Goal: Task Accomplishment & Management: Manage account settings

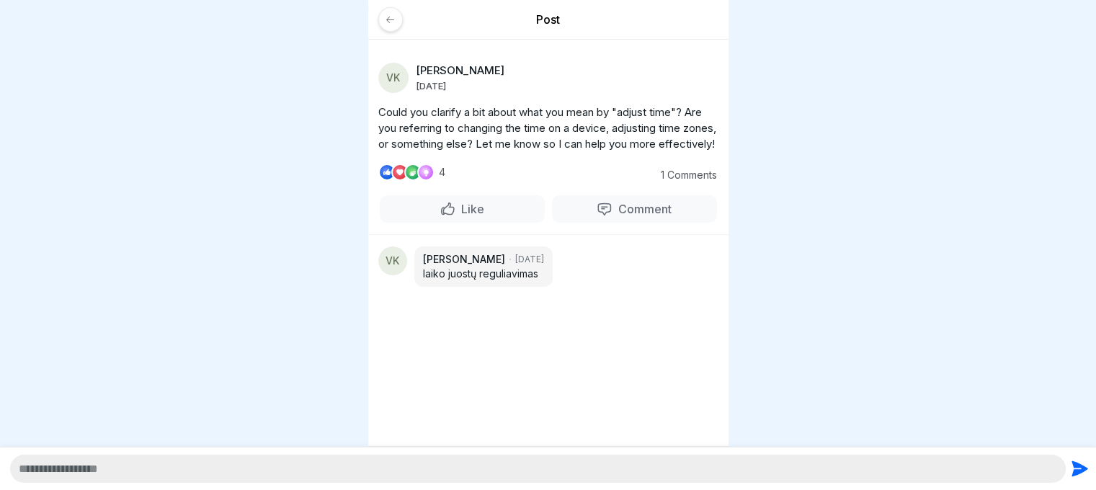
click at [373, 17] on div "Post" at bounding box center [548, 26] width 360 height 28
click at [394, 17] on icon at bounding box center [390, 19] width 11 height 11
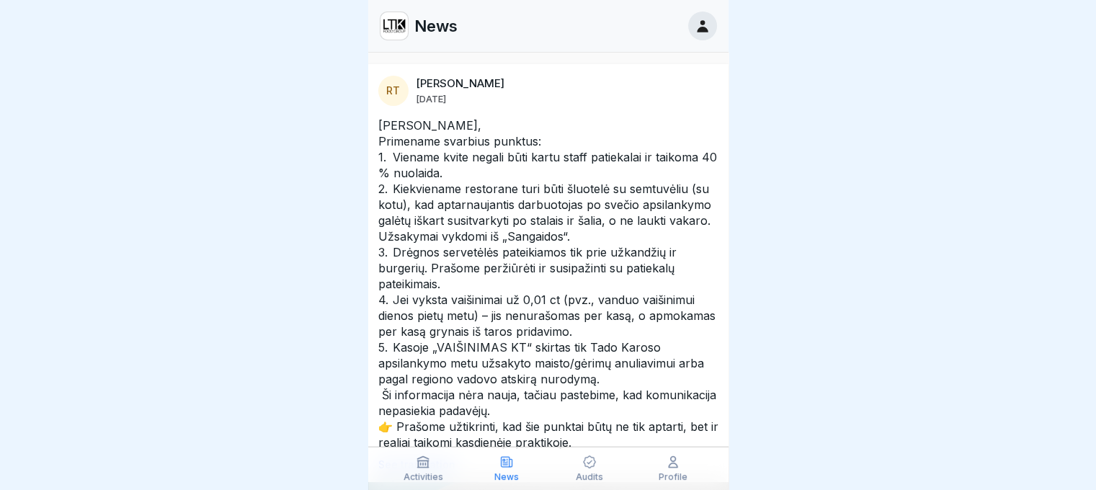
click at [500, 468] on icon at bounding box center [506, 462] width 14 height 14
click at [443, 469] on div "Activities" at bounding box center [424, 468] width 76 height 27
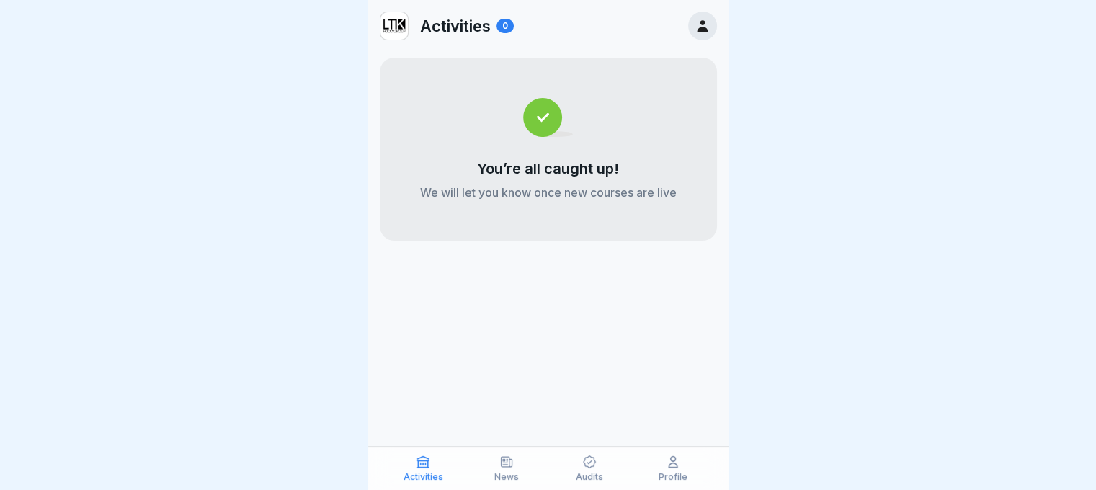
click at [510, 466] on icon at bounding box center [506, 462] width 14 height 14
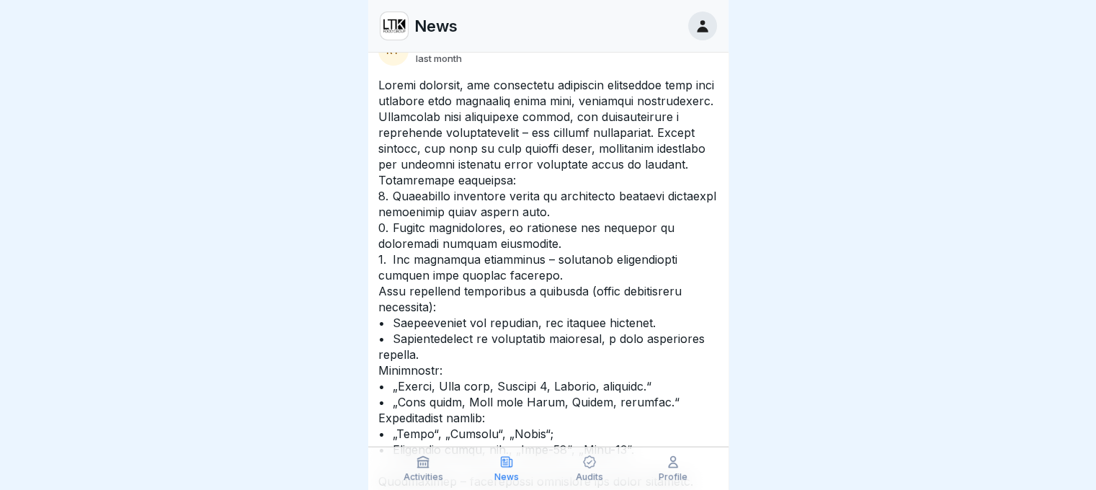
scroll to position [721, 0]
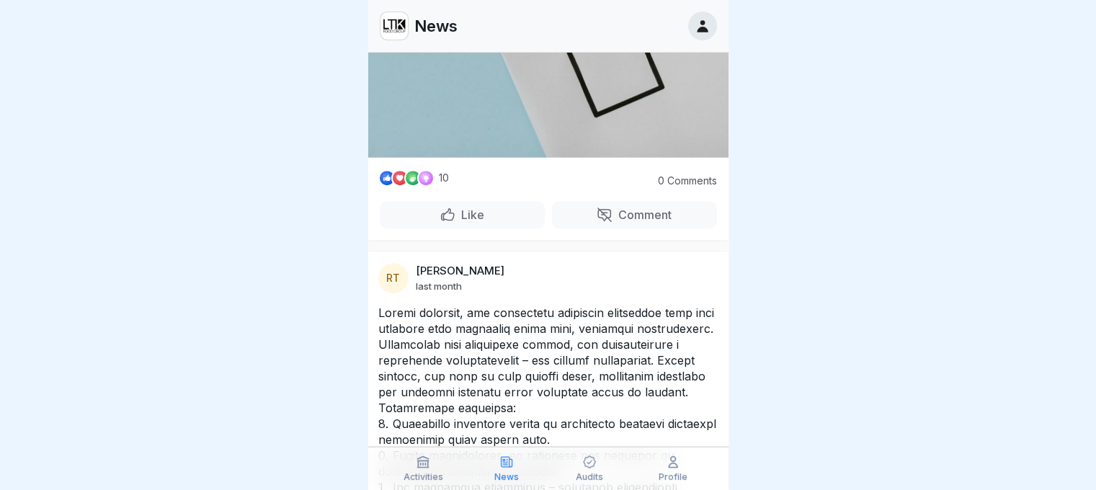
click at [443, 207] on div "Like" at bounding box center [462, 215] width 45 height 16
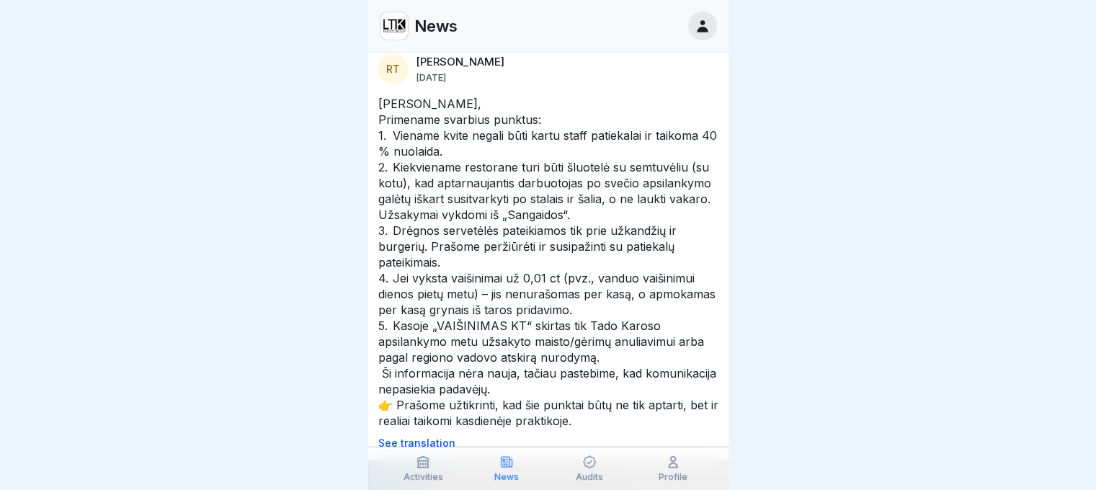
scroll to position [0, 0]
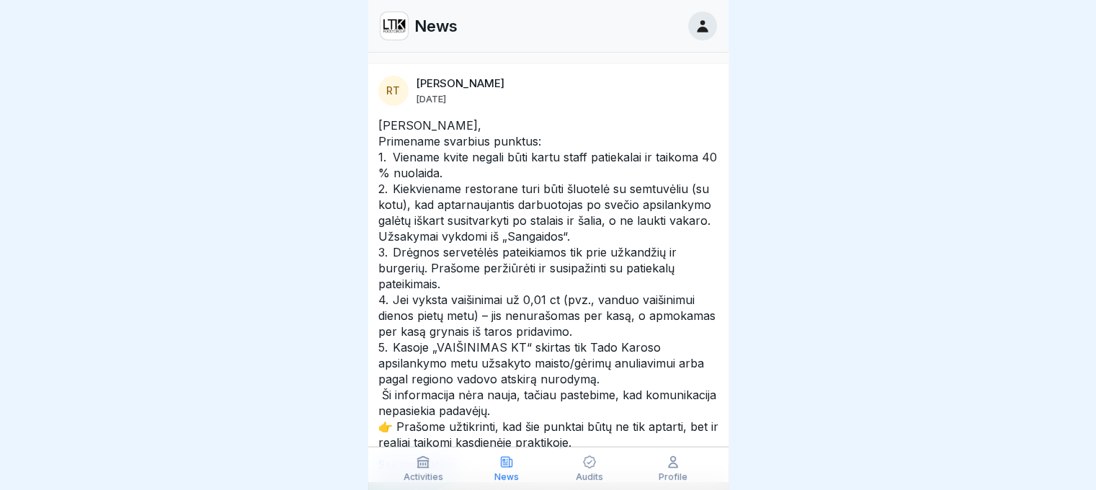
drag, startPoint x: 375, startPoint y: 121, endPoint x: 590, endPoint y: 357, distance: 319.3
click at [590, 357] on div "[PERSON_NAME], Primename svarbius punktus: 1. Viename kvite negali būti kartu s…" at bounding box center [548, 293] width 360 height 353
click at [587, 468] on icon at bounding box center [589, 462] width 14 height 14
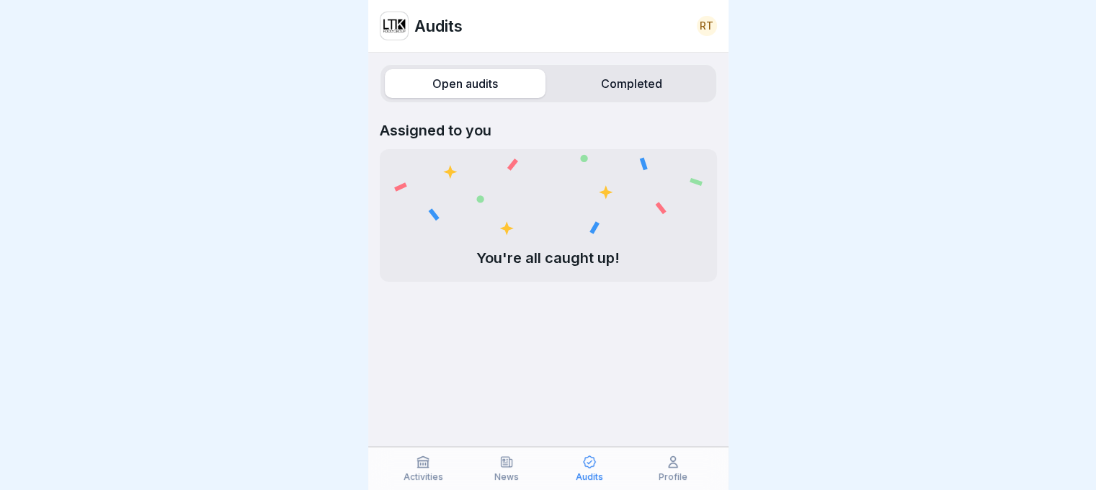
click at [675, 466] on icon at bounding box center [673, 462] width 14 height 14
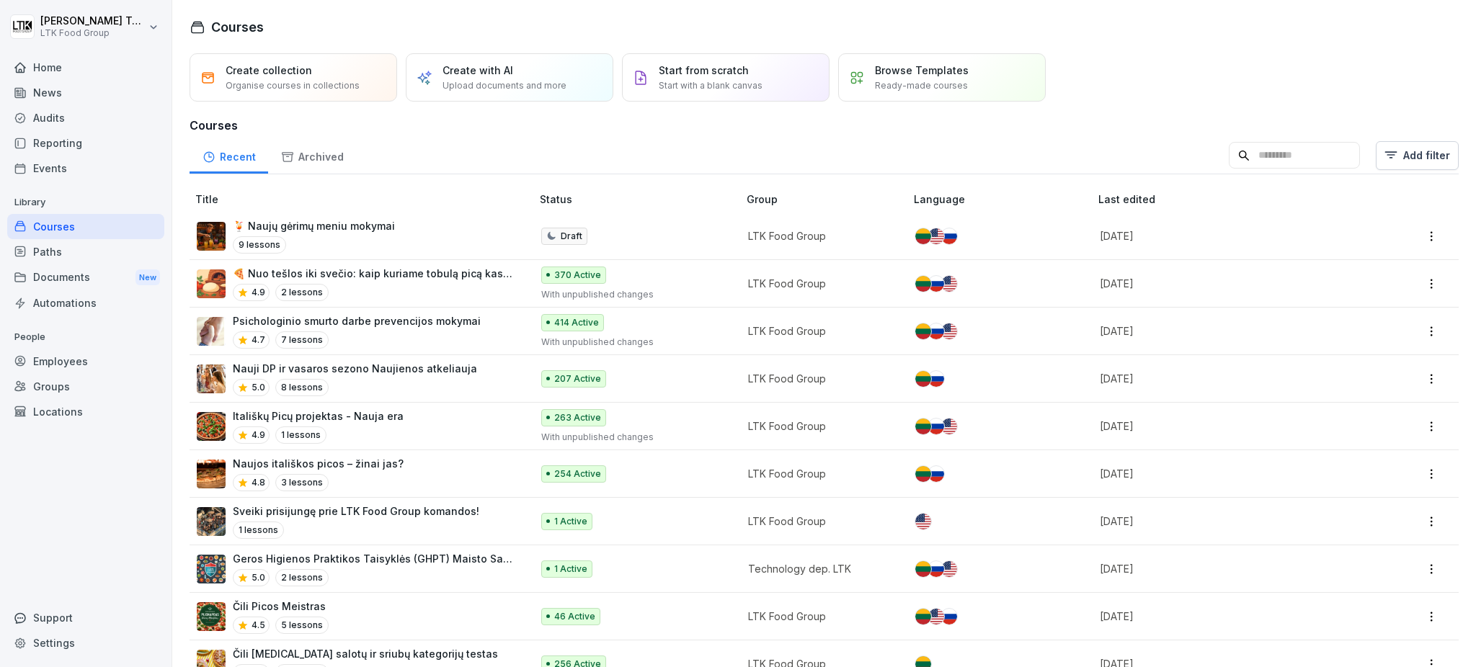
click at [50, 71] on div "Home" at bounding box center [85, 67] width 157 height 25
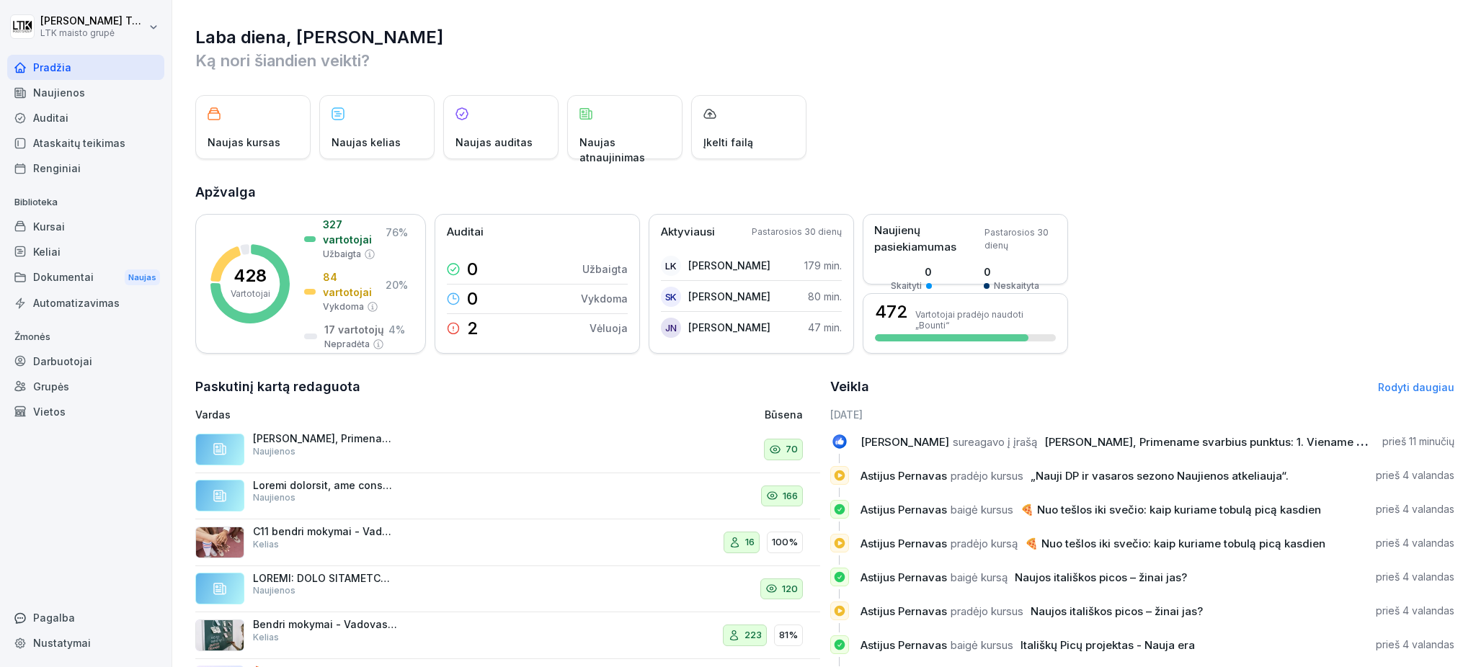
click at [613, 533] on div "16 100%" at bounding box center [704, 542] width 197 height 35
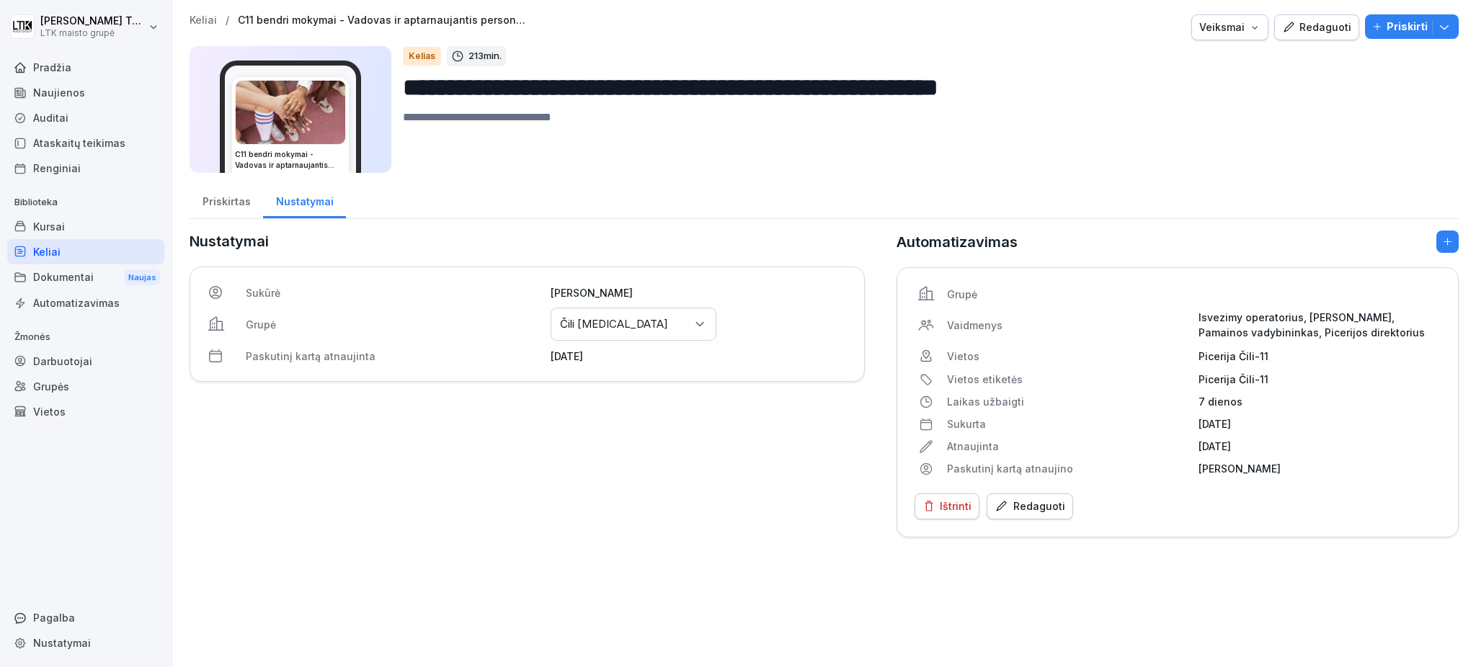
drag, startPoint x: 45, startPoint y: 63, endPoint x: 56, endPoint y: 63, distance: 11.5
click at [44, 63] on font "Pradžia" at bounding box center [52, 67] width 38 height 12
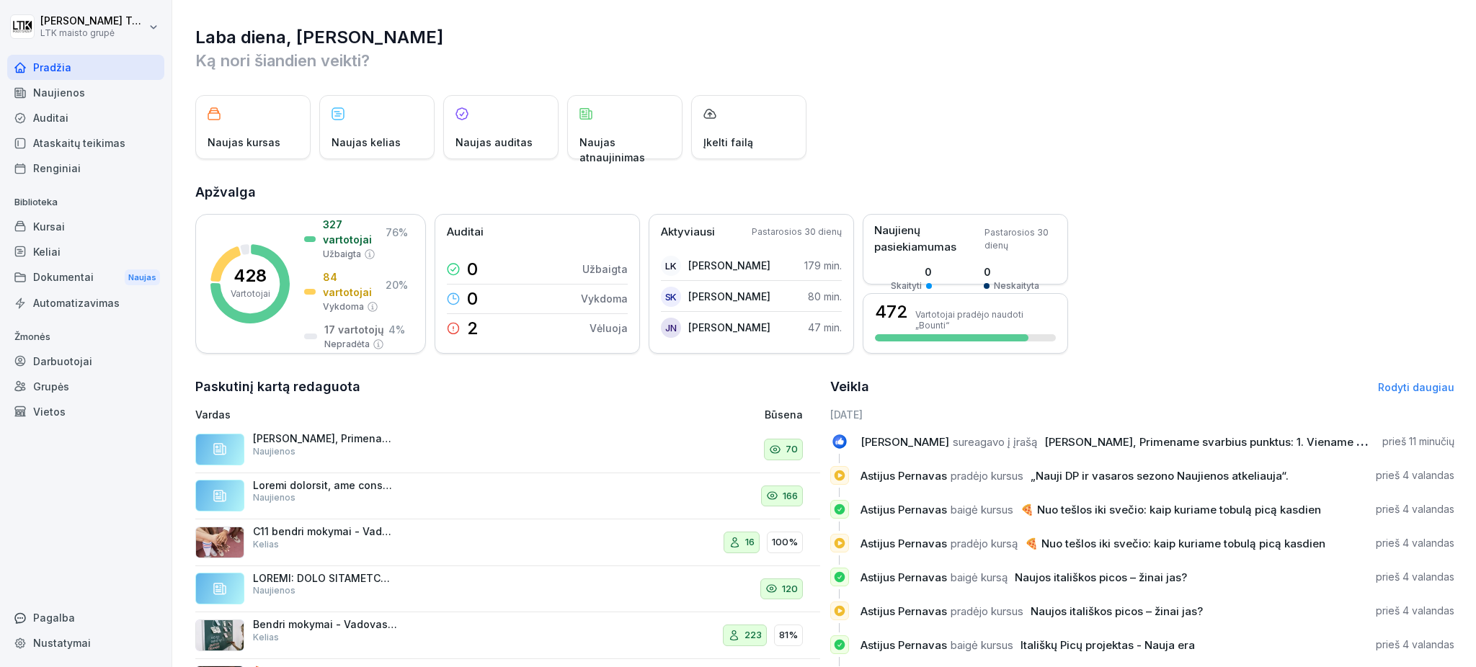
click at [66, 94] on font "Naujienos" at bounding box center [59, 92] width 52 height 12
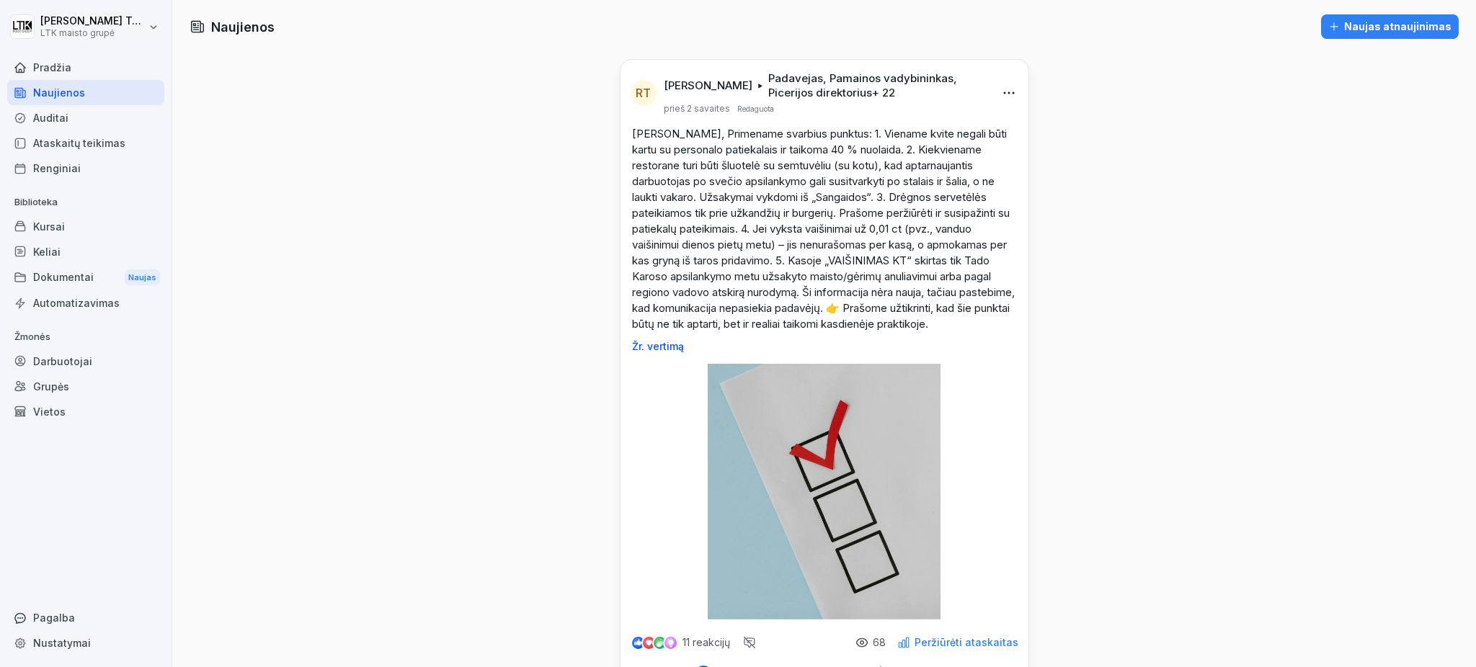
click at [63, 137] on font "Ataskaitų teikimas" at bounding box center [79, 143] width 92 height 12
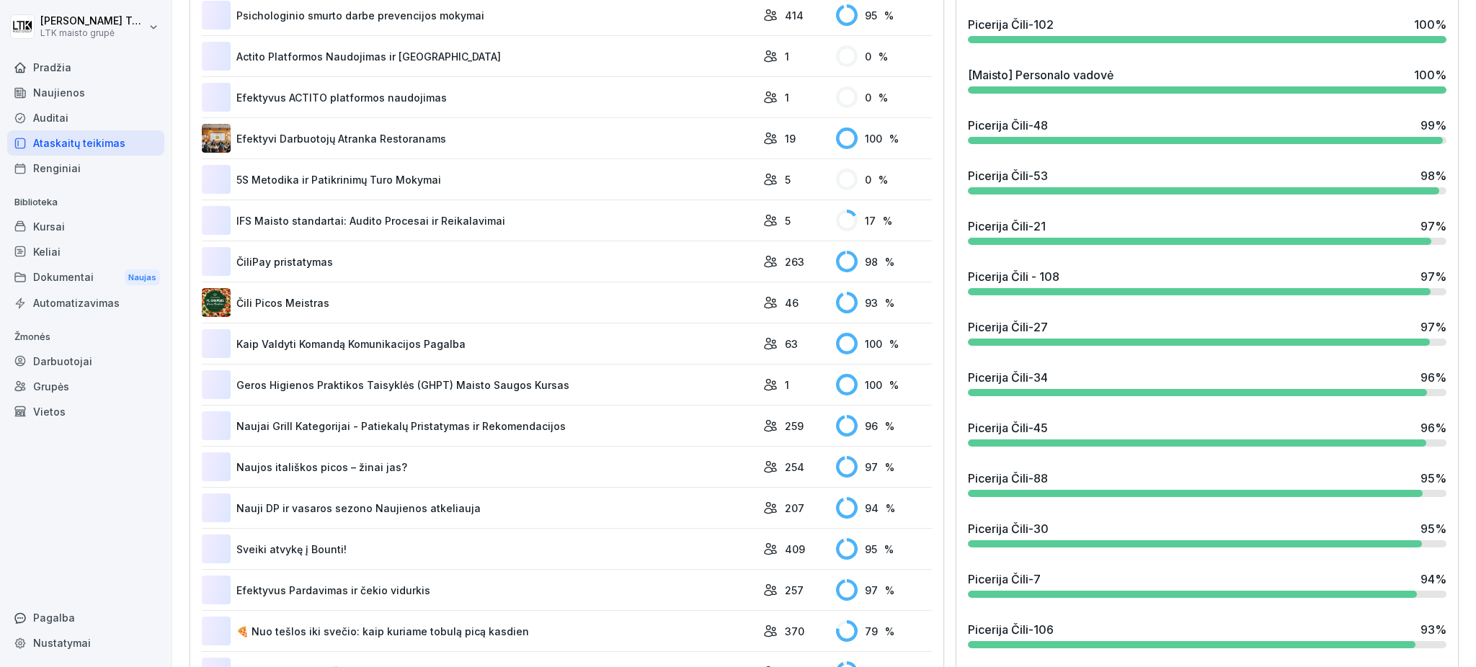
scroll to position [1247, 0]
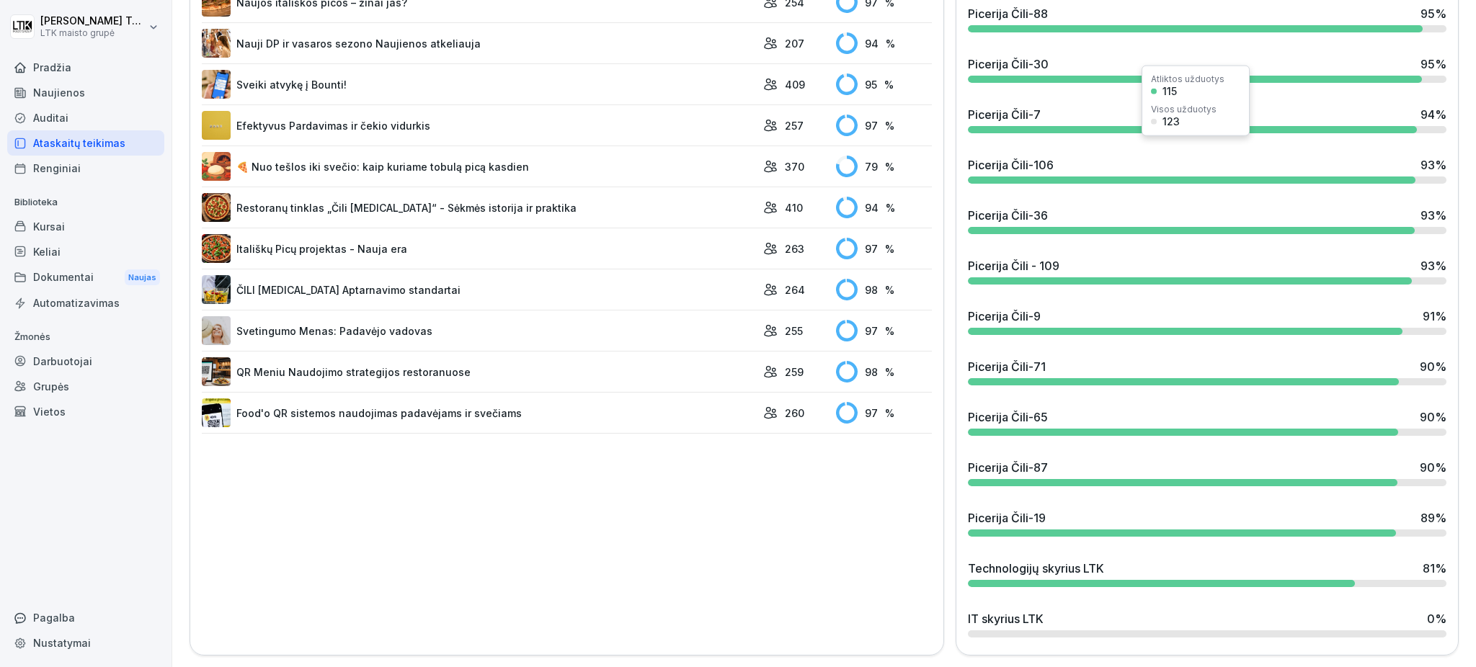
click at [1077, 159] on div "Picerija Čili-106 93 %" at bounding box center [1207, 170] width 490 height 39
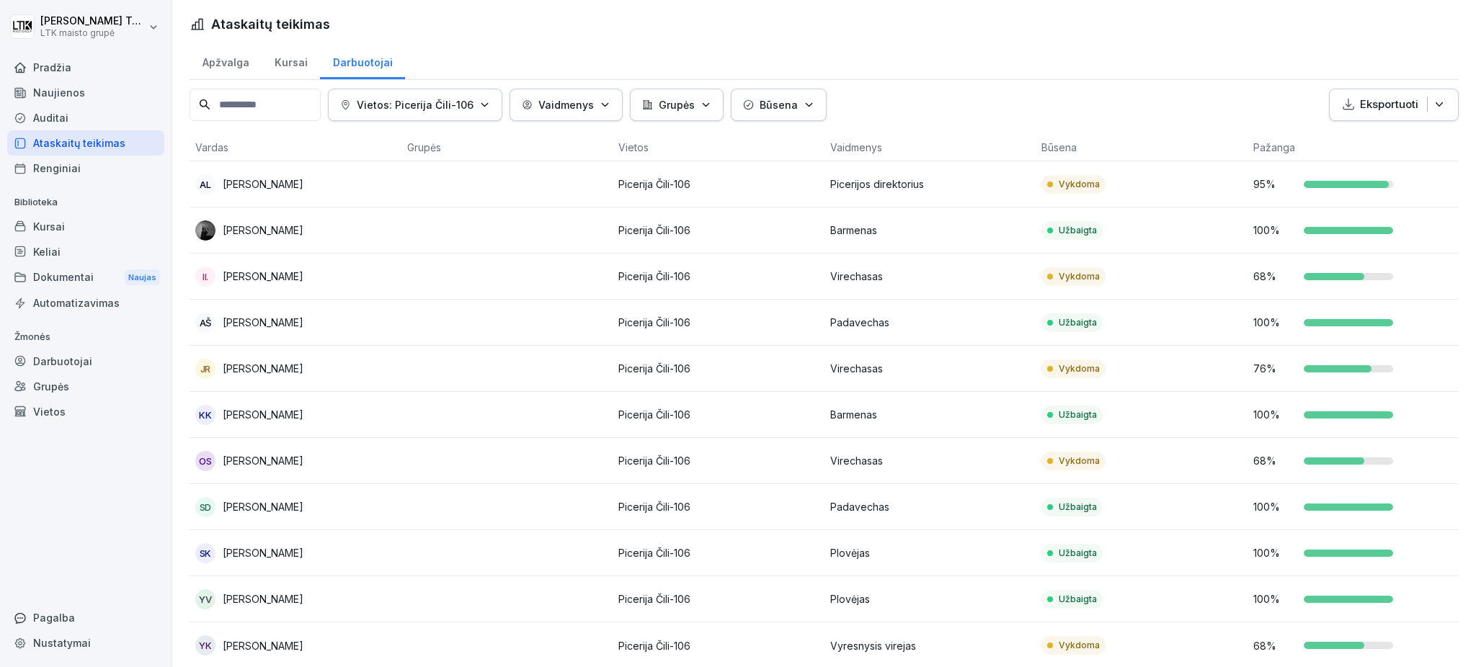
click at [1272, 270] on p "68 %" at bounding box center [1274, 276] width 43 height 15
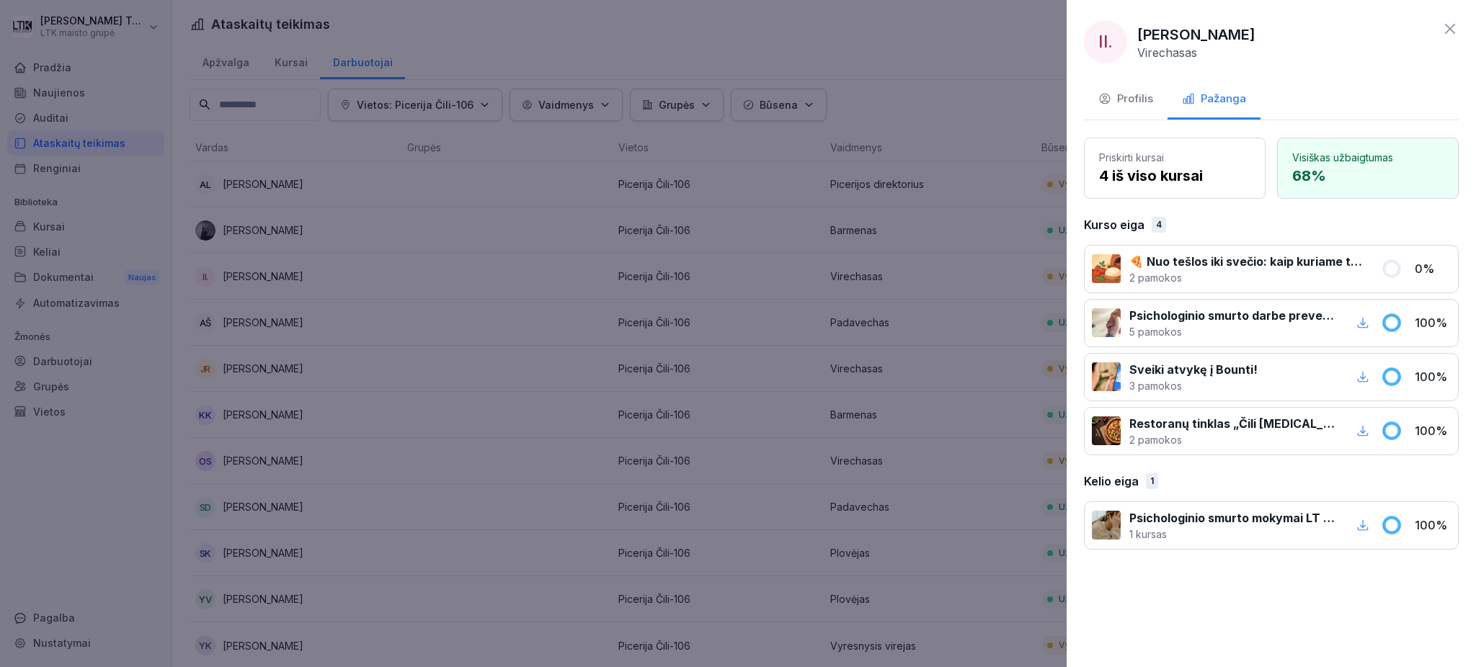
click at [1447, 22] on icon at bounding box center [1449, 28] width 17 height 17
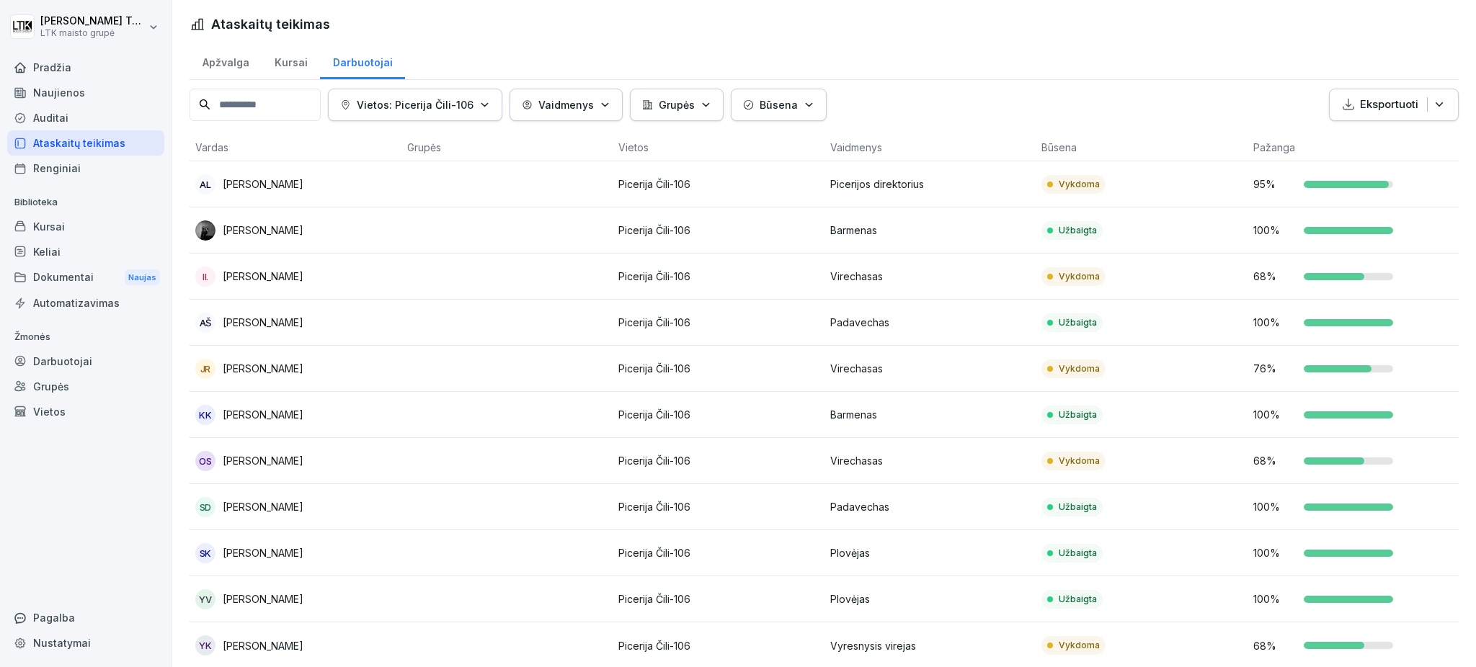
click at [1343, 366] on div at bounding box center [1338, 368] width 68 height 7
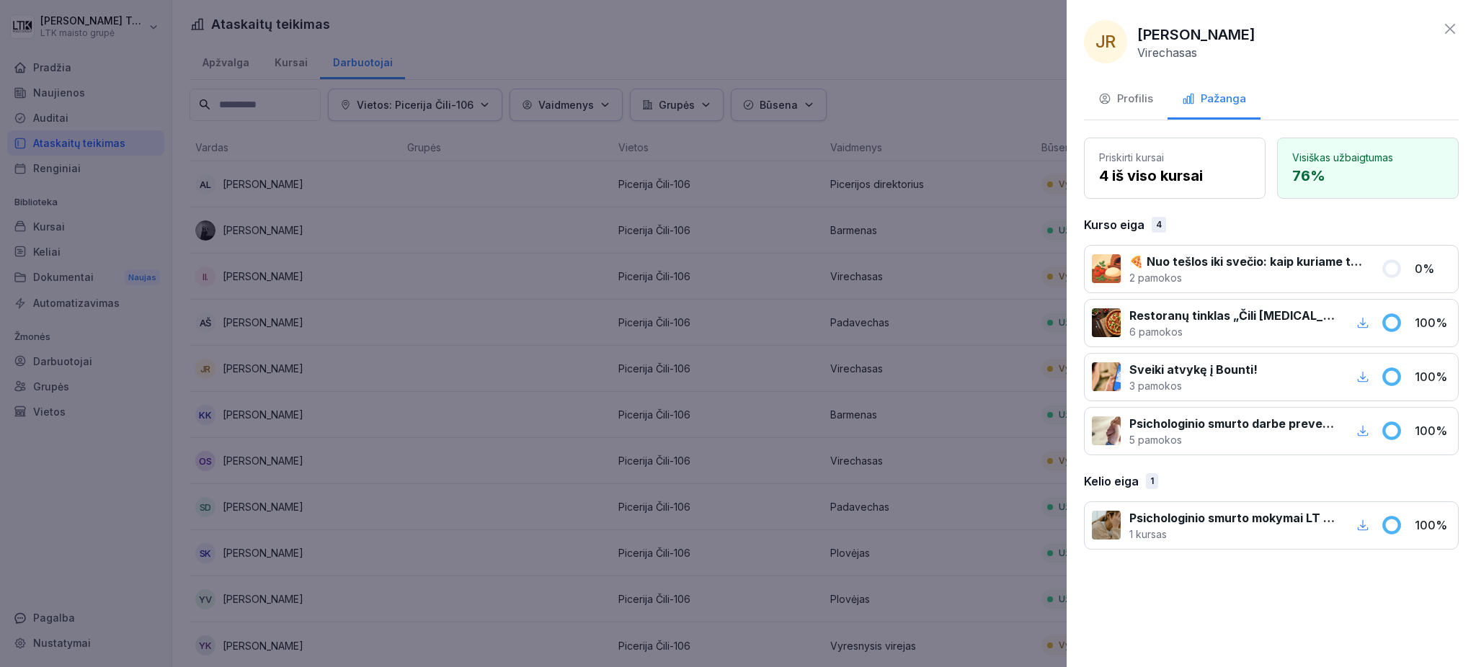
click at [1389, 363] on div "Sveiki atvykę į Bounti! 3 pamokos 100 %" at bounding box center [1271, 377] width 375 height 48
click at [1126, 96] on font "Profilis" at bounding box center [1135, 99] width 36 height 14
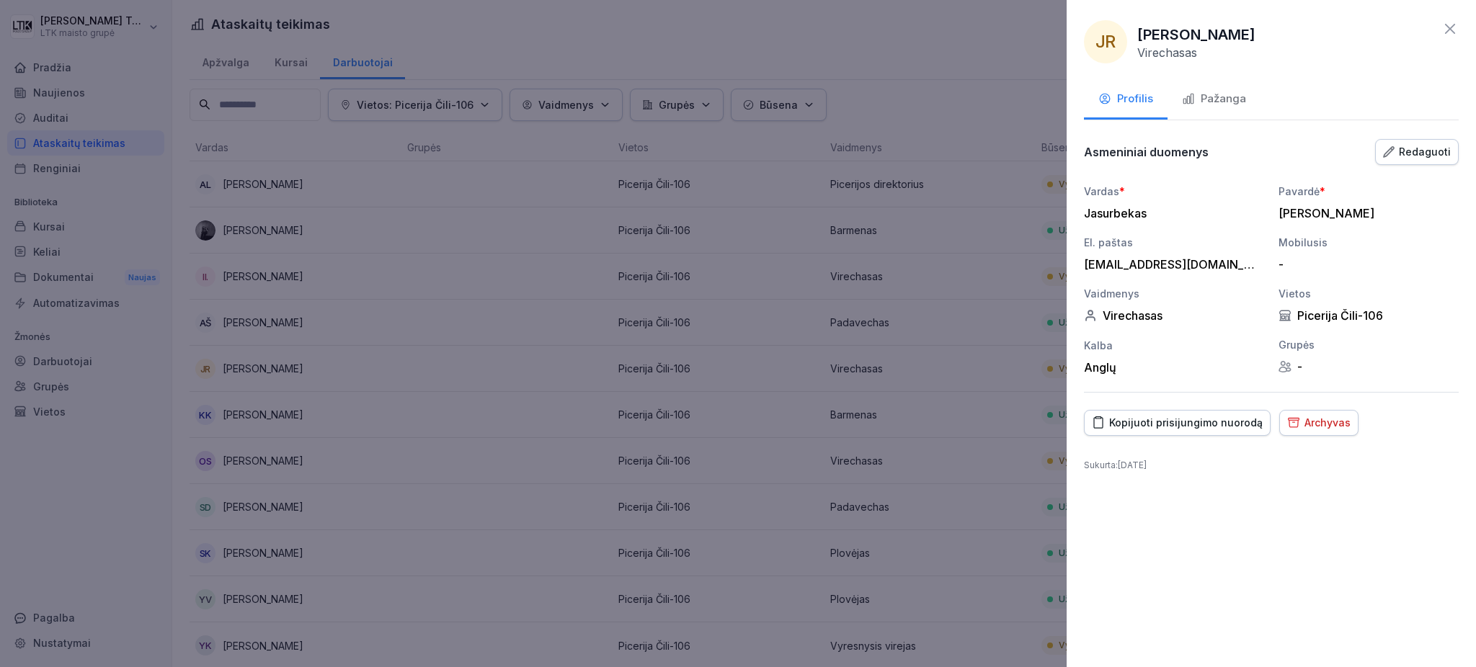
click at [1317, 420] on font "Archyvas" at bounding box center [1328, 423] width 46 height 12
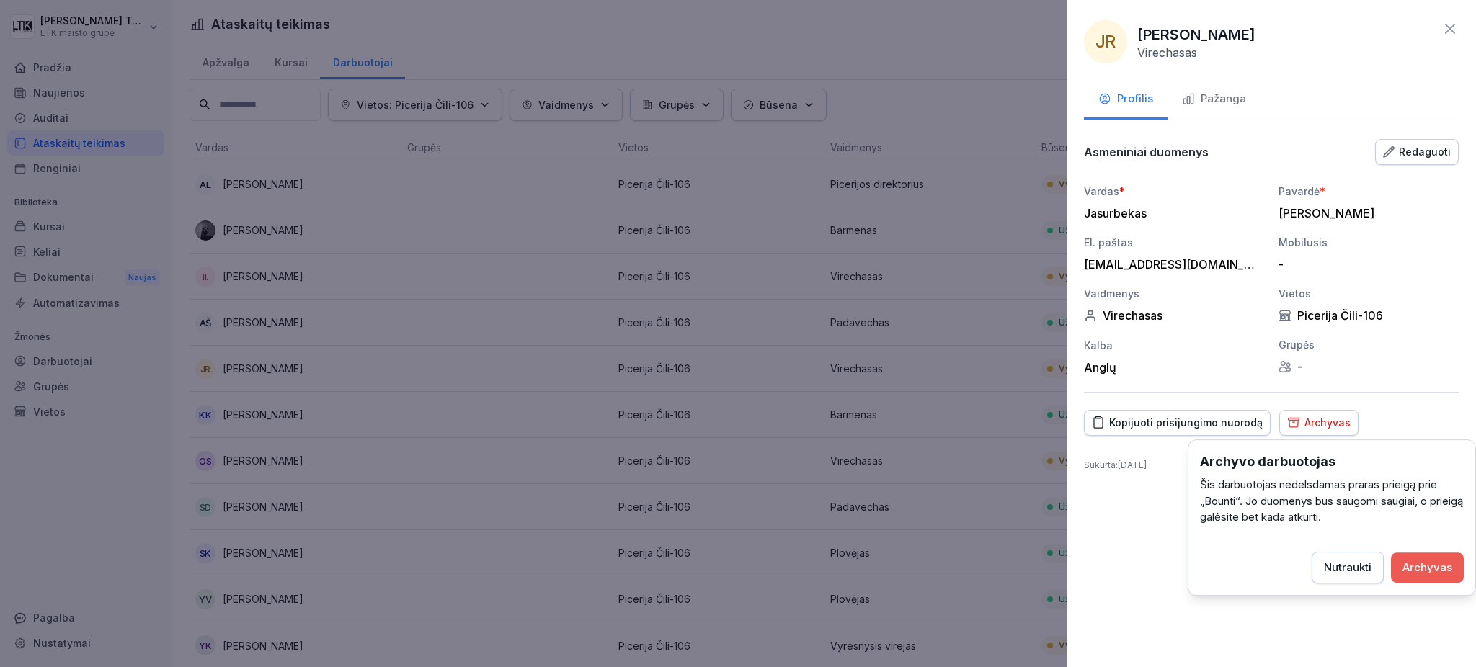
click at [1412, 566] on font "Archyvas" at bounding box center [1428, 568] width 50 height 14
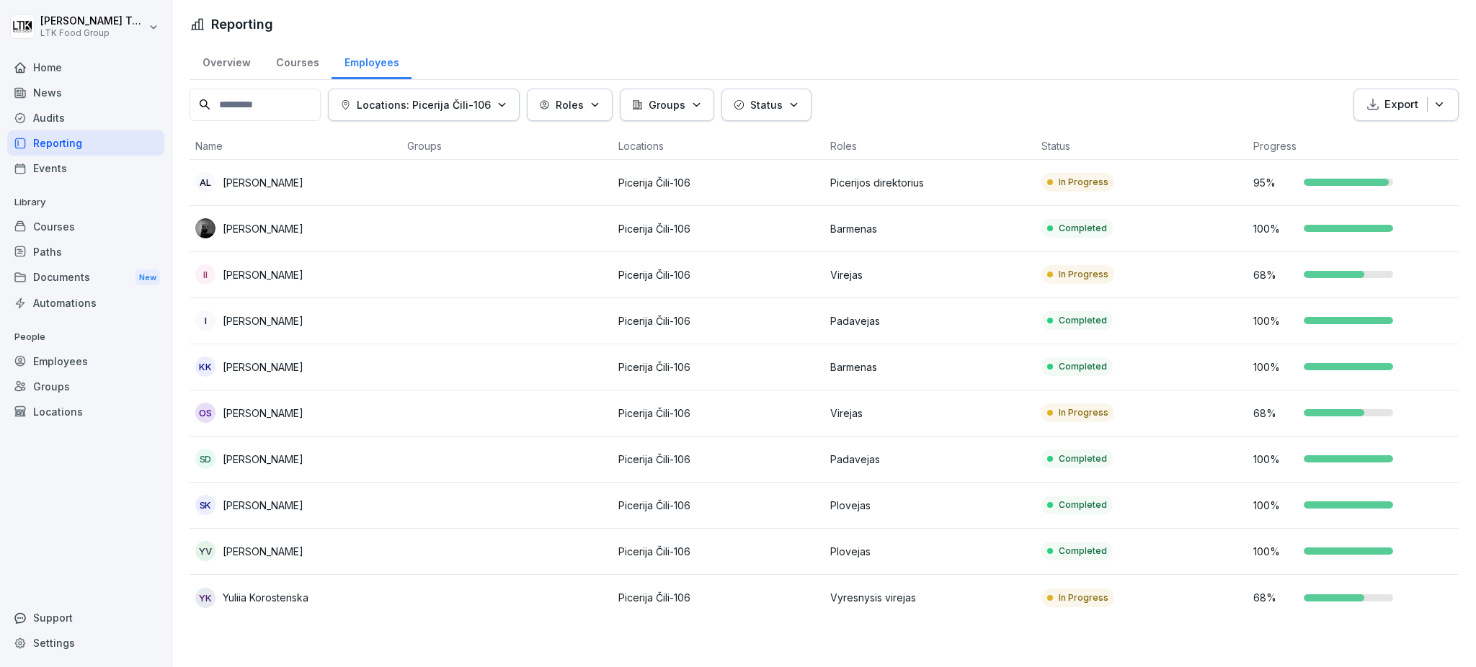
click at [1366, 365] on div at bounding box center [1349, 366] width 90 height 7
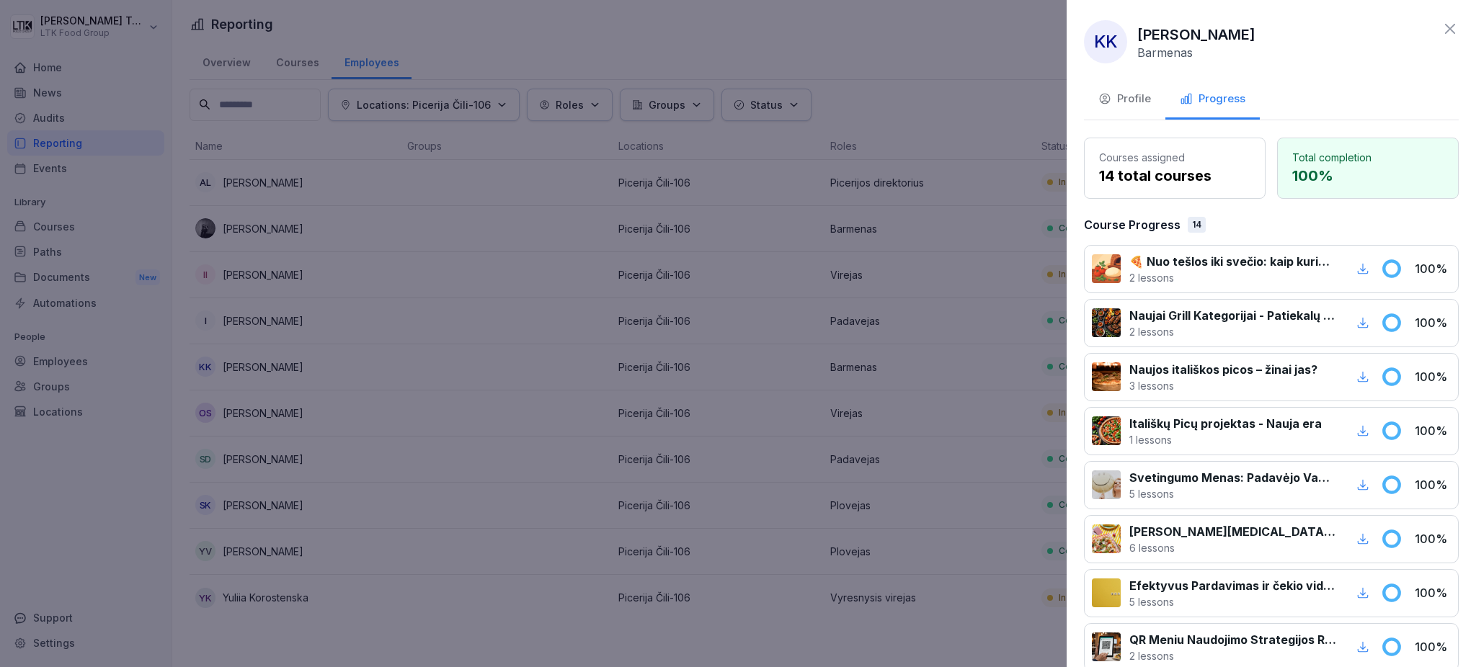
click at [1127, 97] on div "Profile" at bounding box center [1124, 99] width 53 height 17
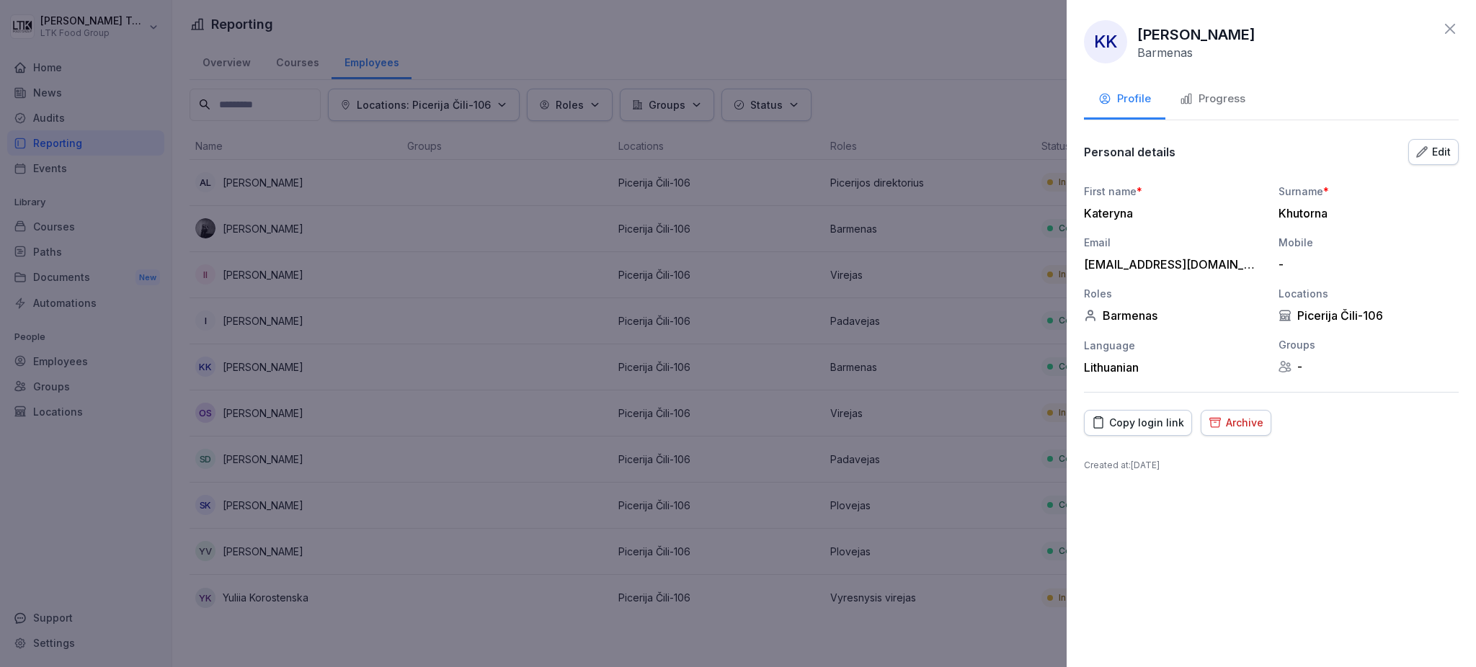
click at [1248, 427] on div "Archive" at bounding box center [1236, 423] width 55 height 16
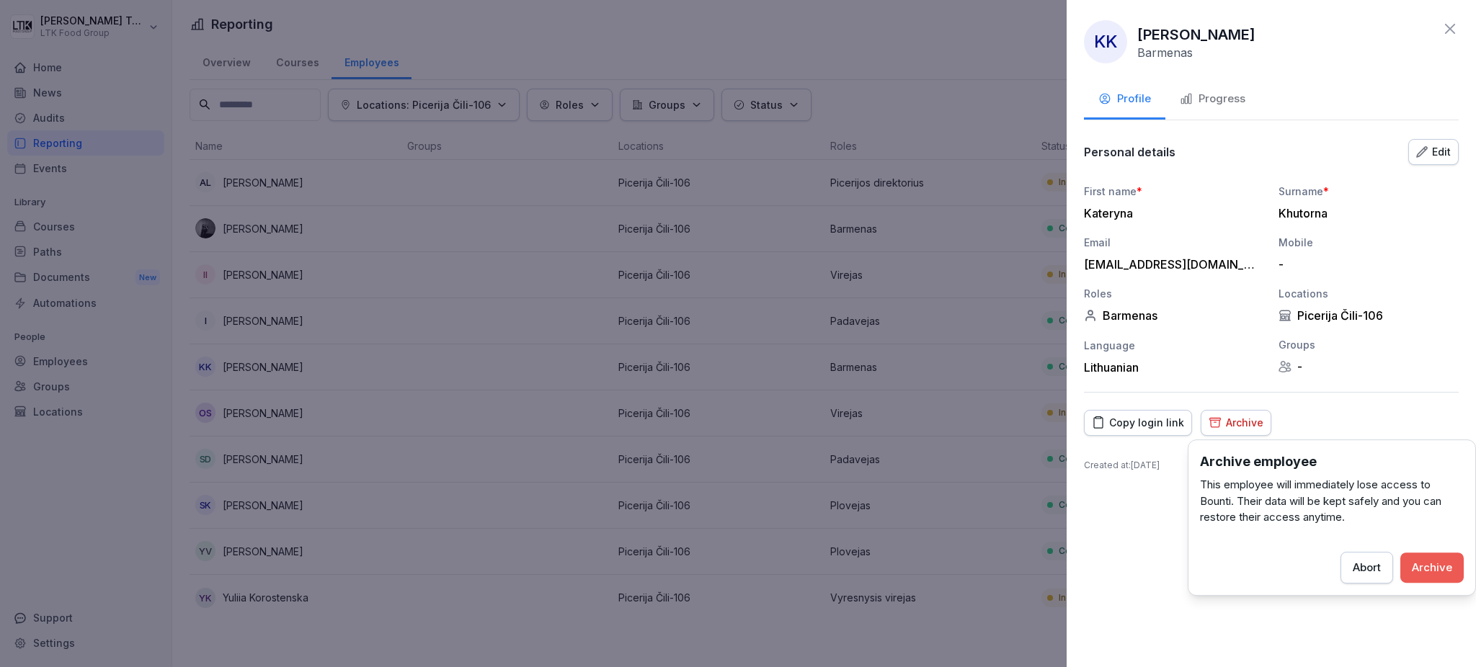
click at [1436, 569] on div "Archive" at bounding box center [1432, 568] width 40 height 16
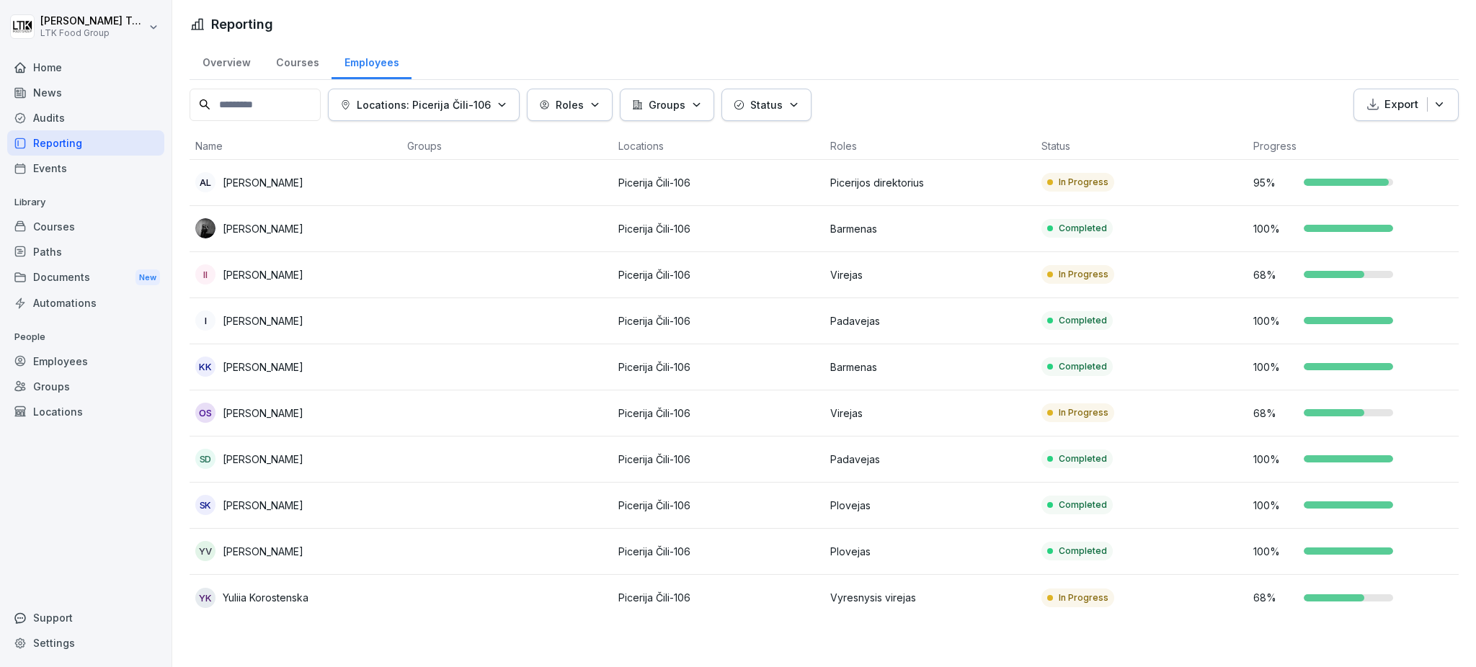
click at [317, 411] on div "OS Olimbek Safarov" at bounding box center [295, 413] width 200 height 20
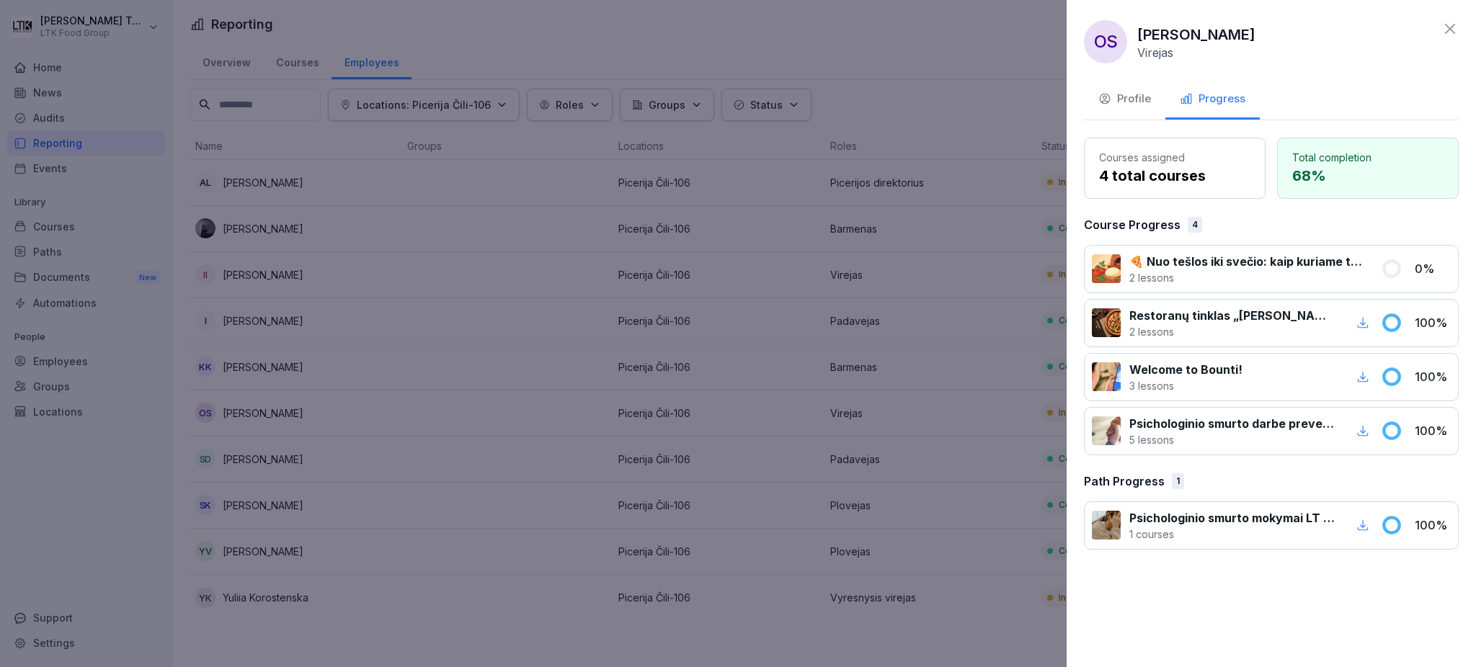
click at [1145, 108] on button "Profile" at bounding box center [1124, 100] width 81 height 39
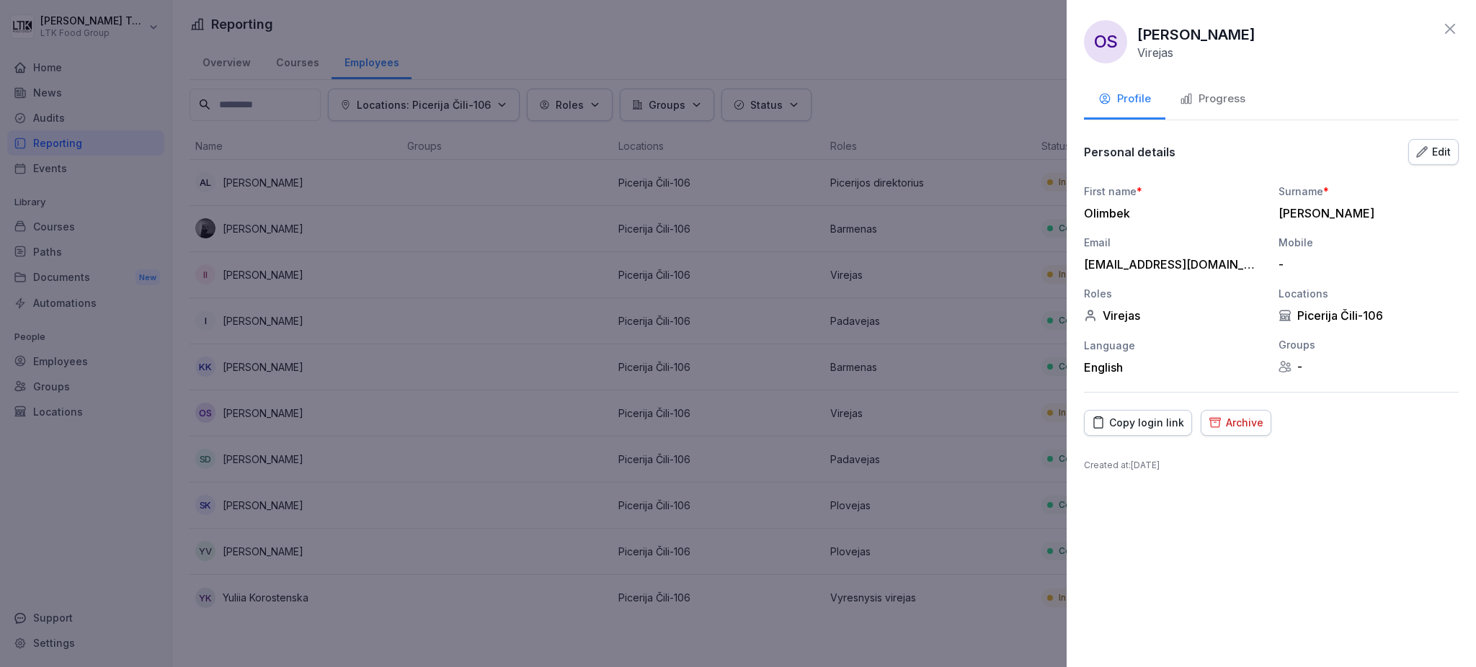
click at [1248, 426] on div "Archive" at bounding box center [1236, 423] width 55 height 16
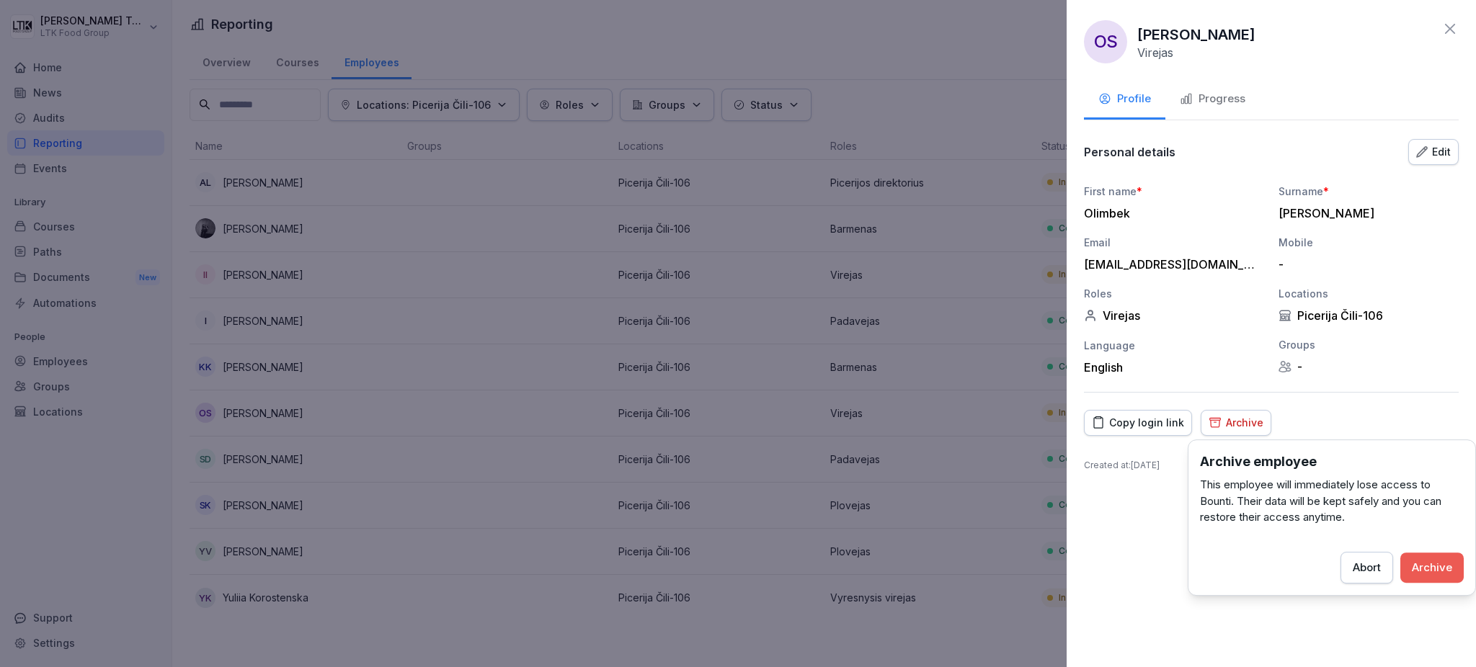
click at [1444, 558] on button "Archive" at bounding box center [1431, 568] width 63 height 30
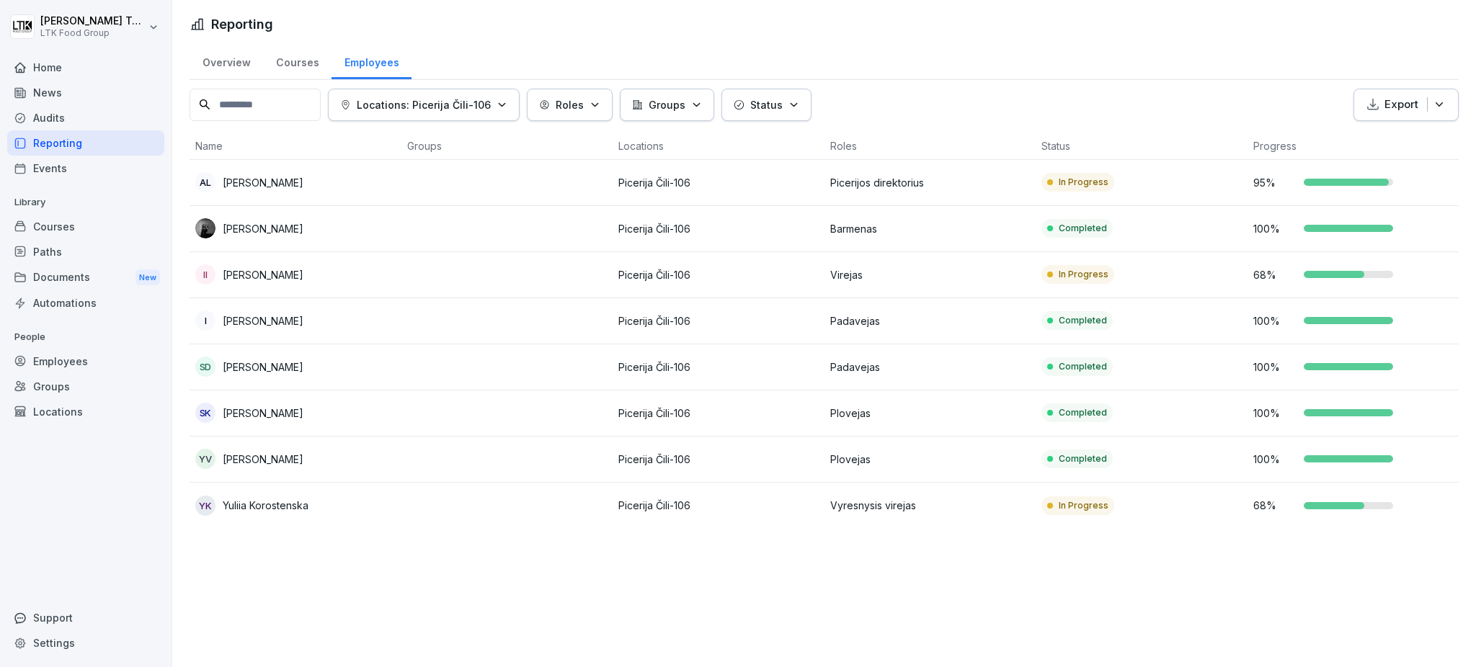
click at [496, 455] on td at bounding box center [507, 460] width 212 height 46
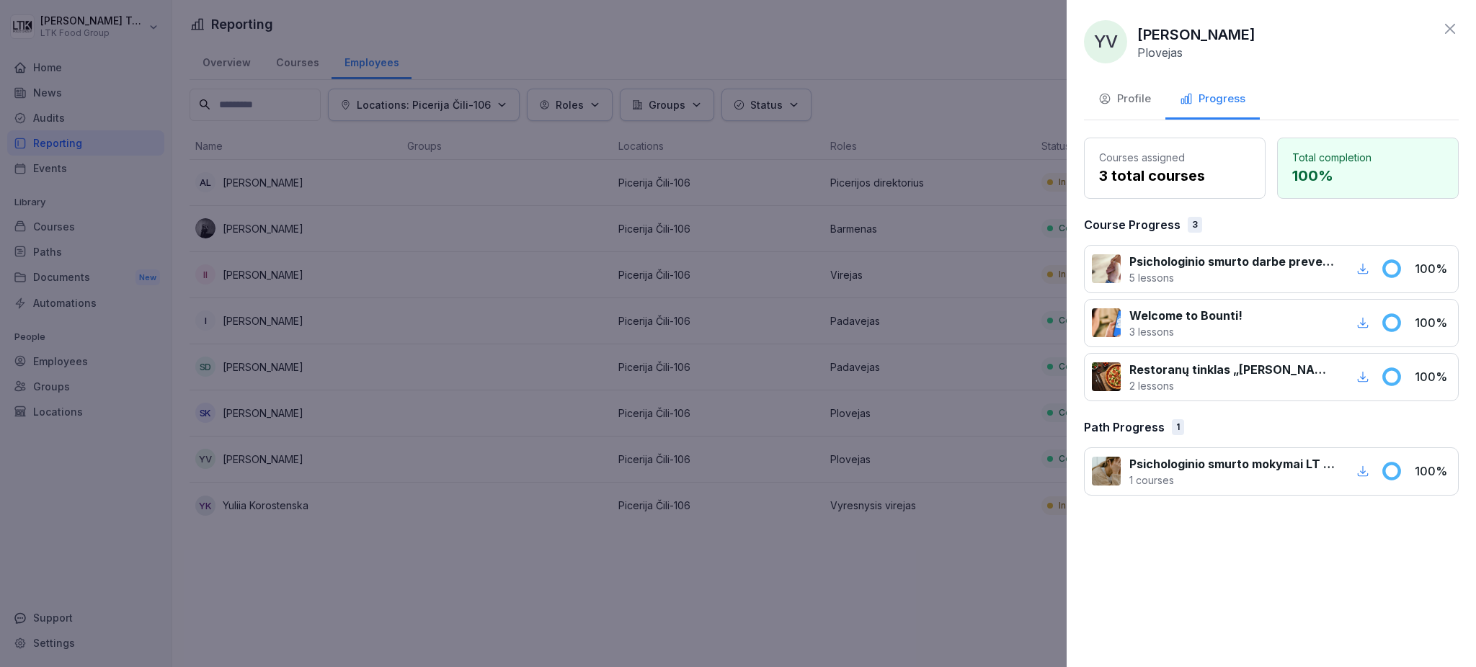
click at [1121, 92] on div "Profile" at bounding box center [1124, 99] width 53 height 17
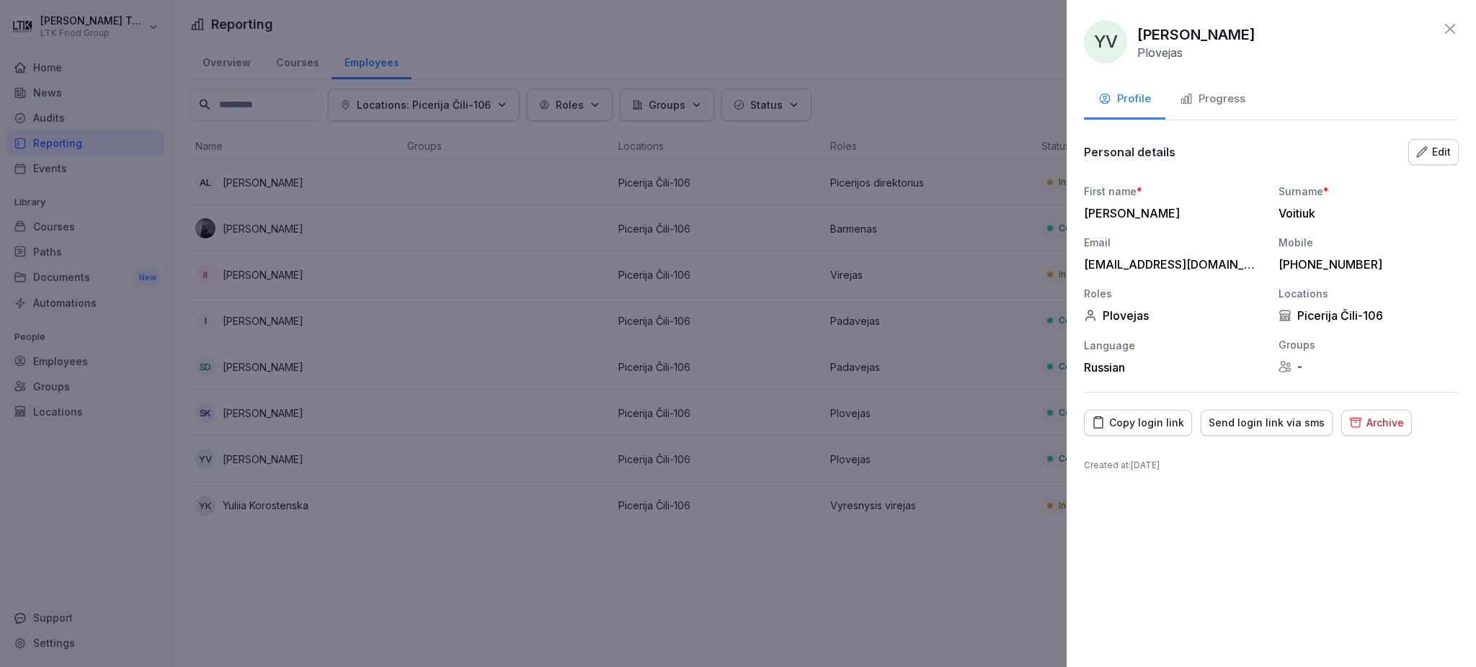
click at [1392, 422] on div "Archive" at bounding box center [1376, 423] width 55 height 16
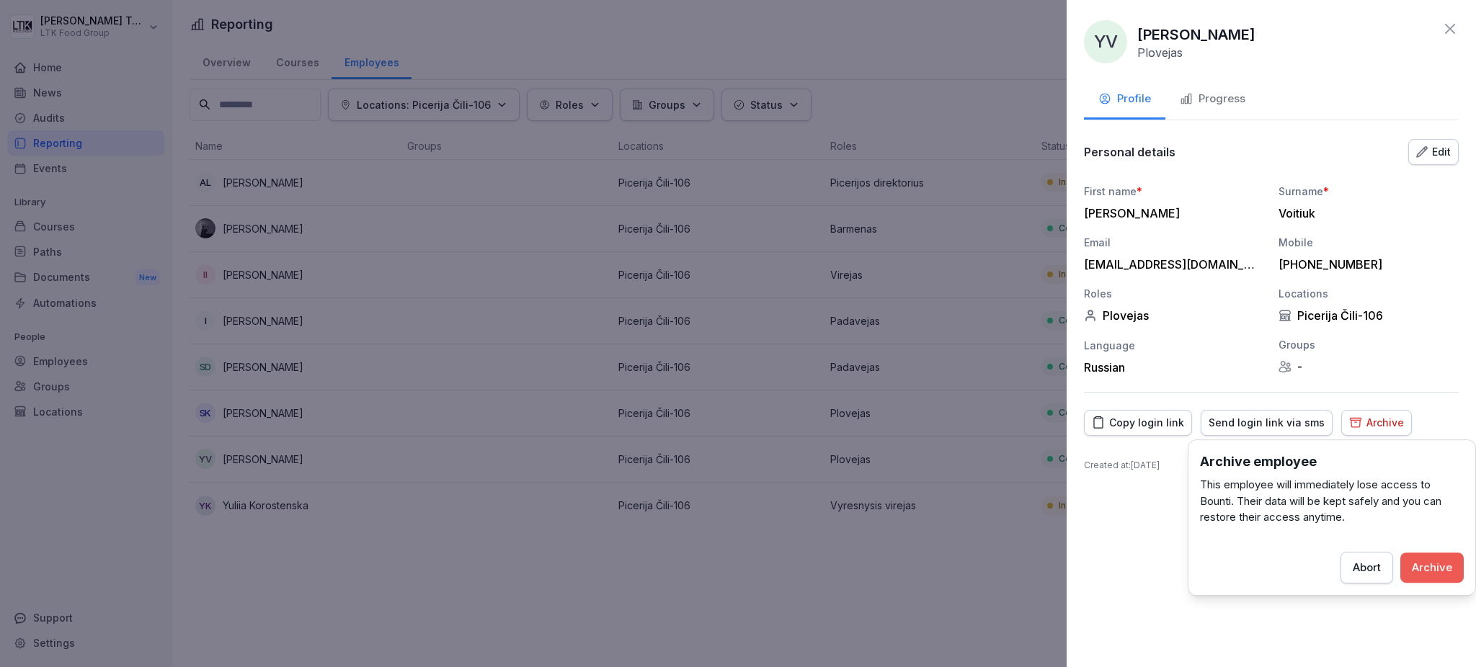
click at [1439, 569] on div "Archive" at bounding box center [1432, 568] width 40 height 16
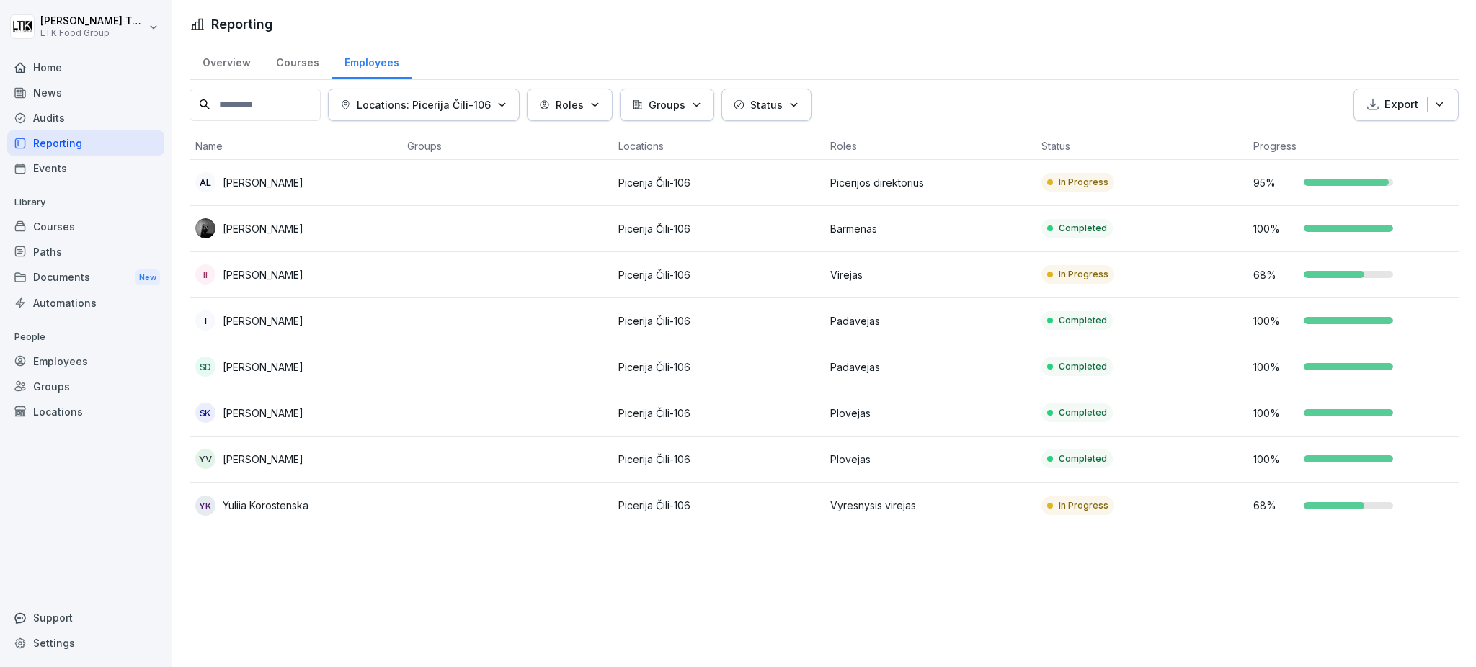
click at [290, 500] on p "Yuliia Korostenska" at bounding box center [266, 505] width 86 height 15
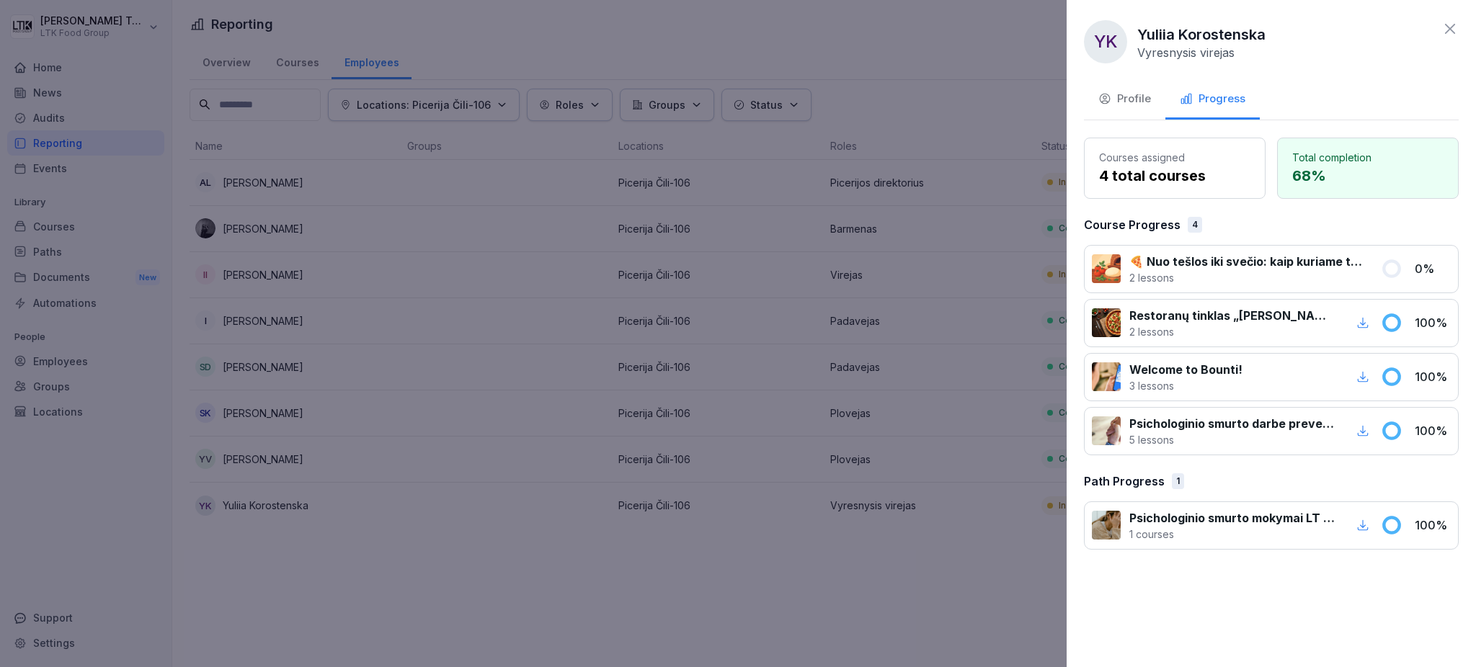
click at [1133, 99] on div "Profile" at bounding box center [1124, 99] width 53 height 17
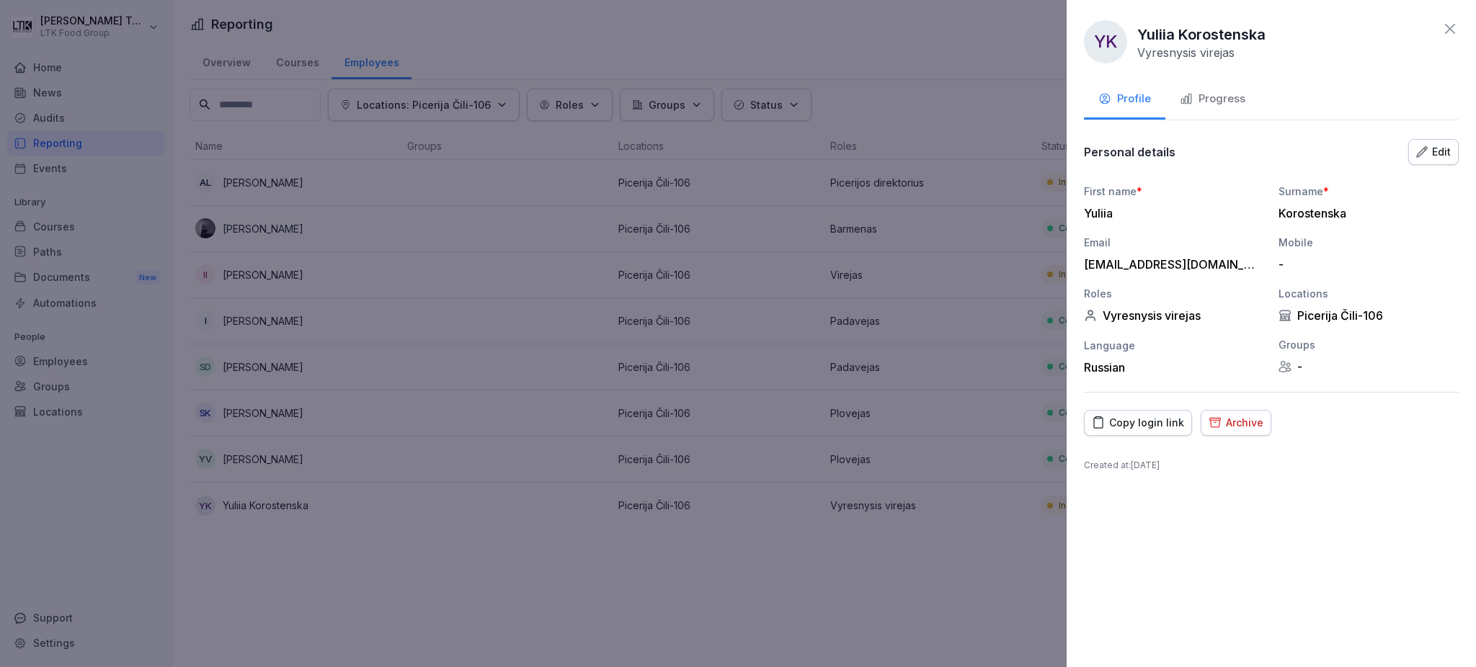
click at [1239, 415] on div "Archive" at bounding box center [1236, 423] width 55 height 16
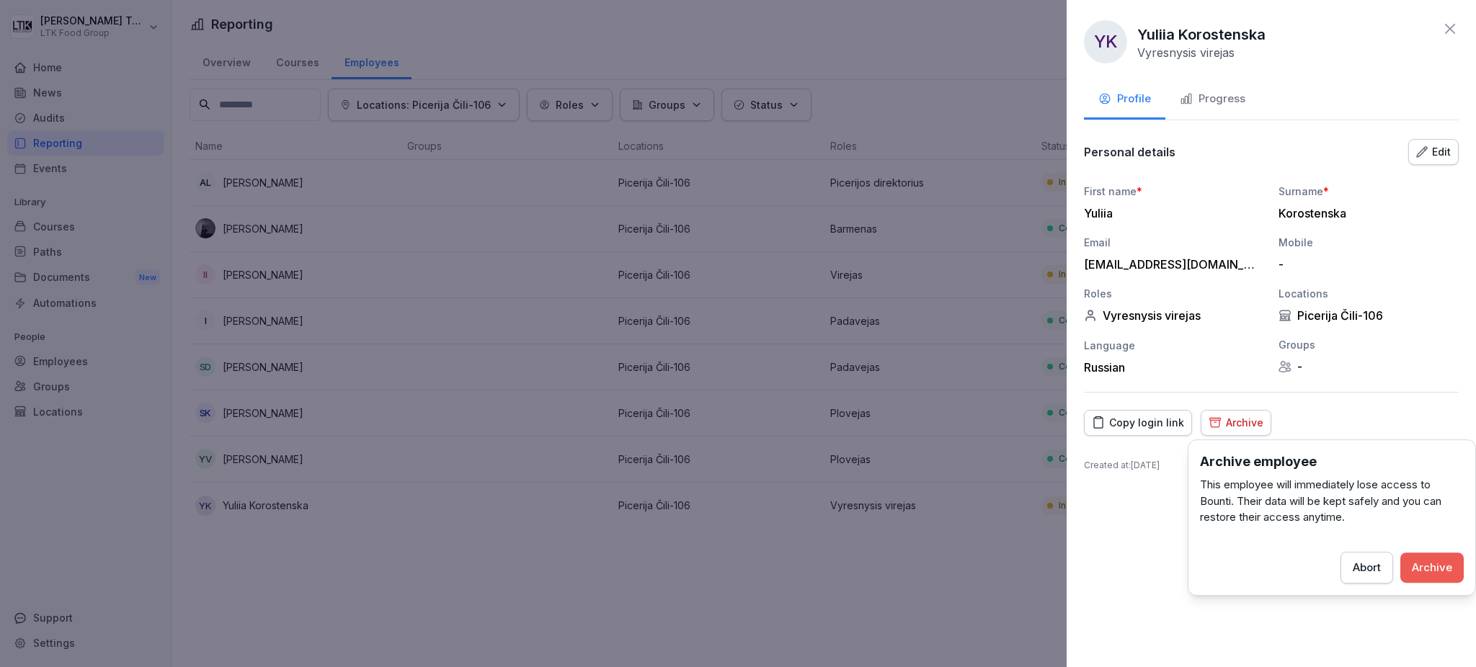
click at [1444, 564] on div "Archive" at bounding box center [1432, 568] width 40 height 16
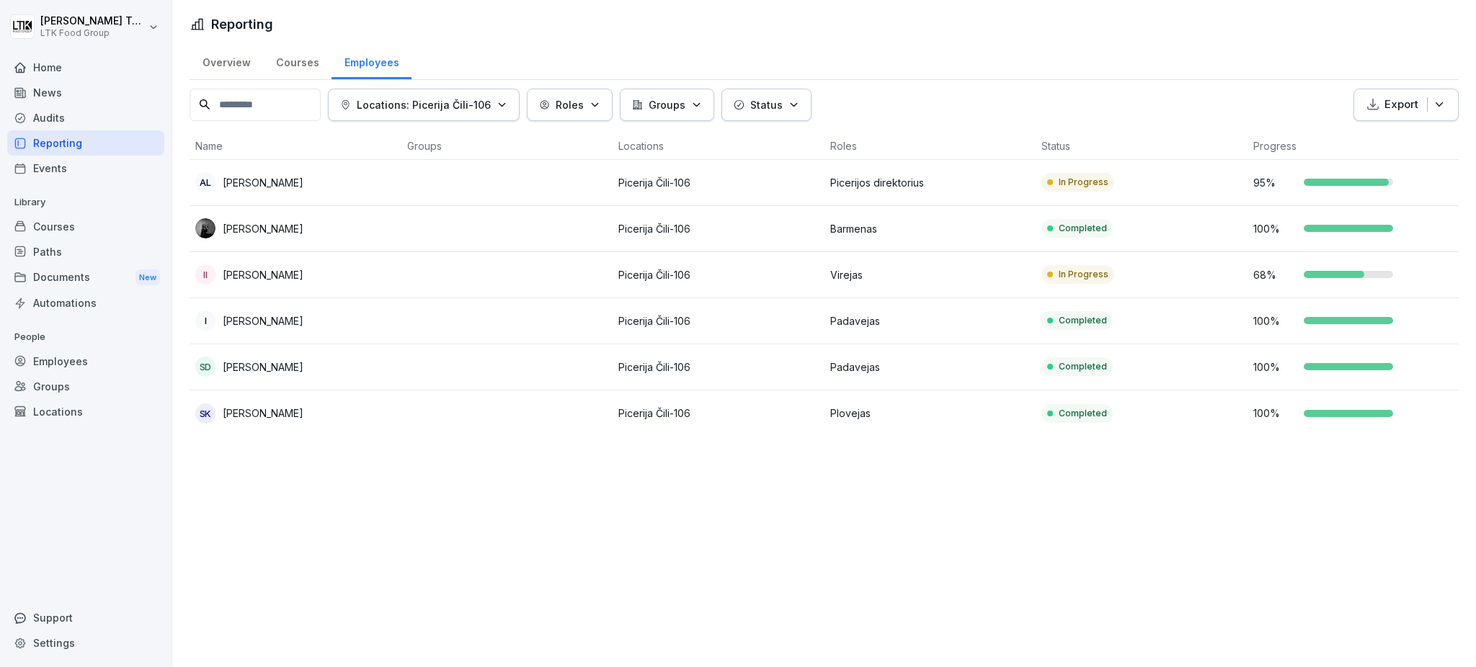
click at [81, 144] on div "Reporting" at bounding box center [85, 142] width 157 height 25
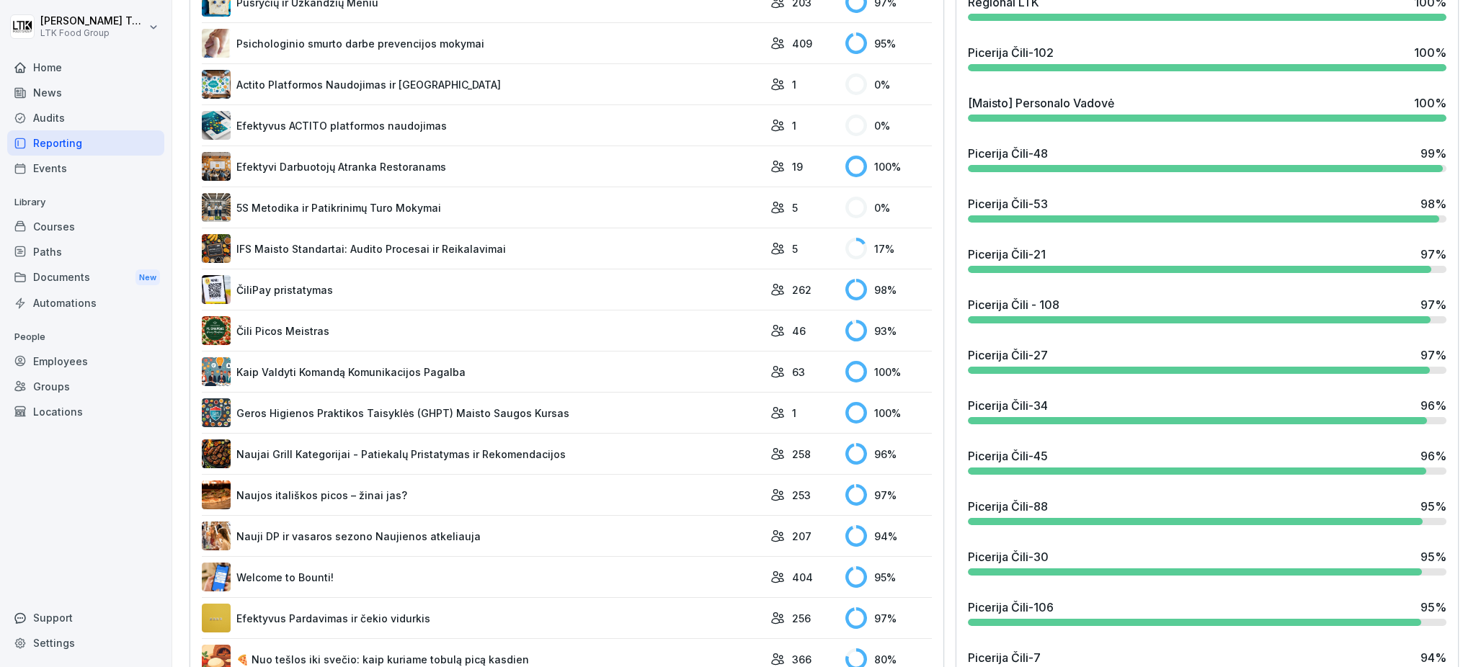
scroll to position [823, 0]
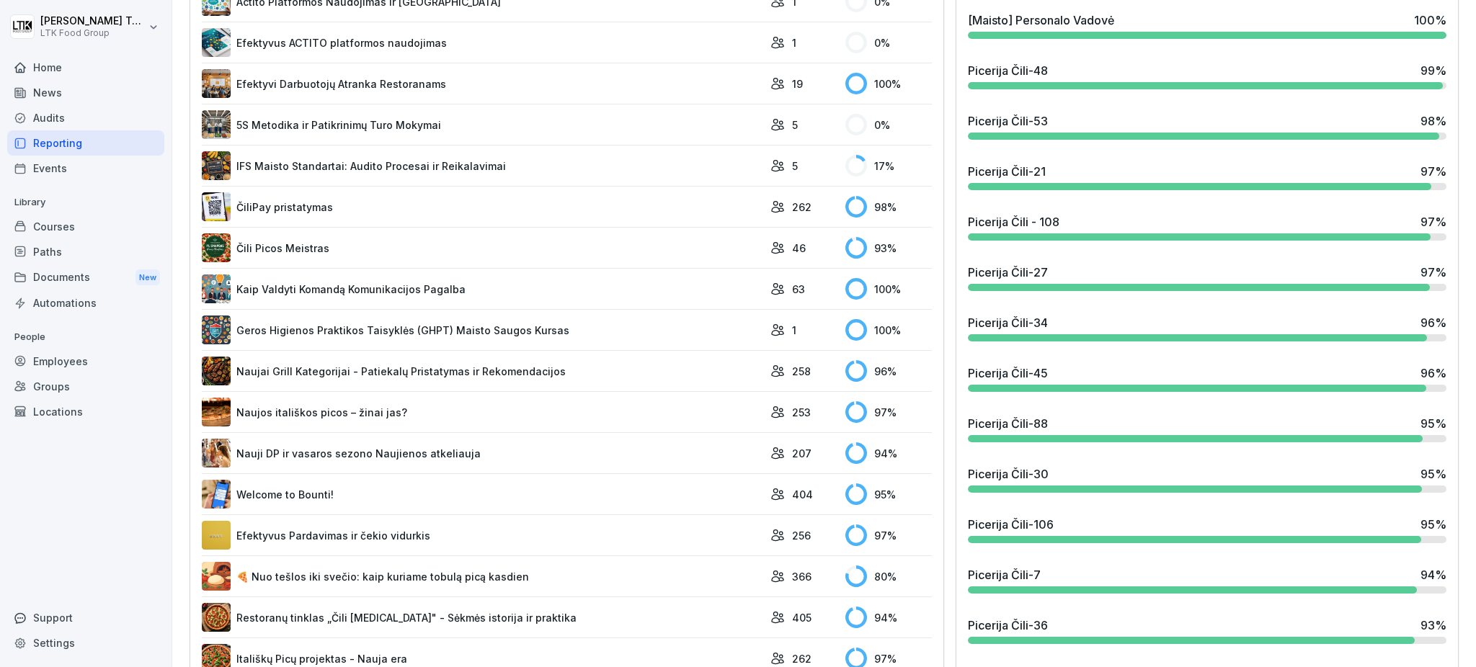
click at [1114, 213] on div "Picerija Čili - 108 97 %" at bounding box center [1207, 221] width 479 height 17
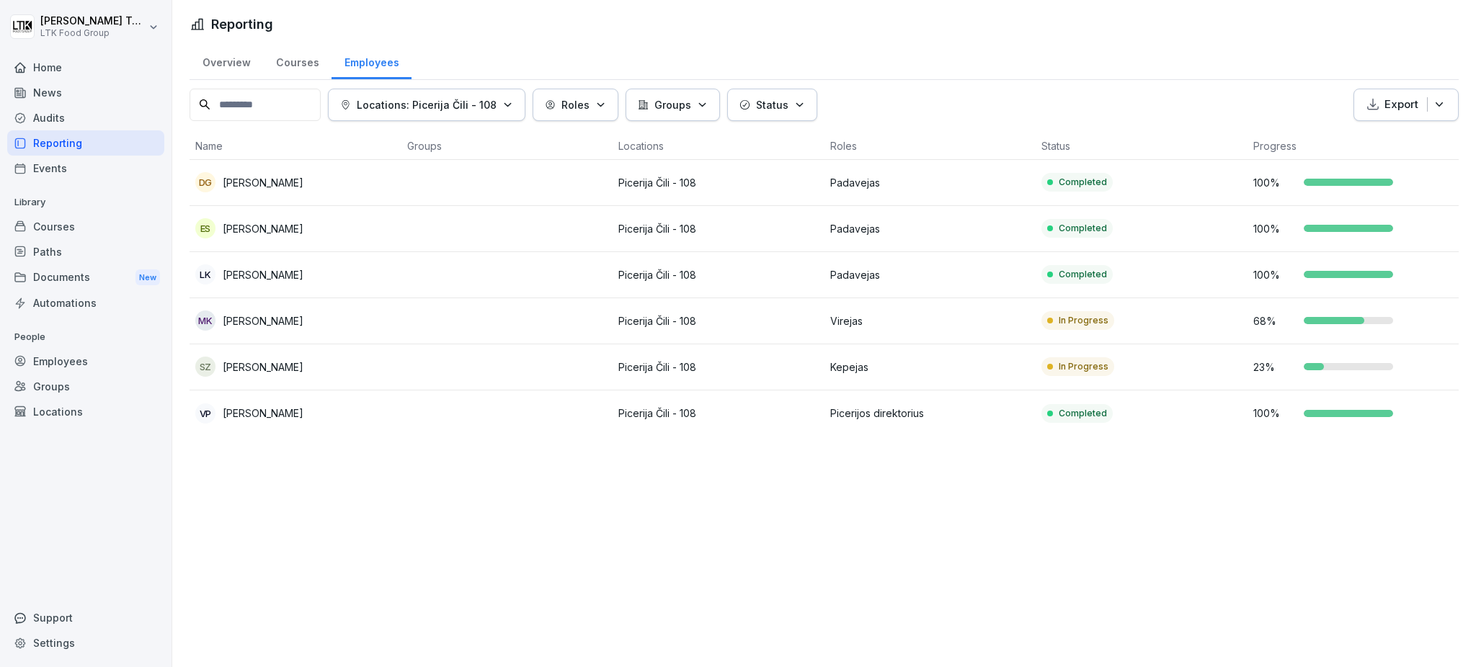
click at [1290, 263] on td "100 %" at bounding box center [1354, 275] width 212 height 46
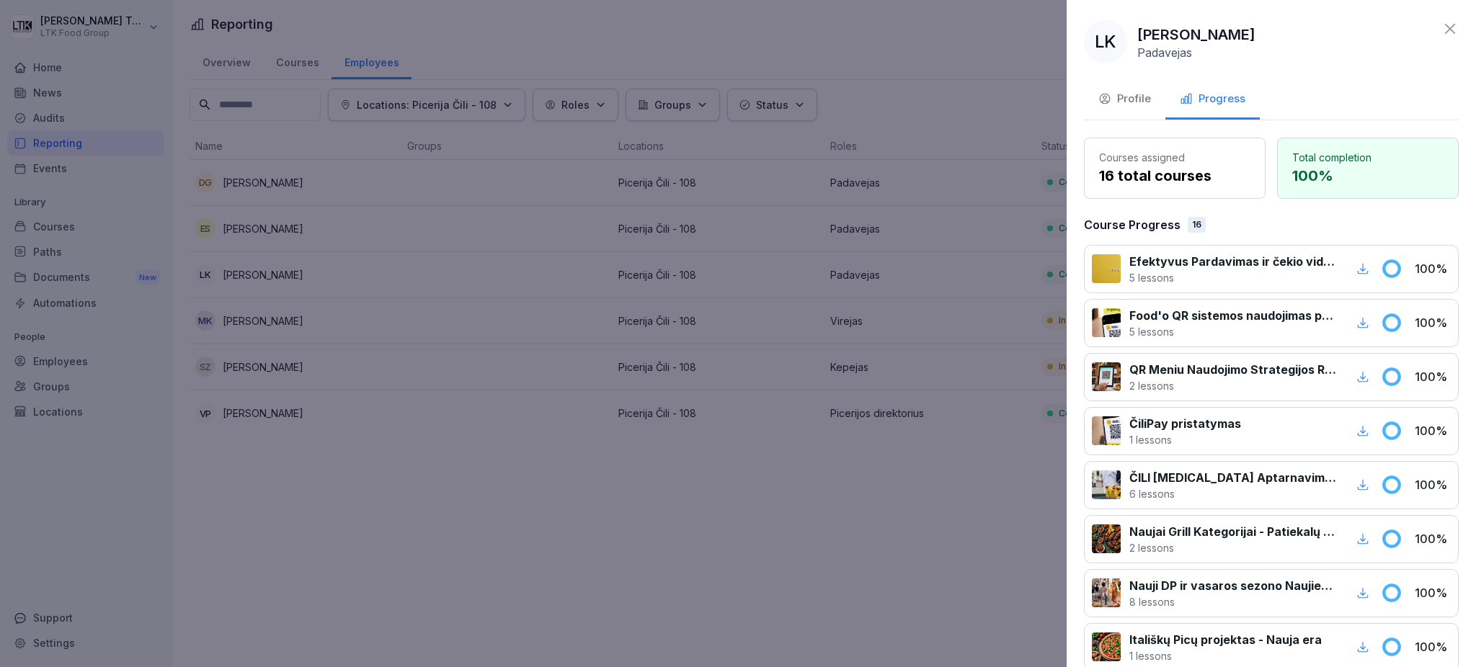
click at [1137, 97] on div "Profile" at bounding box center [1124, 99] width 53 height 17
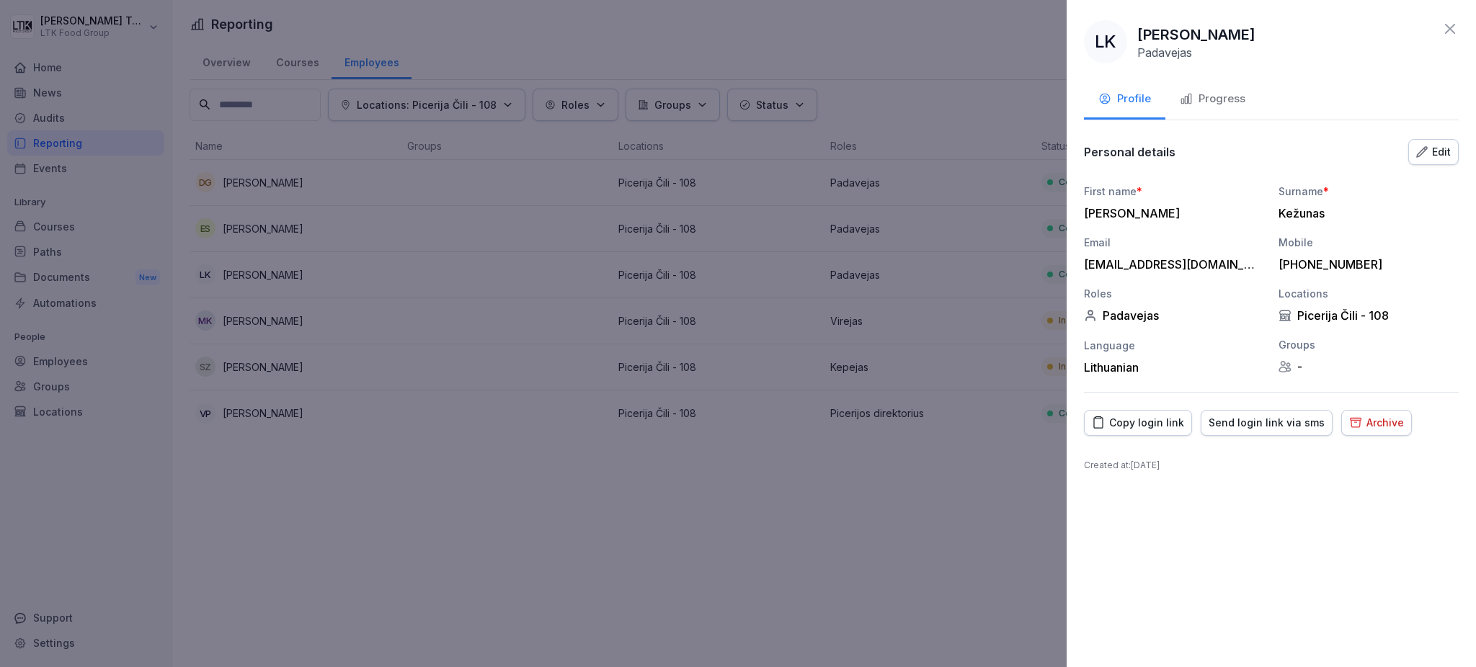
click at [1378, 418] on div "Archive" at bounding box center [1376, 423] width 55 height 16
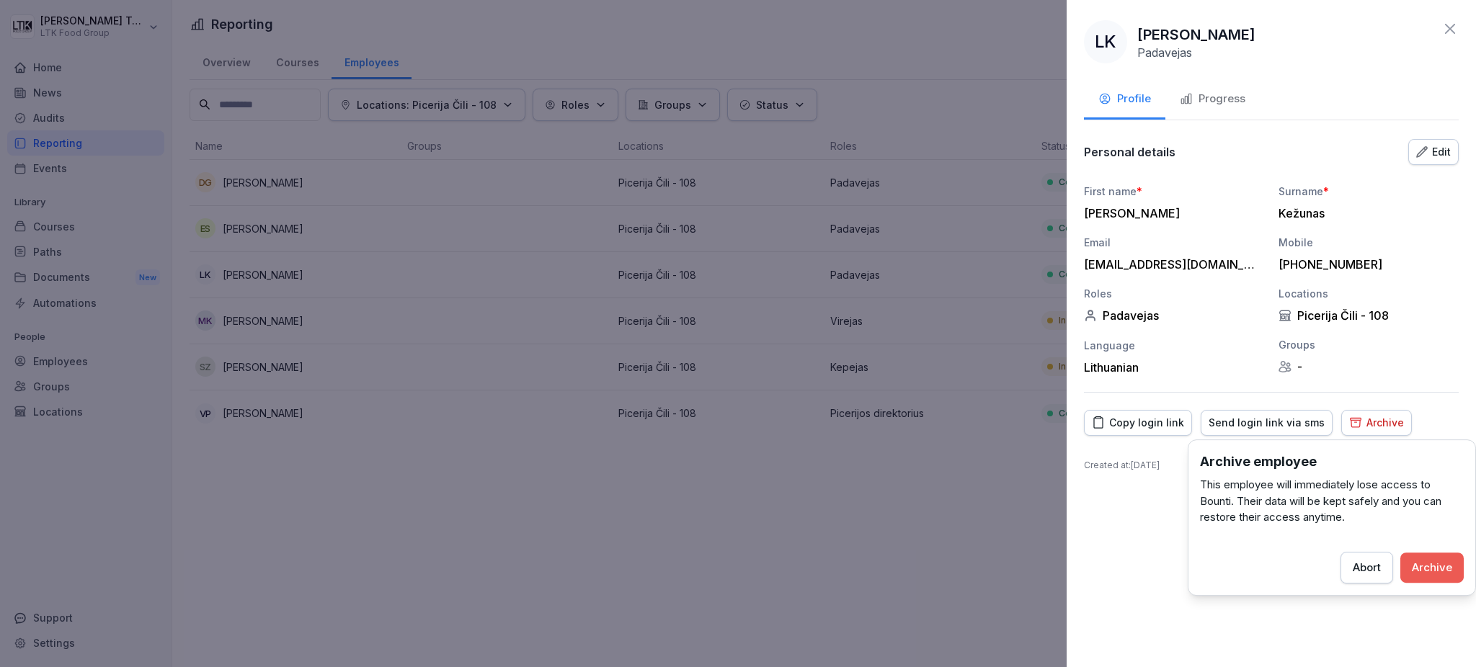
click at [1444, 572] on div "Archive" at bounding box center [1432, 568] width 40 height 16
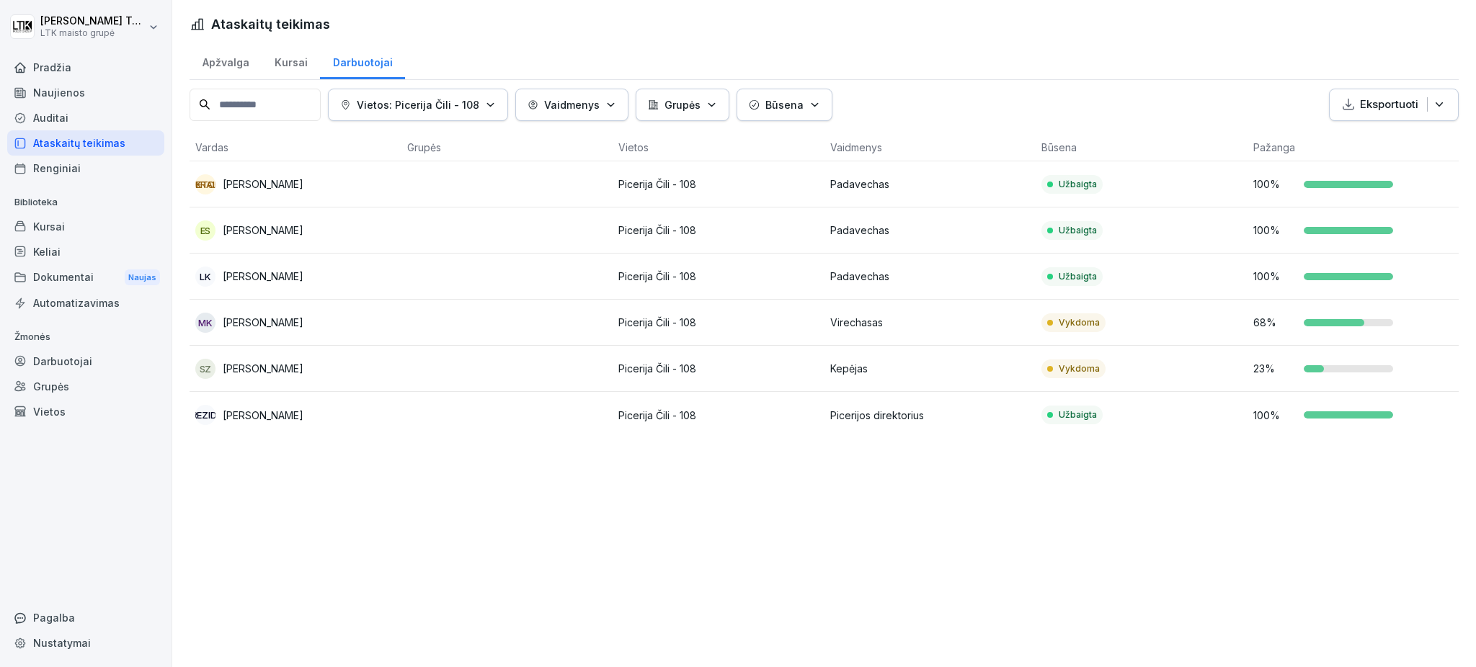
click at [62, 363] on font "Darbuotojai" at bounding box center [62, 361] width 59 height 12
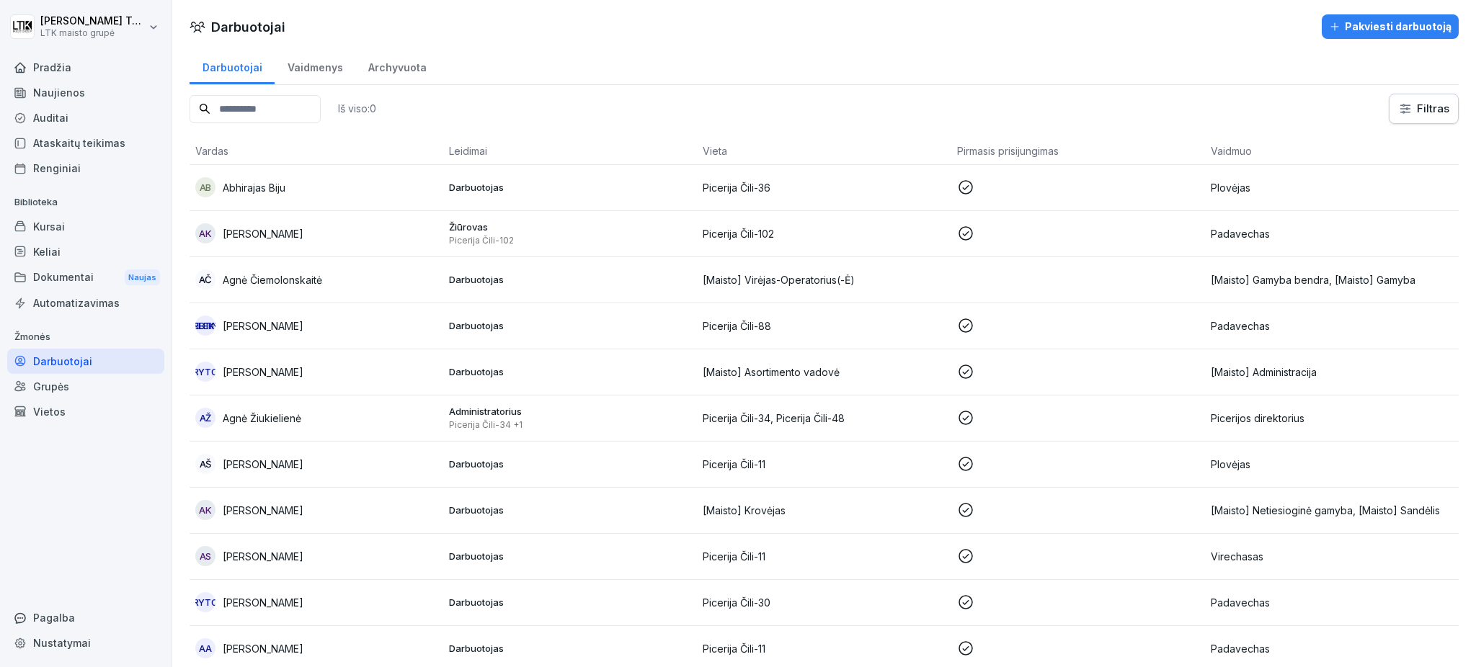
click at [1361, 26] on font "Pakviesti darbuotoją" at bounding box center [1398, 26] width 107 height 12
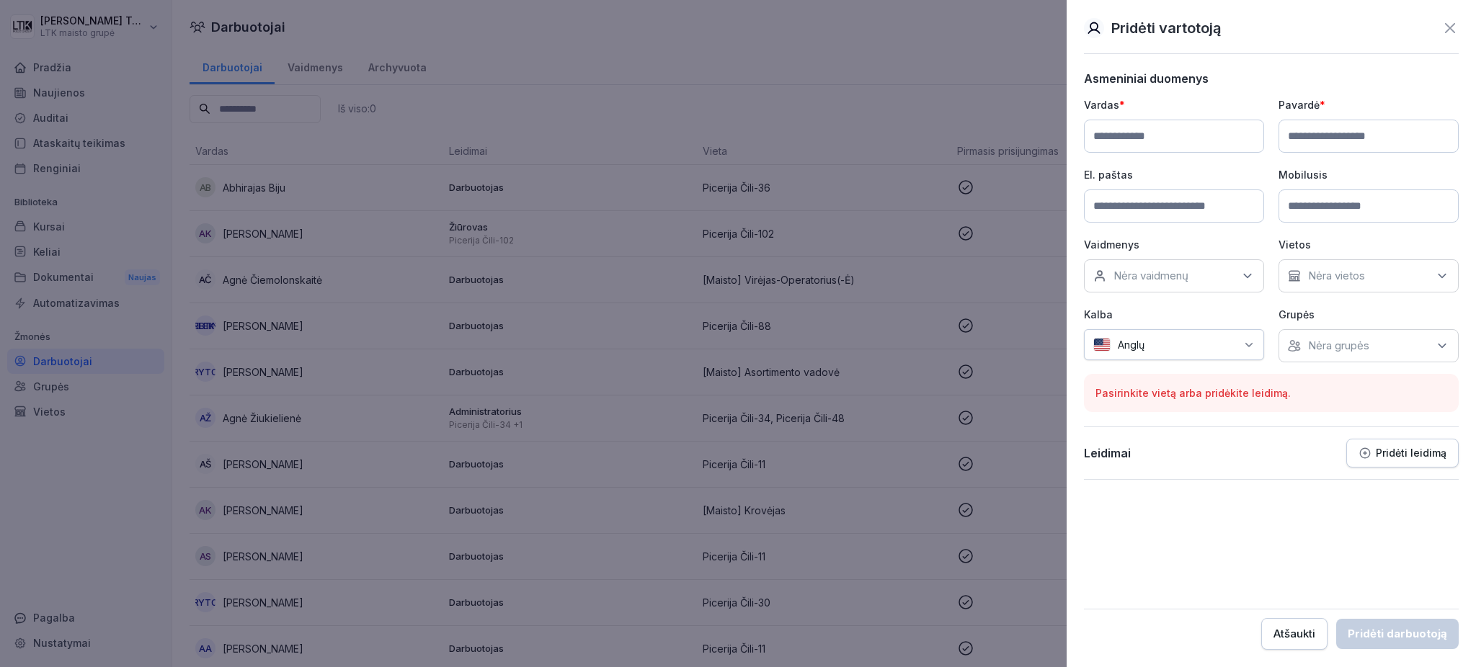
click at [1132, 141] on input at bounding box center [1174, 136] width 180 height 33
click at [1351, 137] on input at bounding box center [1369, 136] width 180 height 33
click at [1179, 213] on input at bounding box center [1174, 206] width 180 height 33
click at [1344, 208] on input at bounding box center [1369, 206] width 180 height 33
click at [1180, 285] on div "Nėra vaidmenų" at bounding box center [1174, 275] width 180 height 33
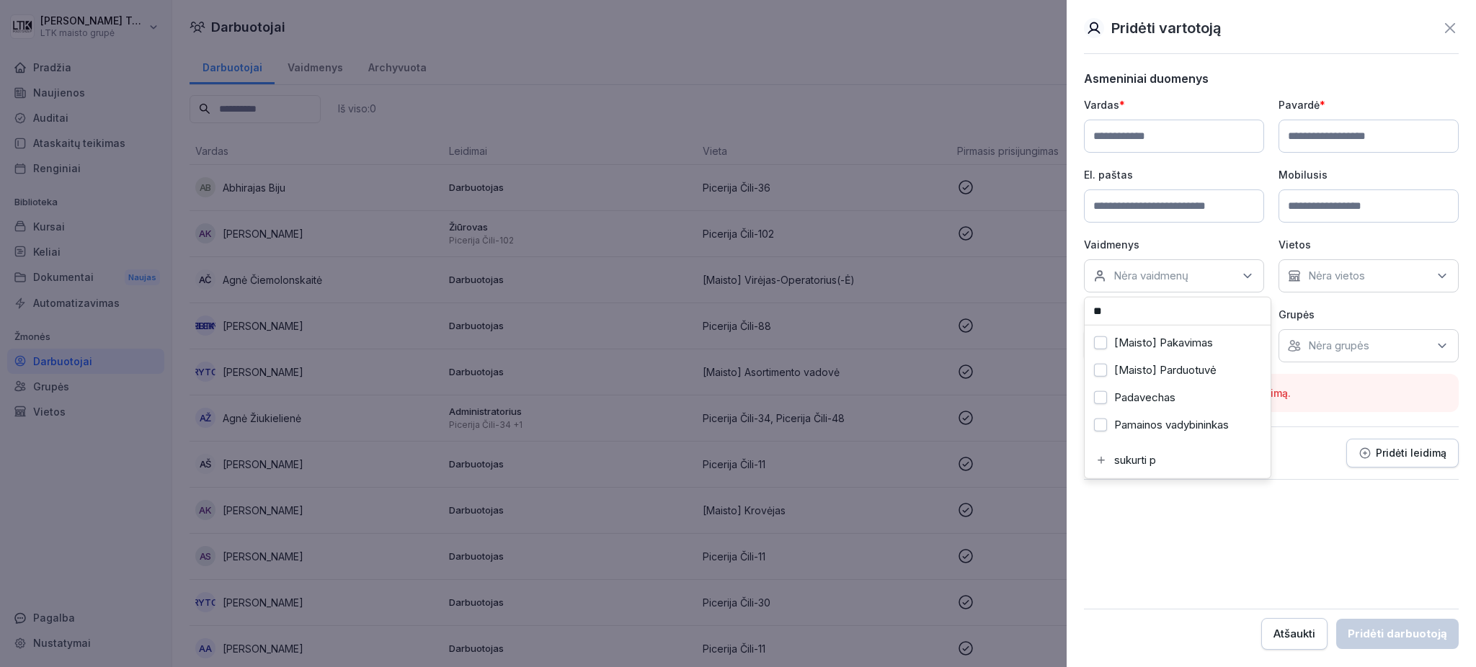
type input "***"
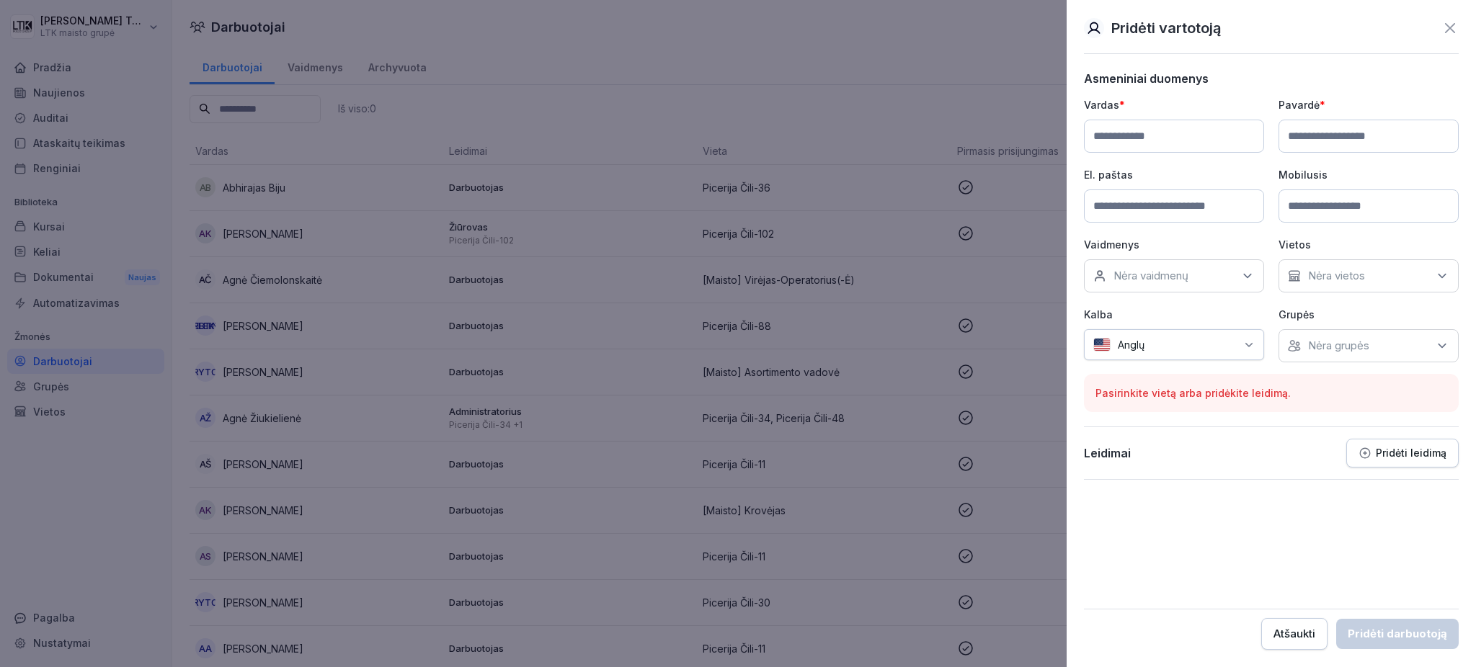
click at [1356, 280] on font "Nėra vietos" at bounding box center [1336, 276] width 57 height 14
type input "***"
click at [1191, 315] on p "Kalba" at bounding box center [1174, 314] width 180 height 15
click at [1246, 341] on icon at bounding box center [1249, 345] width 12 height 12
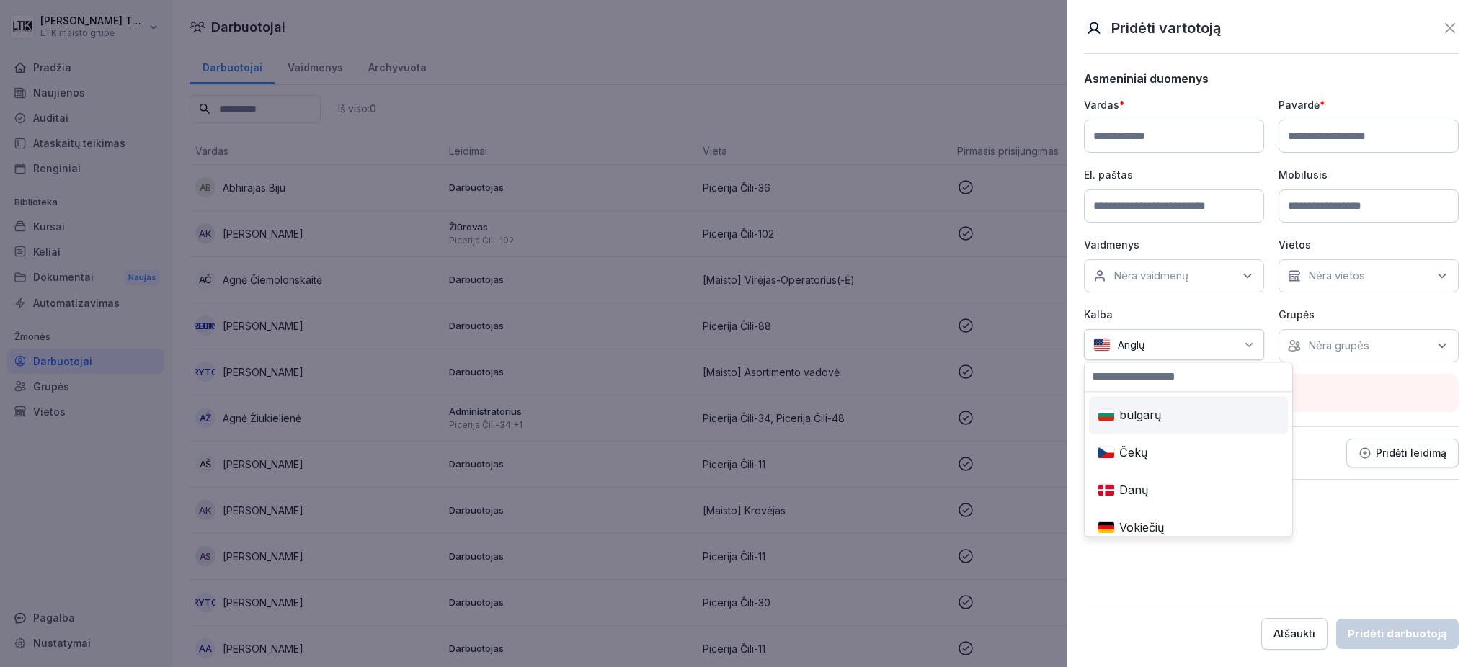
click at [1156, 345] on div at bounding box center [1194, 344] width 84 height 15
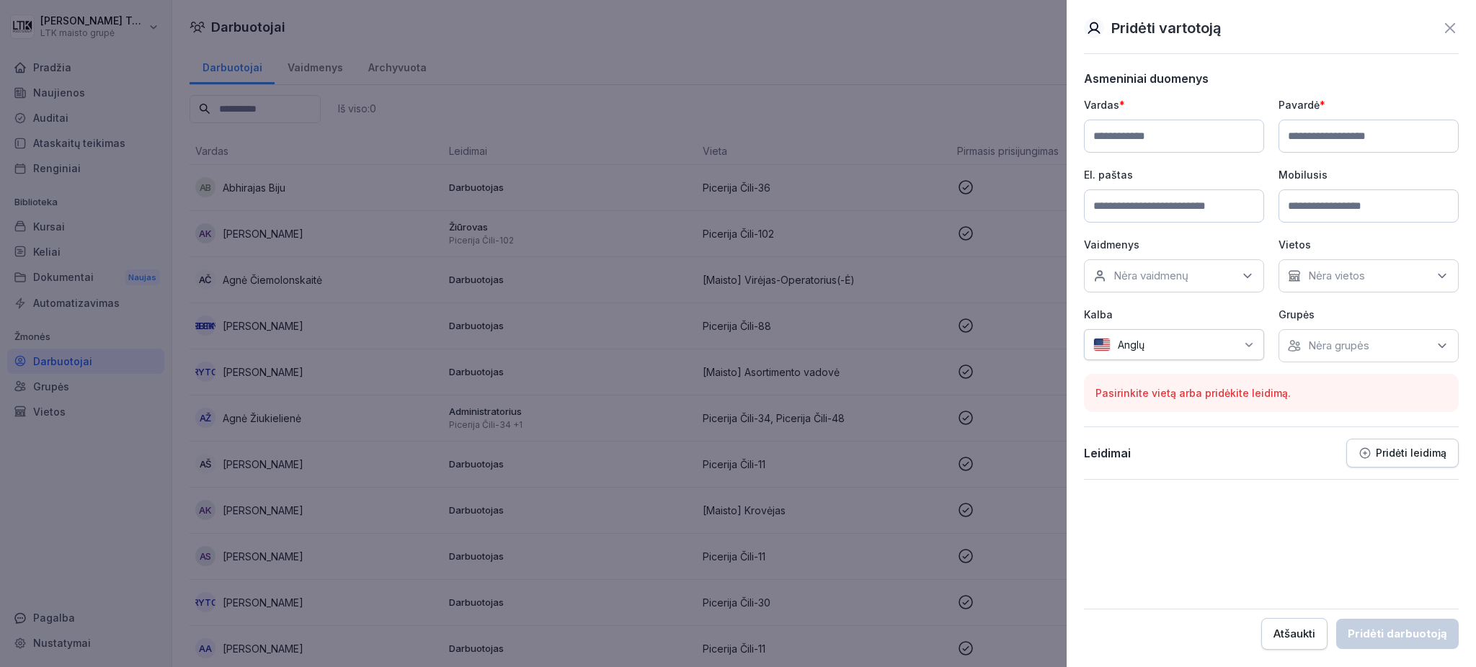
click at [1156, 345] on div at bounding box center [1194, 344] width 84 height 15
type input "*"
click at [1119, 377] on input "***" at bounding box center [1150, 377] width 130 height 29
type input "*"
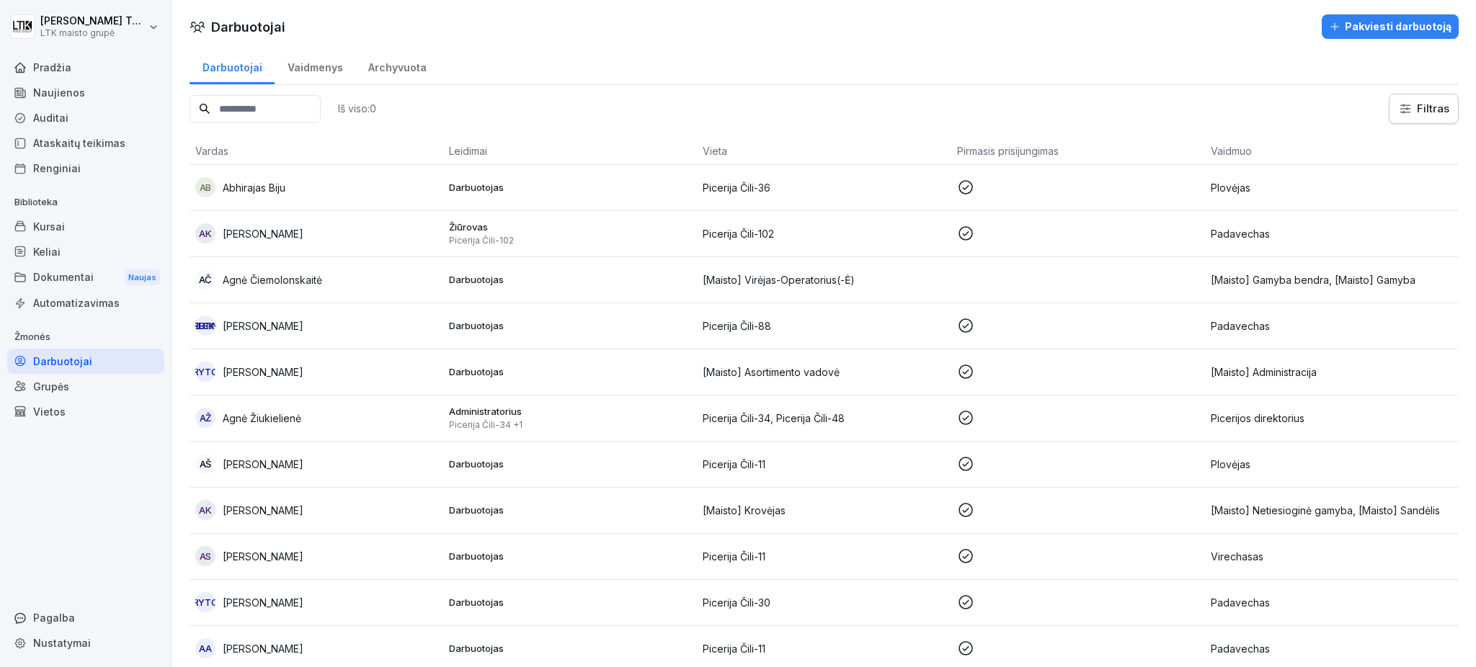
click at [58, 226] on font "Kursai" at bounding box center [49, 227] width 32 height 12
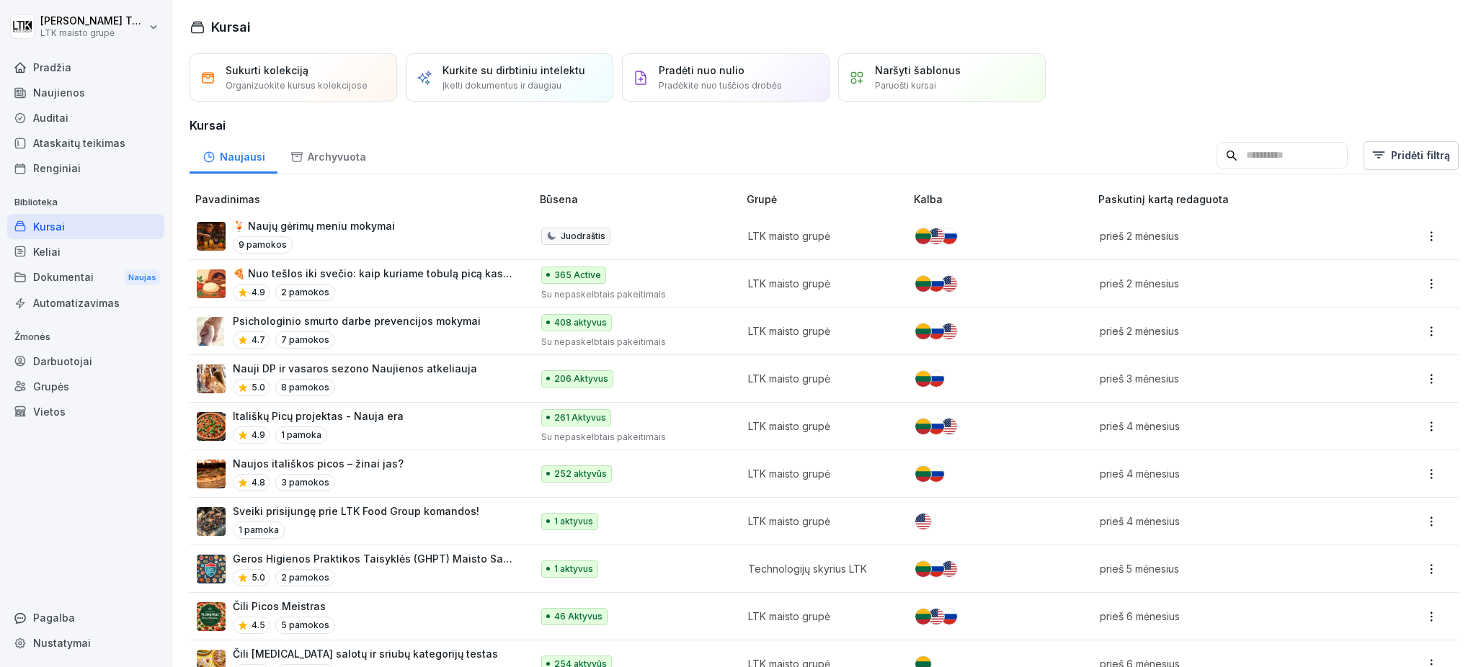
click at [443, 271] on font "🍕 Nuo tešlos iki svečio: kaip kuriame tobulą picą kasdien" at bounding box center [379, 273] width 293 height 12
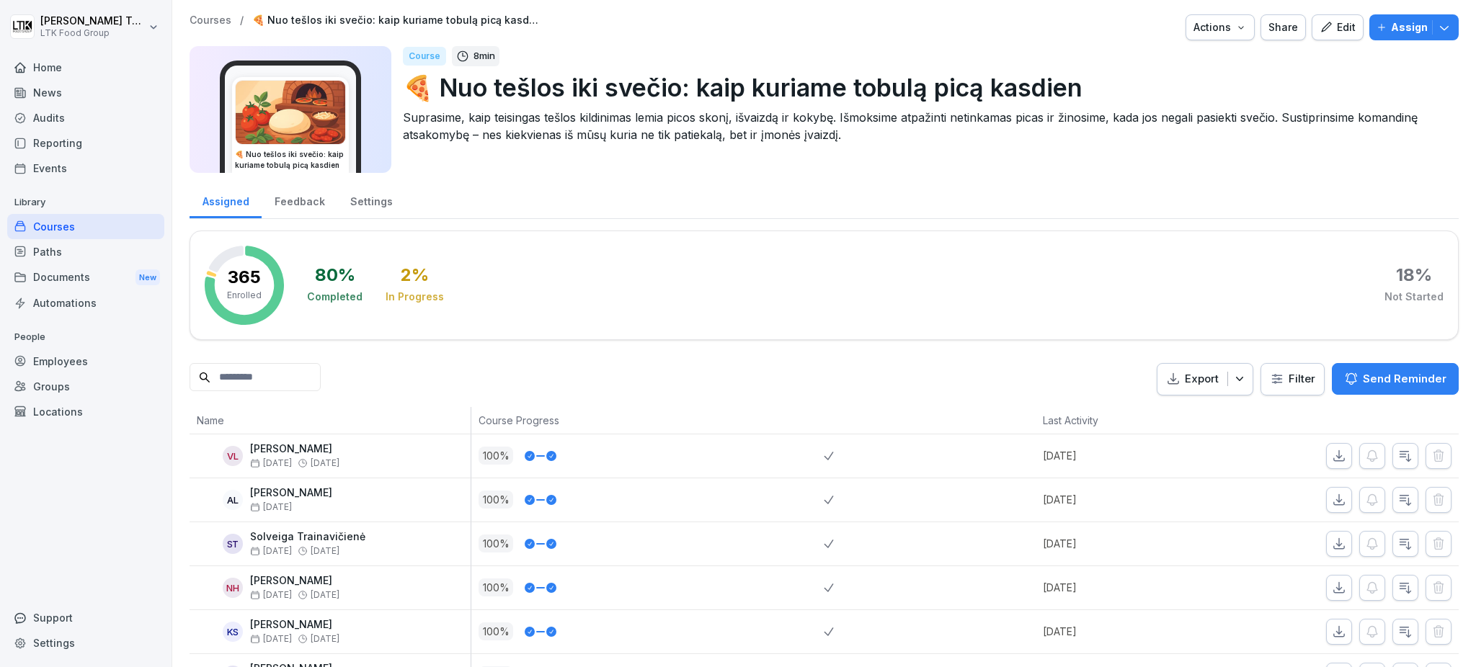
click at [1334, 32] on div "Edit" at bounding box center [1338, 27] width 36 height 16
click at [1320, 25] on icon "button" at bounding box center [1326, 27] width 13 height 13
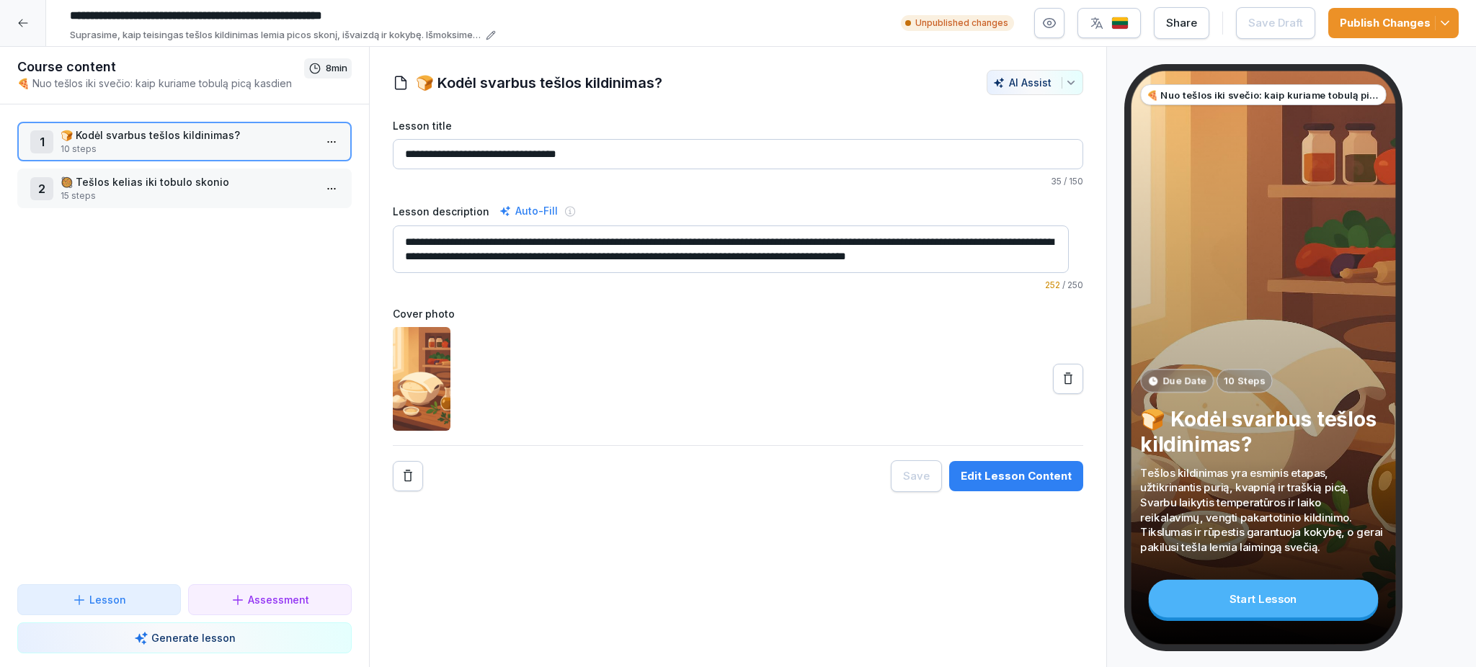
click at [1294, 164] on div "🍕 Nuo tešlos iki svečio: kaip kuriame tobulą picą kasdien Due Date 10 Steps 🍞 K…" at bounding box center [1263, 358] width 265 height 574
click at [16, 26] on div at bounding box center [23, 23] width 46 height 46
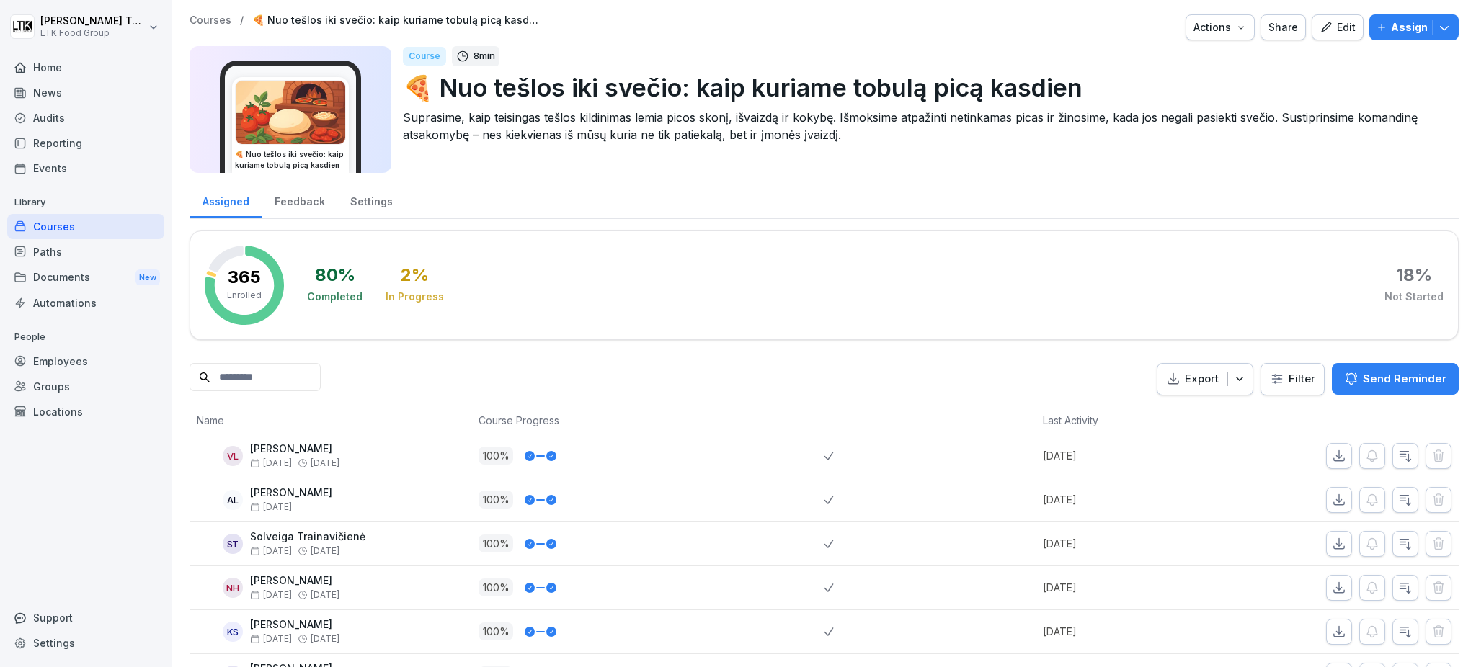
click at [74, 358] on div "Employees" at bounding box center [85, 361] width 157 height 25
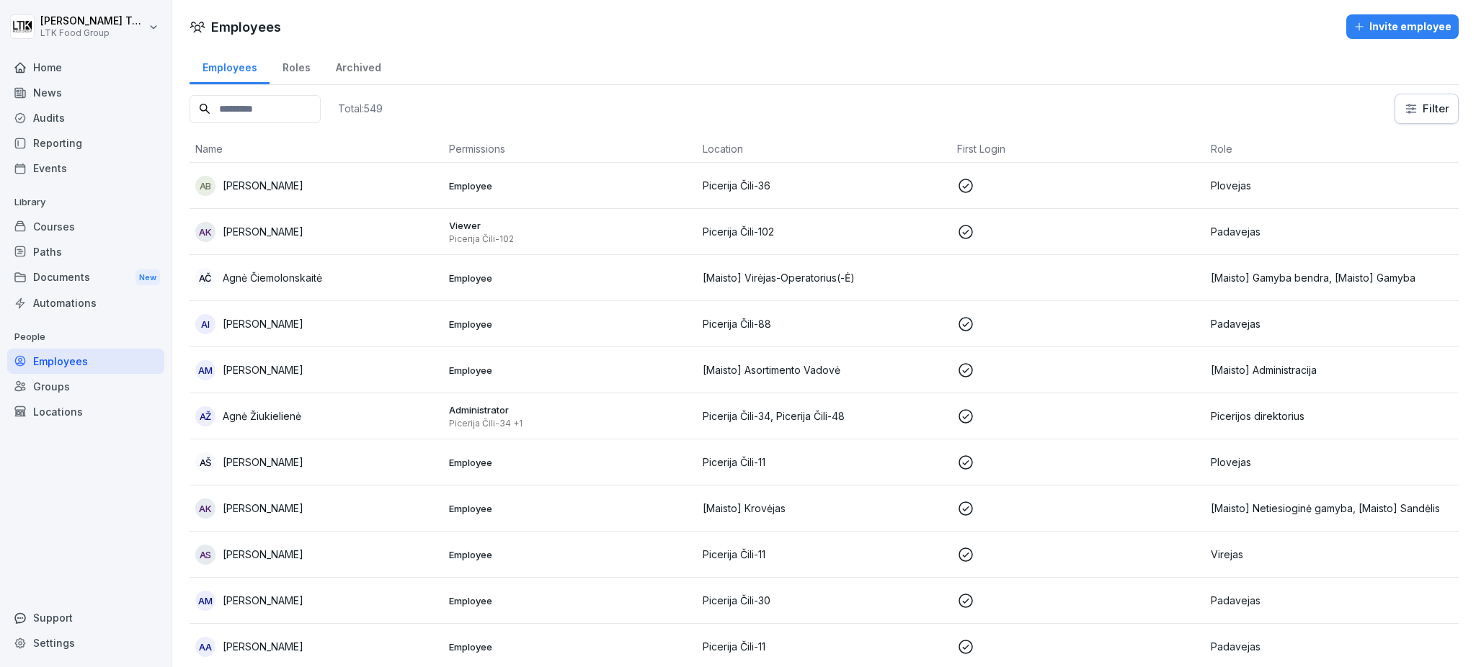
click at [1367, 30] on div "Invite employee" at bounding box center [1403, 27] width 98 height 16
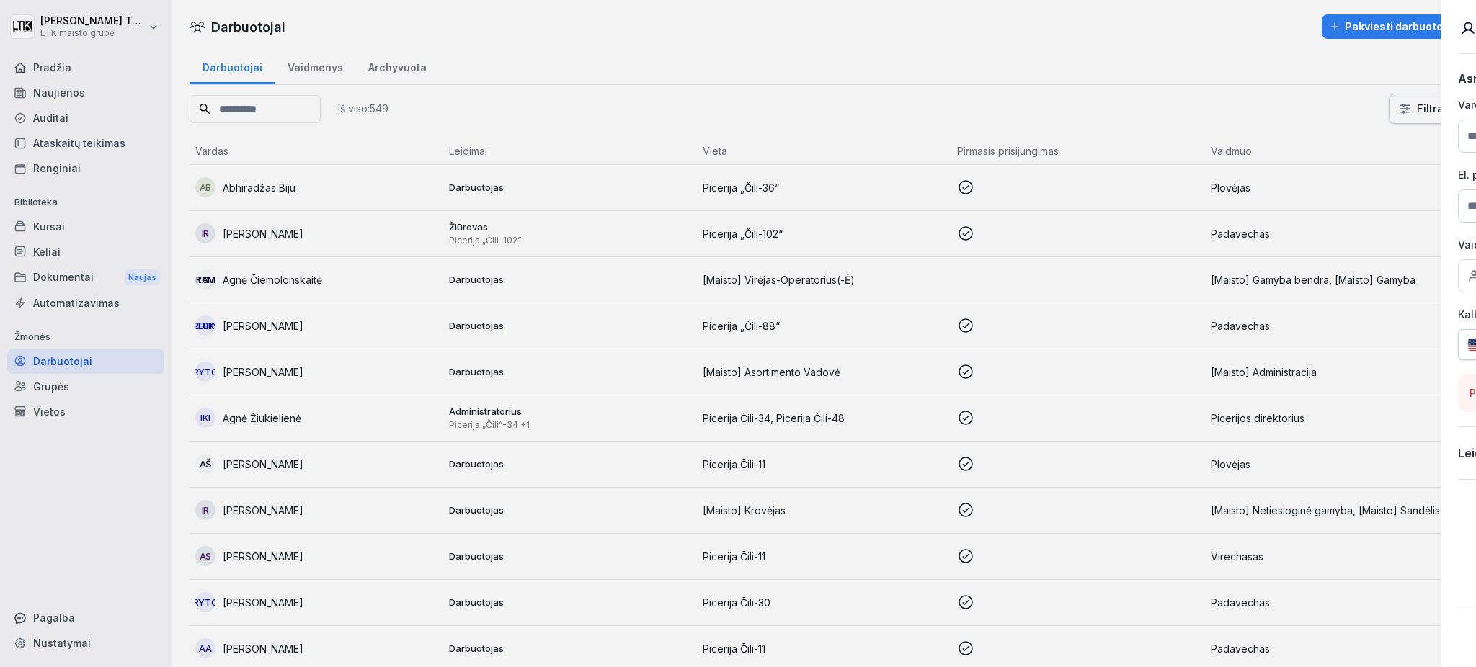
click at [907, 77] on div at bounding box center [738, 333] width 1476 height 667
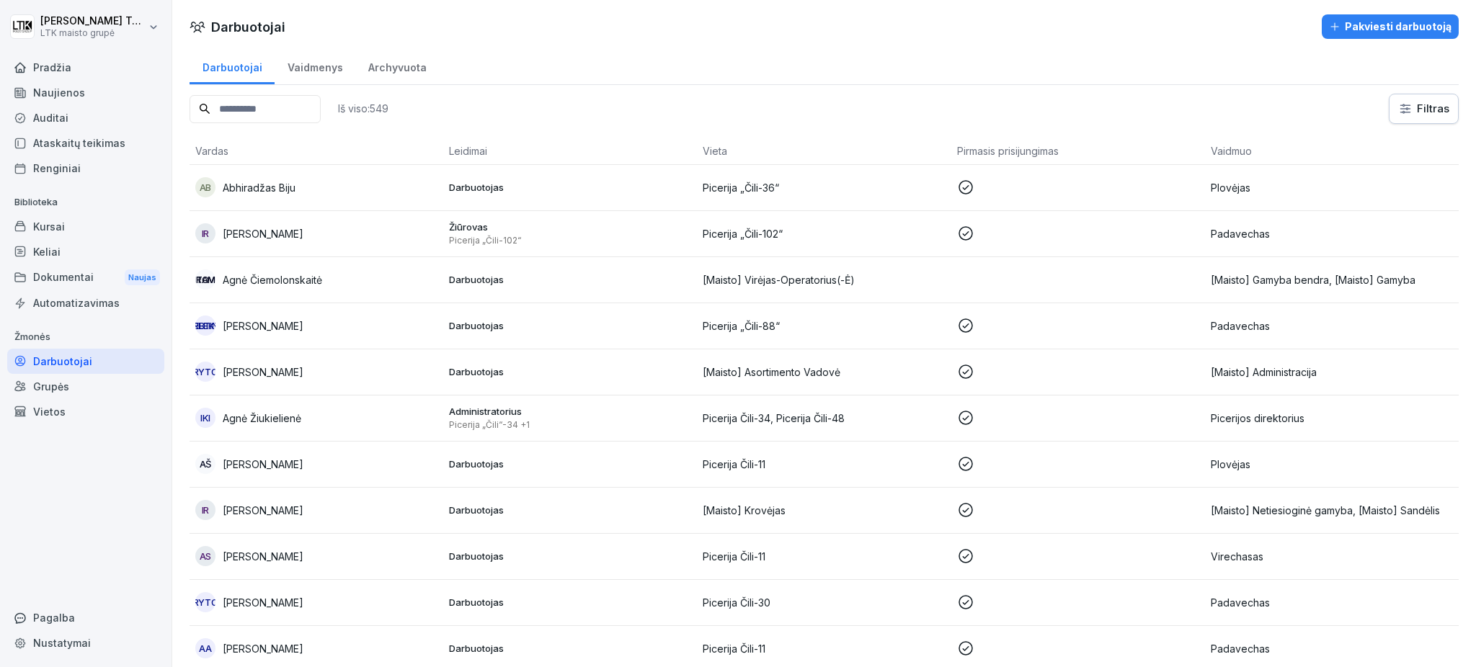
click at [1384, 14] on button "Pakviesti darbuotoją" at bounding box center [1390, 26] width 137 height 25
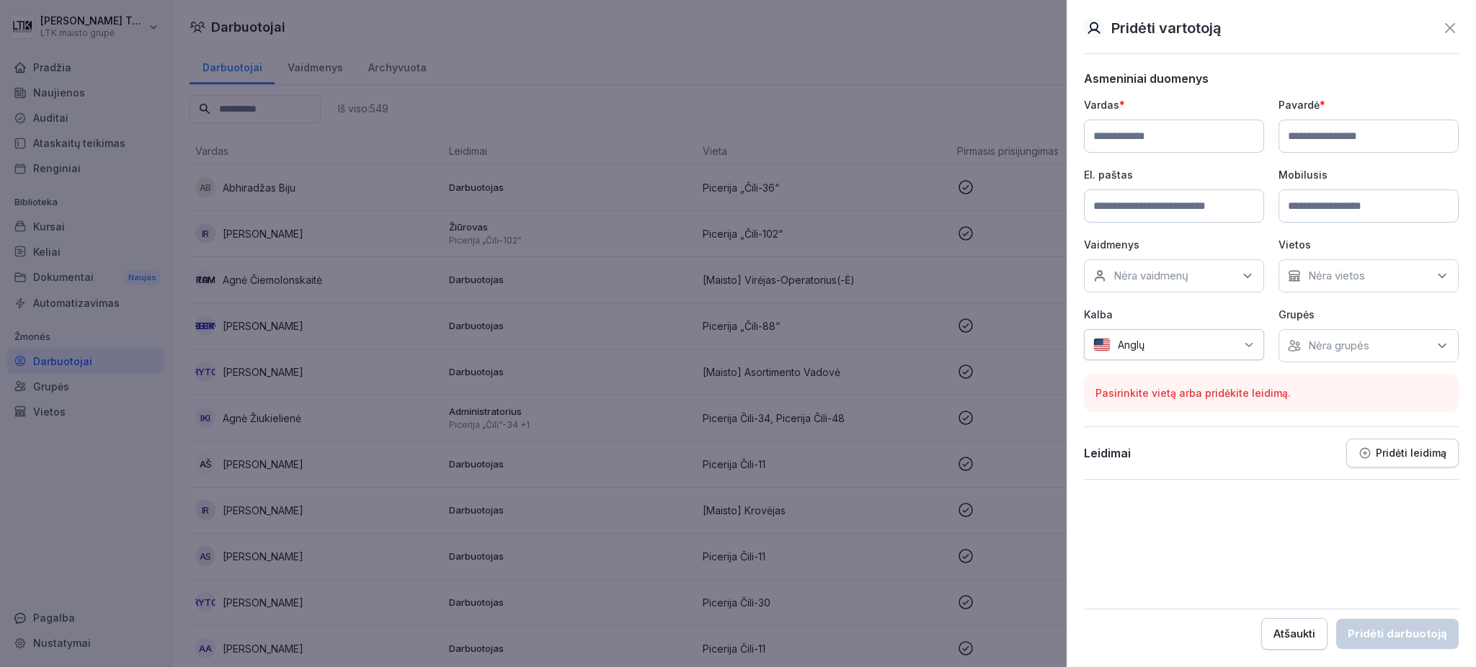
click at [1399, 445] on button "Pridėti leidimą" at bounding box center [1402, 453] width 112 height 29
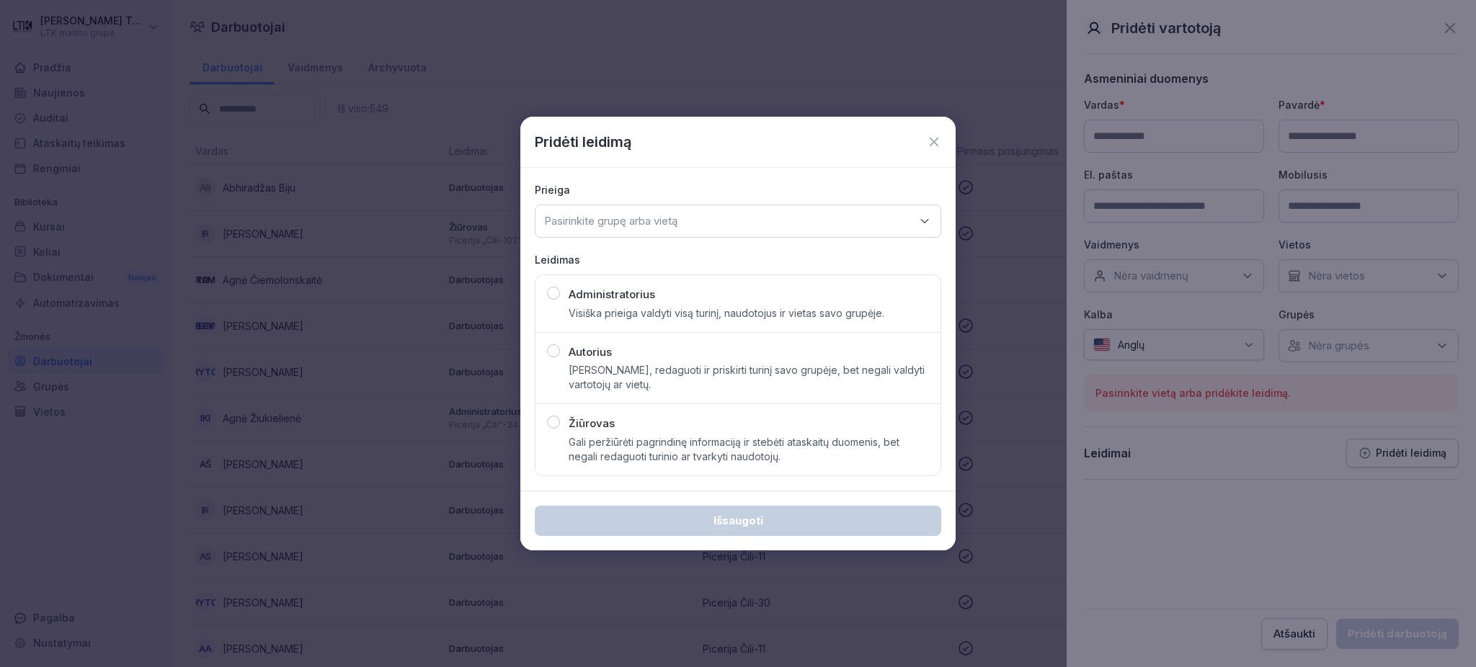
click at [935, 138] on icon at bounding box center [934, 142] width 14 height 14
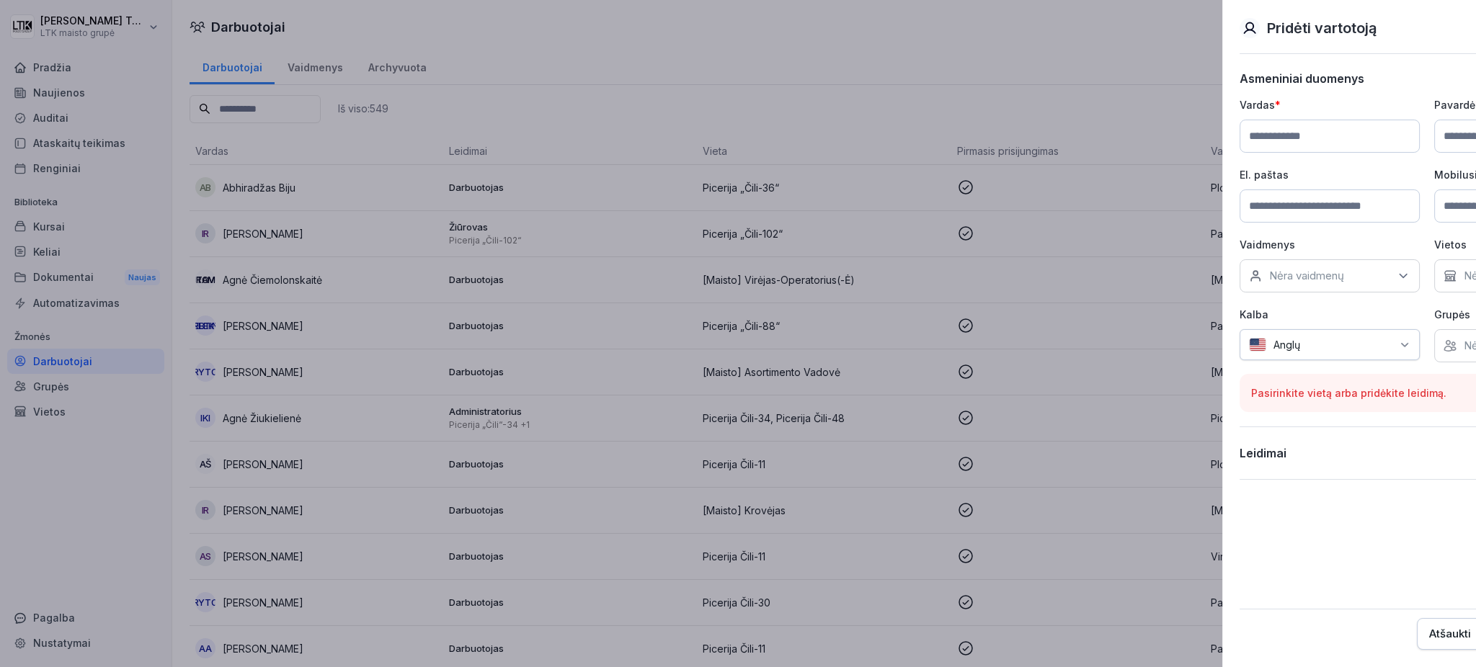
click at [288, 103] on div at bounding box center [738, 333] width 1476 height 667
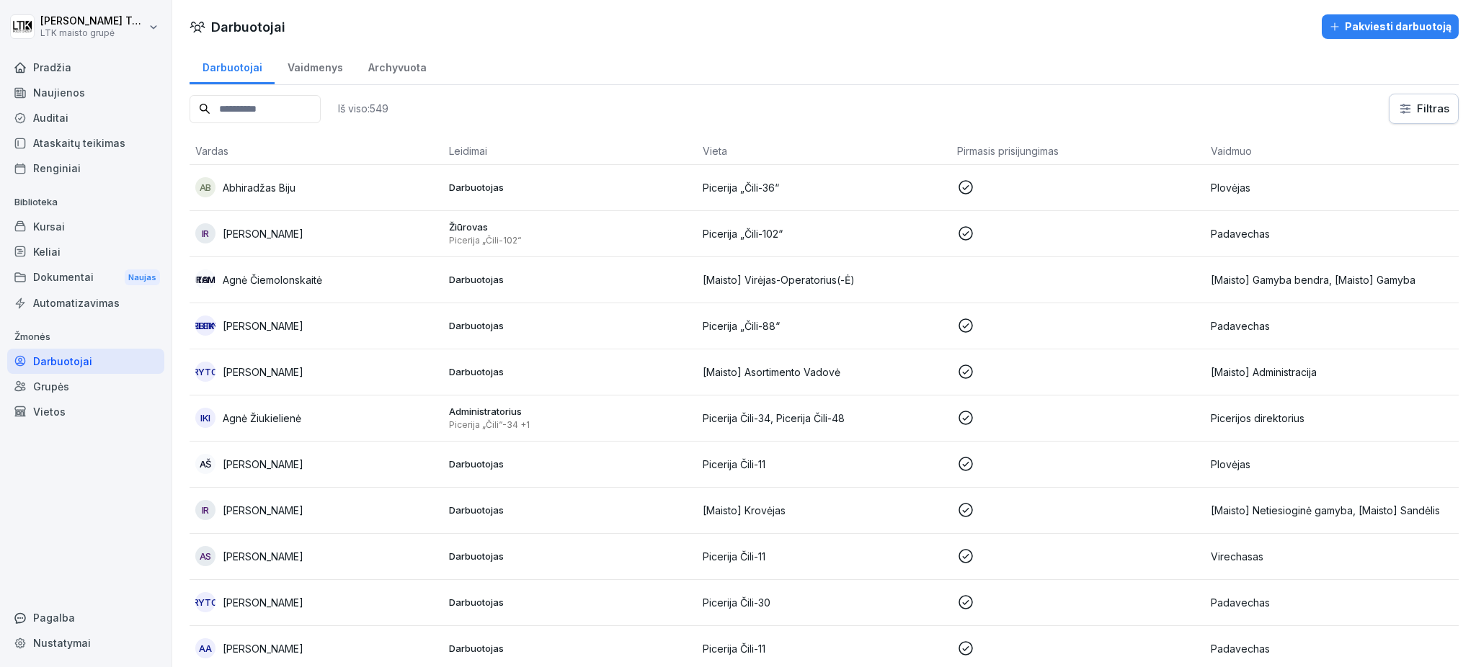
click at [288, 103] on input at bounding box center [255, 109] width 131 height 28
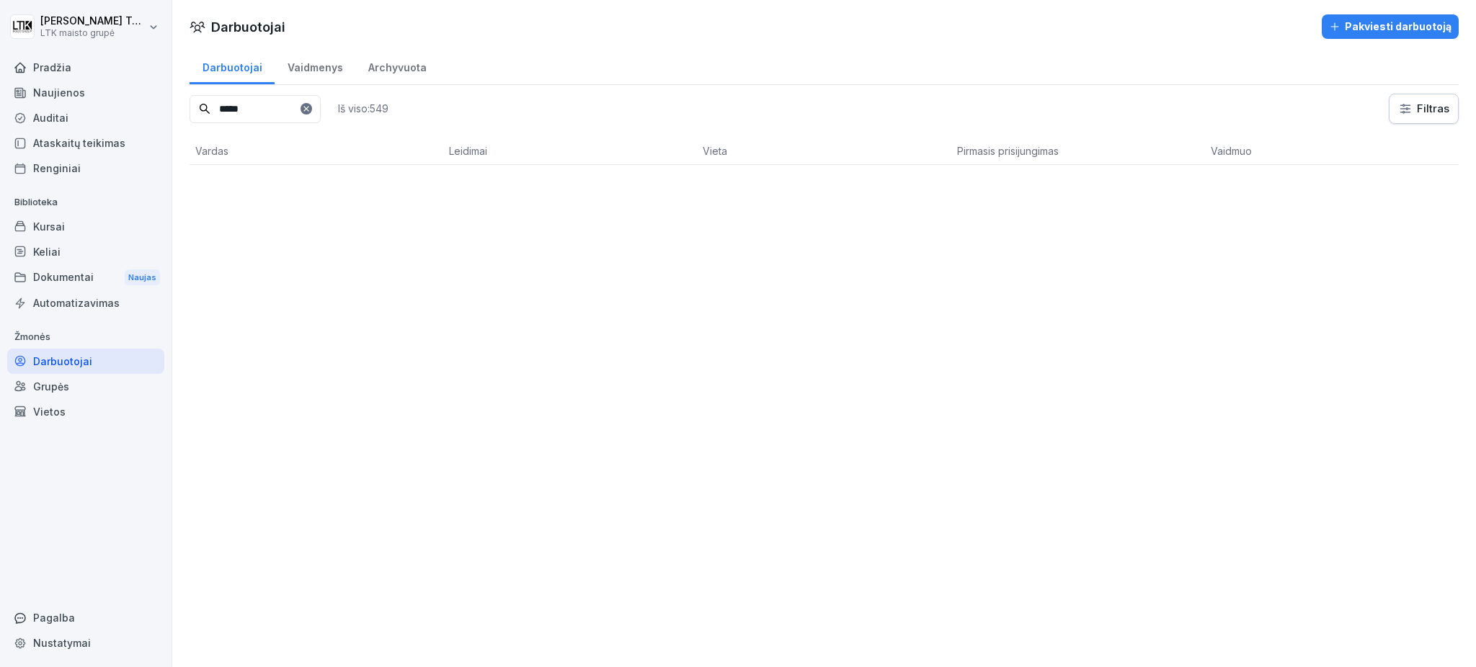
type input "*****"
click at [397, 65] on font "Archyvuota" at bounding box center [397, 67] width 58 height 12
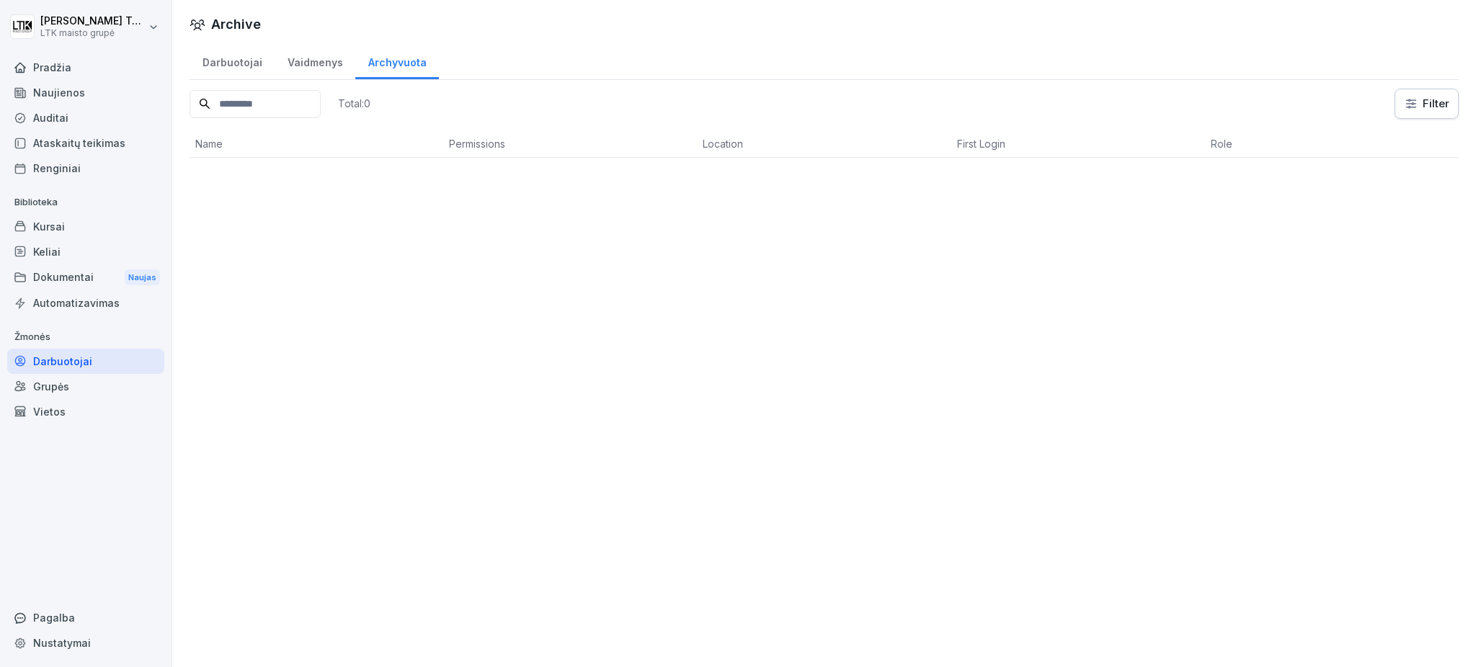
click at [397, 65] on font "Archyvuota" at bounding box center [397, 62] width 58 height 12
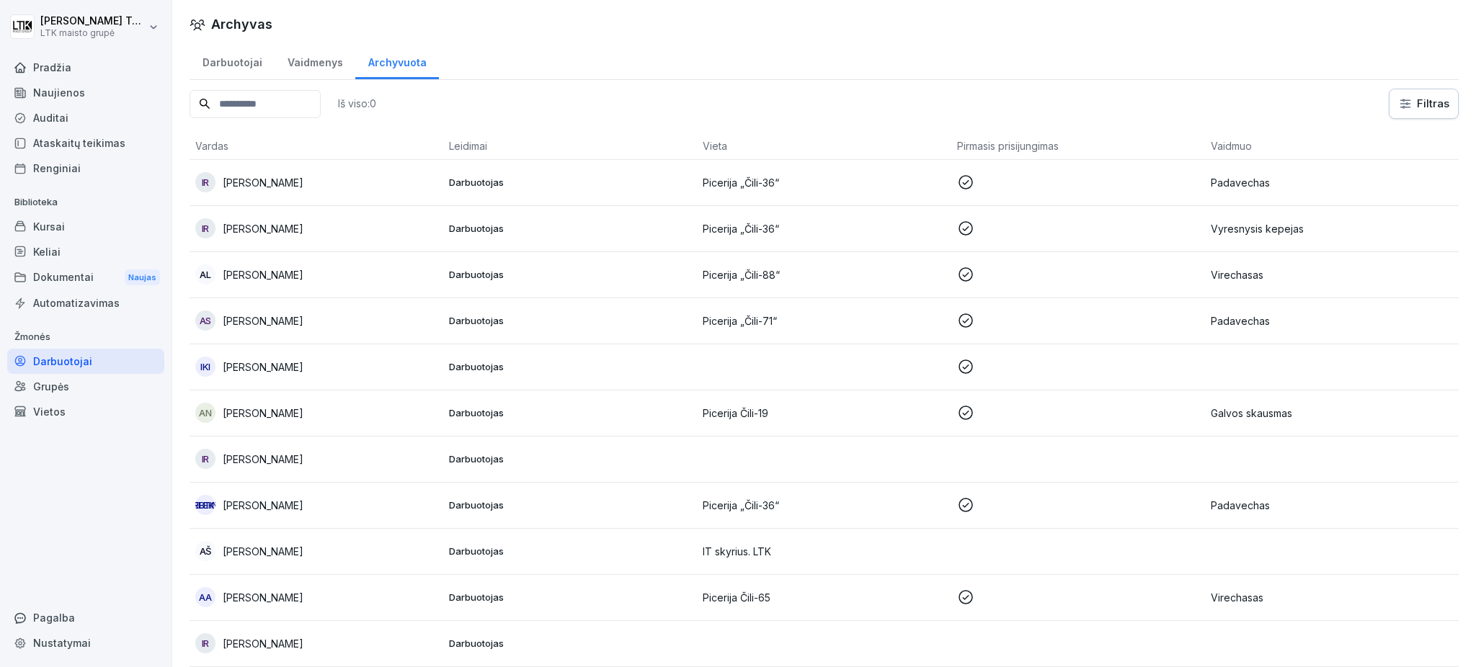
click at [258, 100] on input at bounding box center [255, 104] width 131 height 28
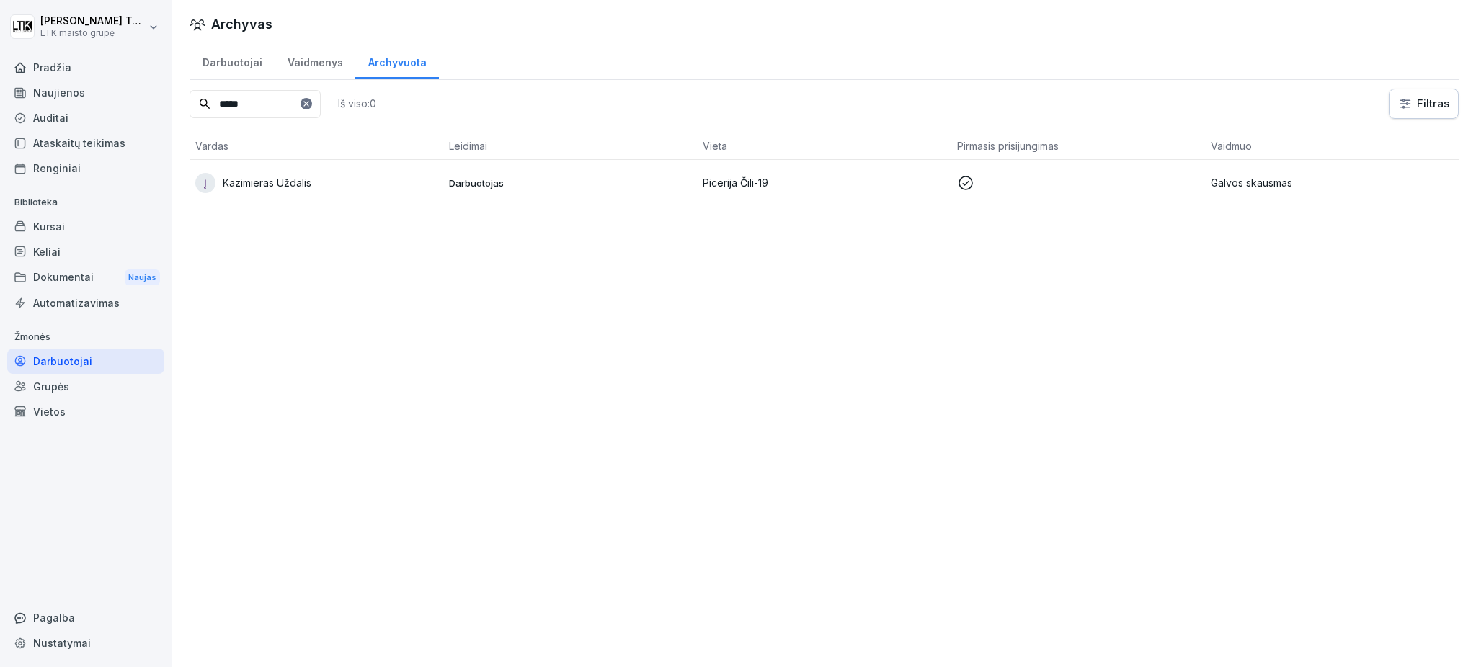
type input "*****"
click at [294, 169] on td "Į Kazimieras Uždalis" at bounding box center [317, 183] width 254 height 46
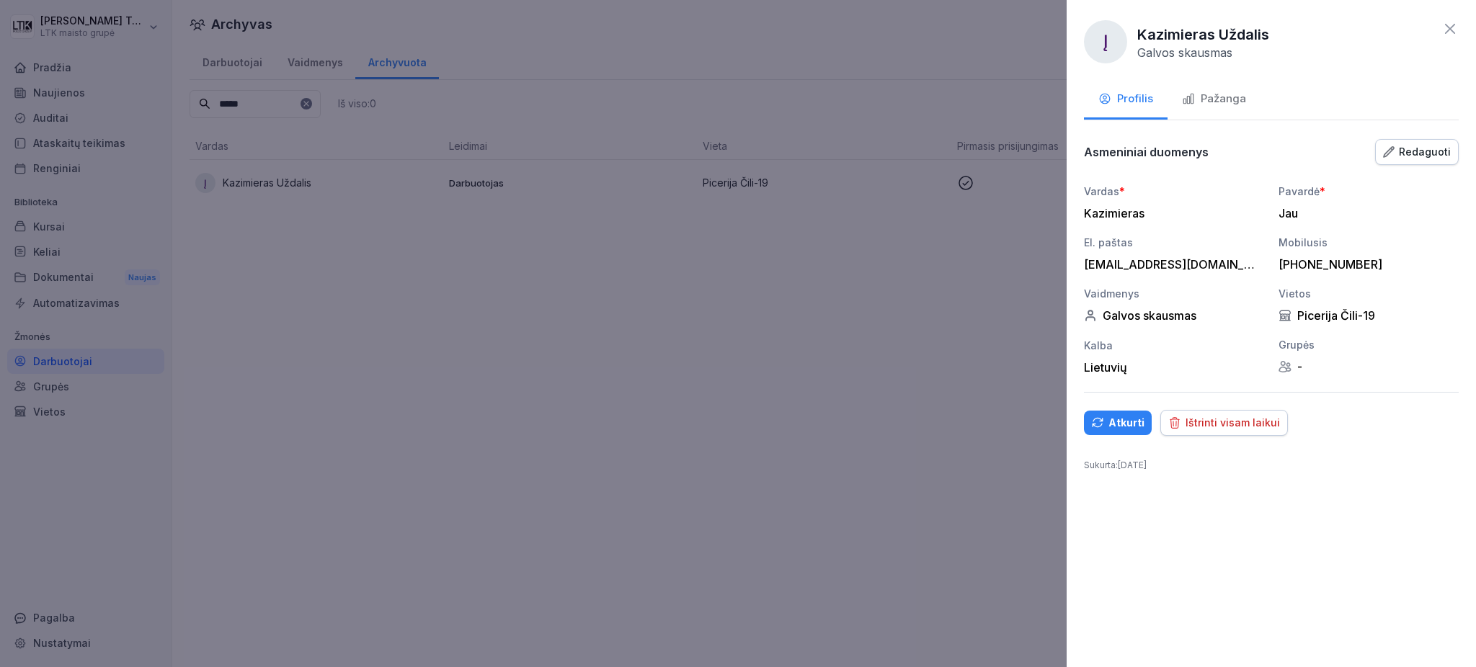
click at [1434, 156] on font "Redaguoti" at bounding box center [1425, 152] width 52 height 12
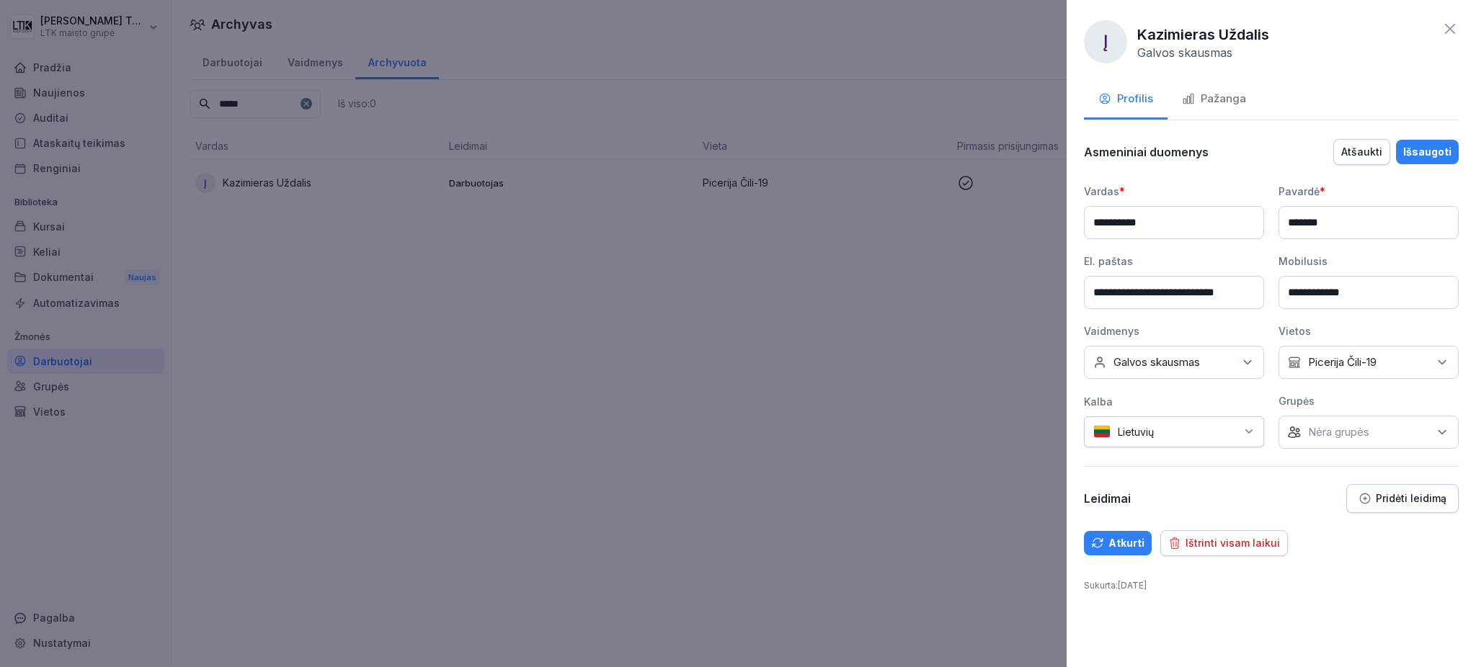
click at [1246, 359] on icon at bounding box center [1247, 362] width 14 height 14
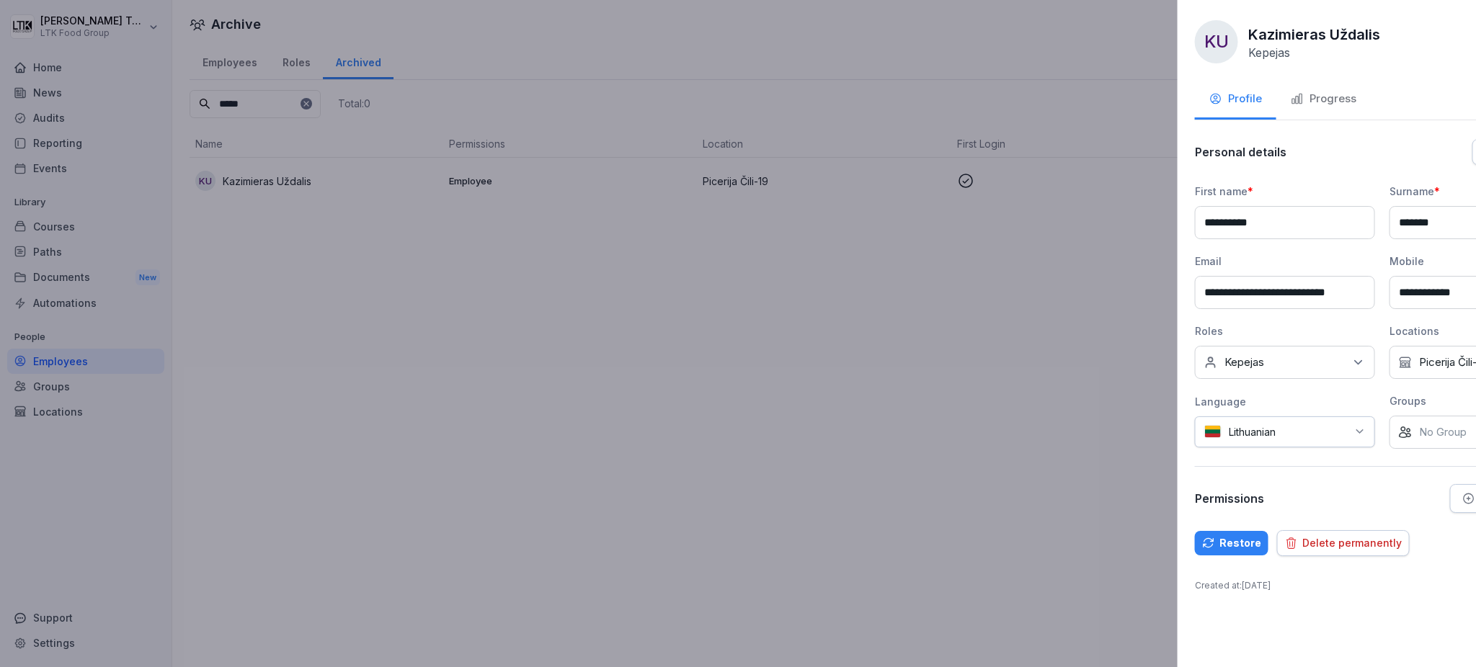
click at [1007, 444] on div at bounding box center [738, 333] width 1476 height 667
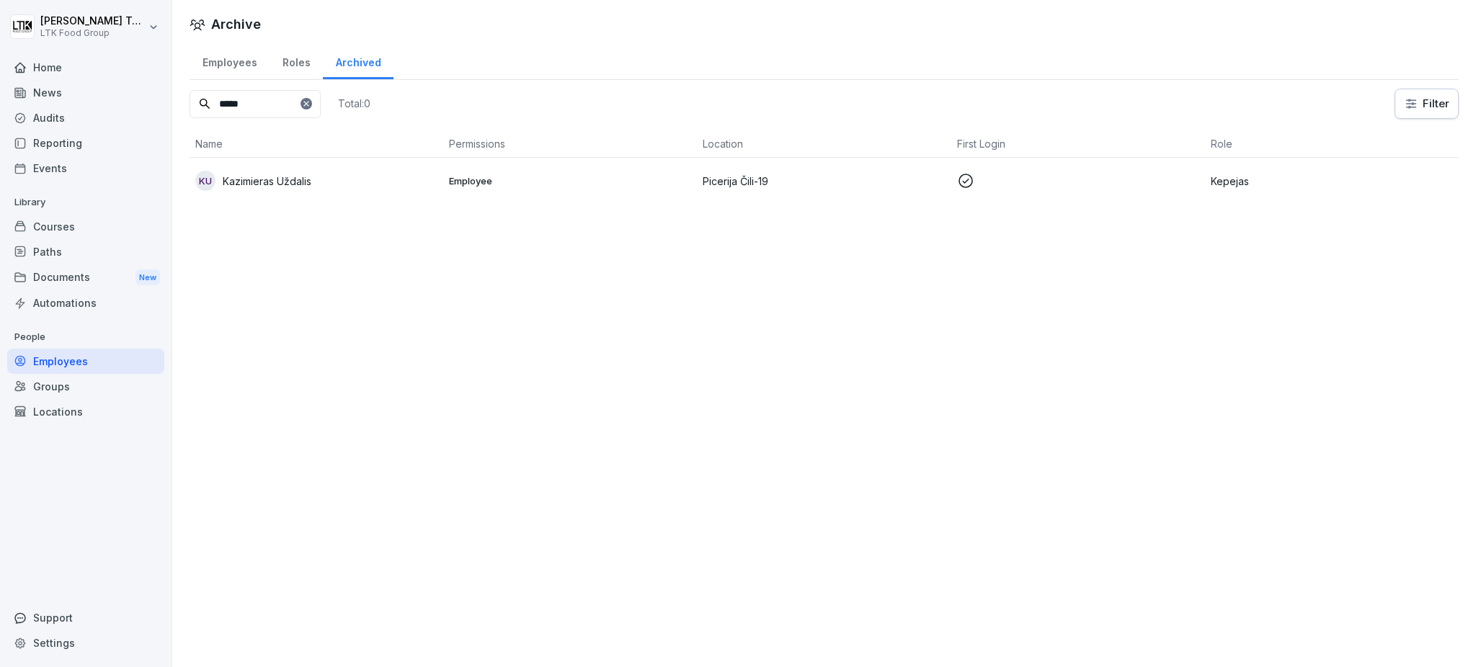
click at [1217, 172] on td "Kepejas" at bounding box center [1332, 181] width 254 height 46
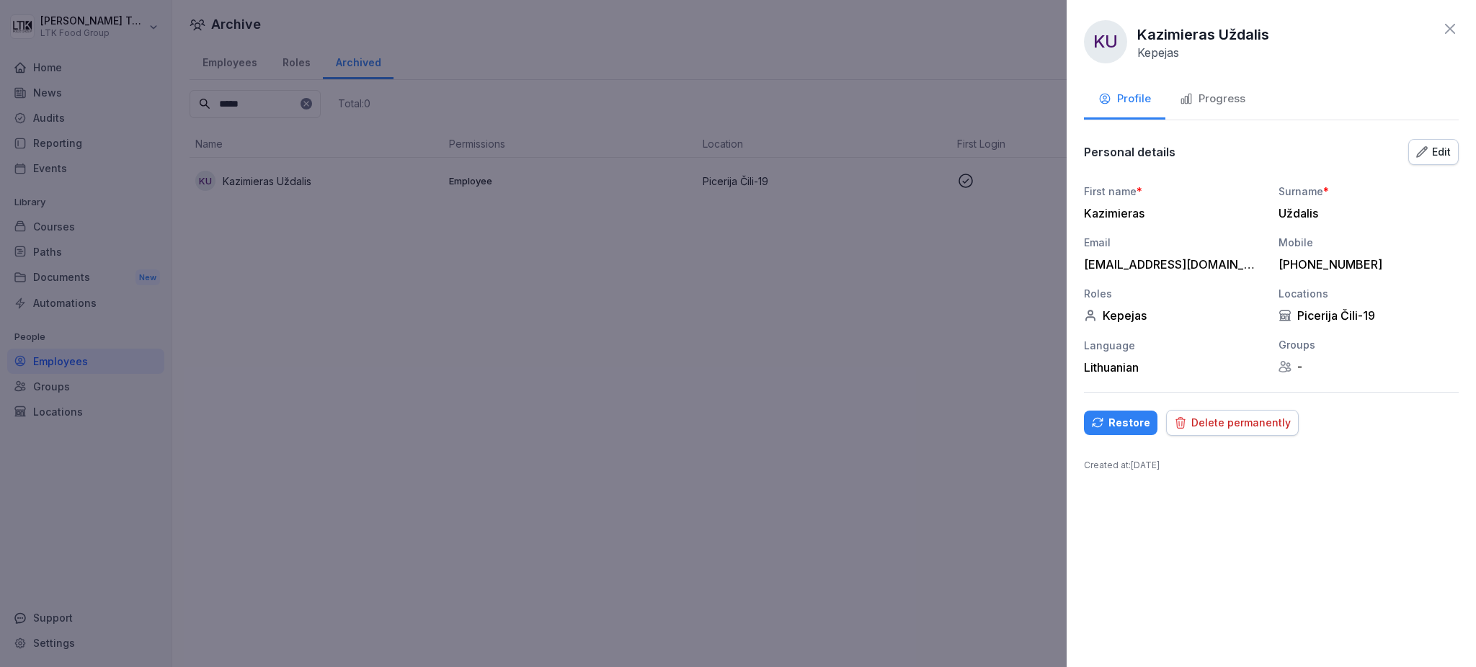
click at [1126, 419] on div "Restore" at bounding box center [1120, 423] width 59 height 16
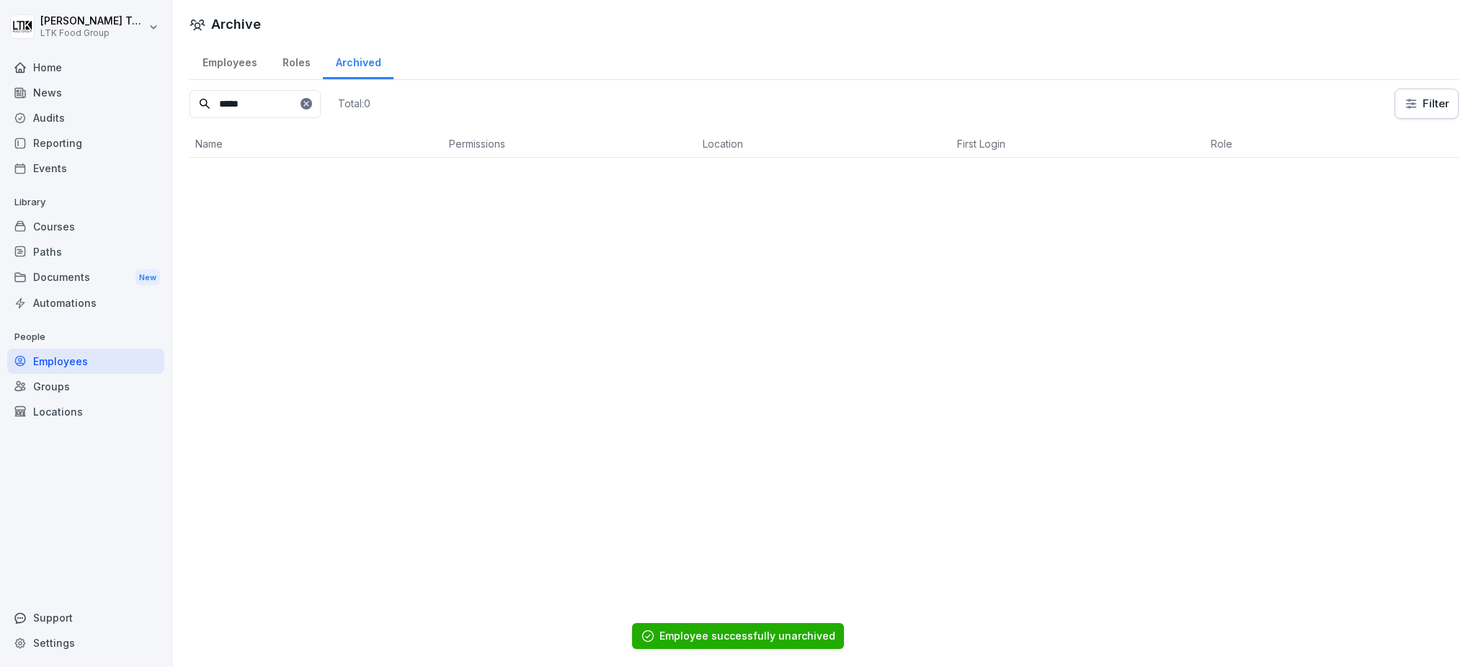
click at [243, 66] on div "Employees" at bounding box center [230, 61] width 80 height 37
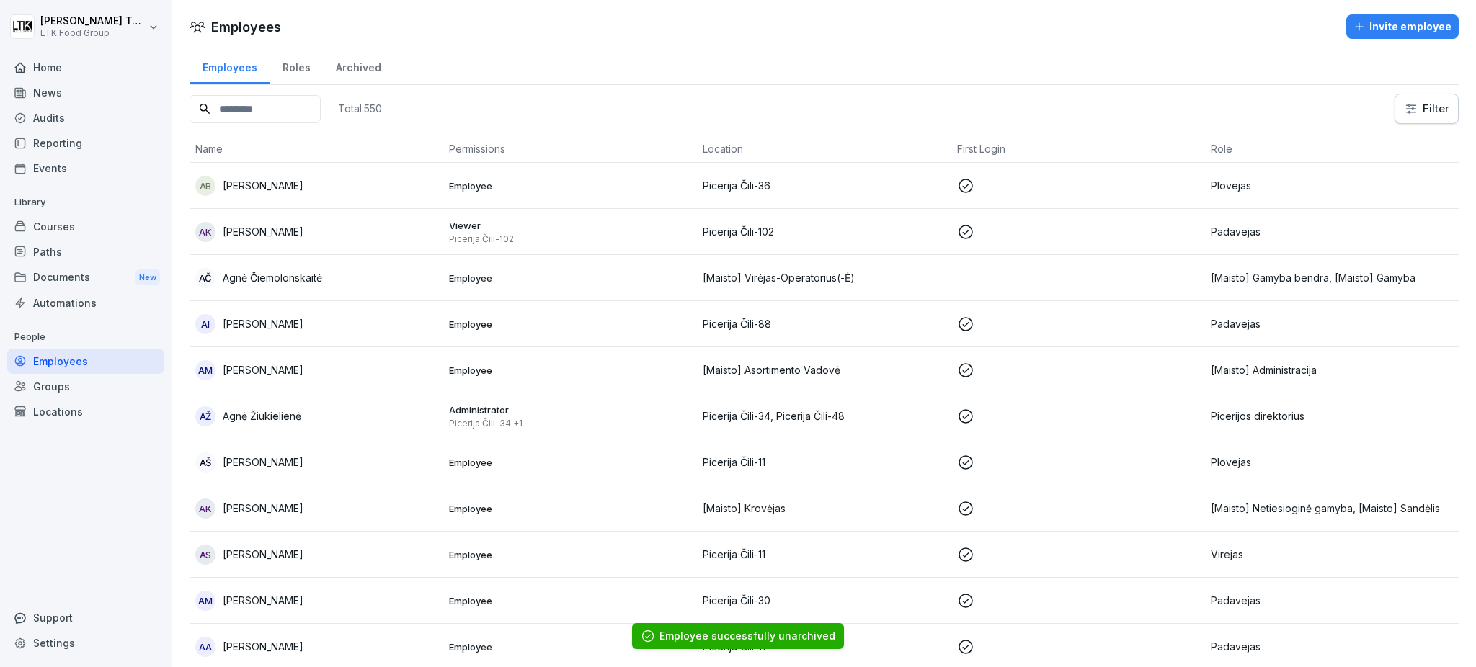
click at [293, 100] on input at bounding box center [255, 109] width 131 height 28
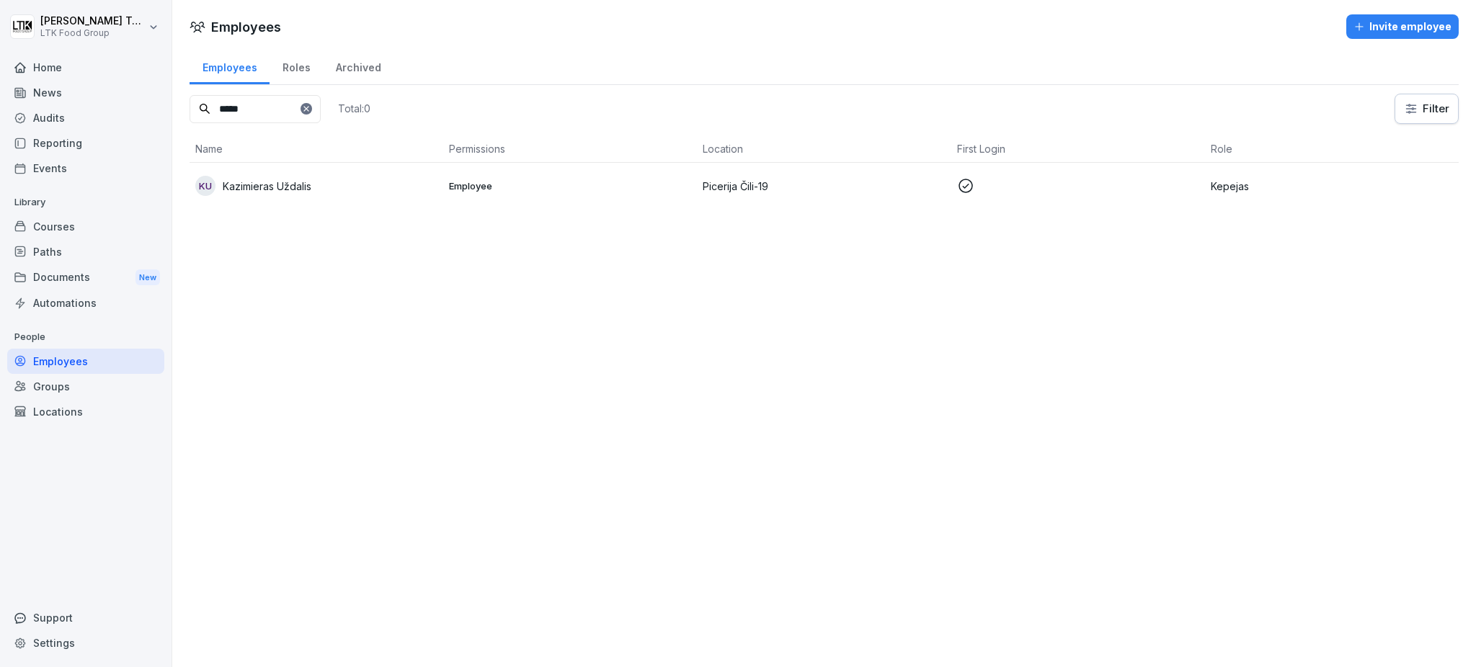
type input "*****"
click at [314, 184] on div "KU Kazimieras Uždalis" at bounding box center [316, 186] width 242 height 20
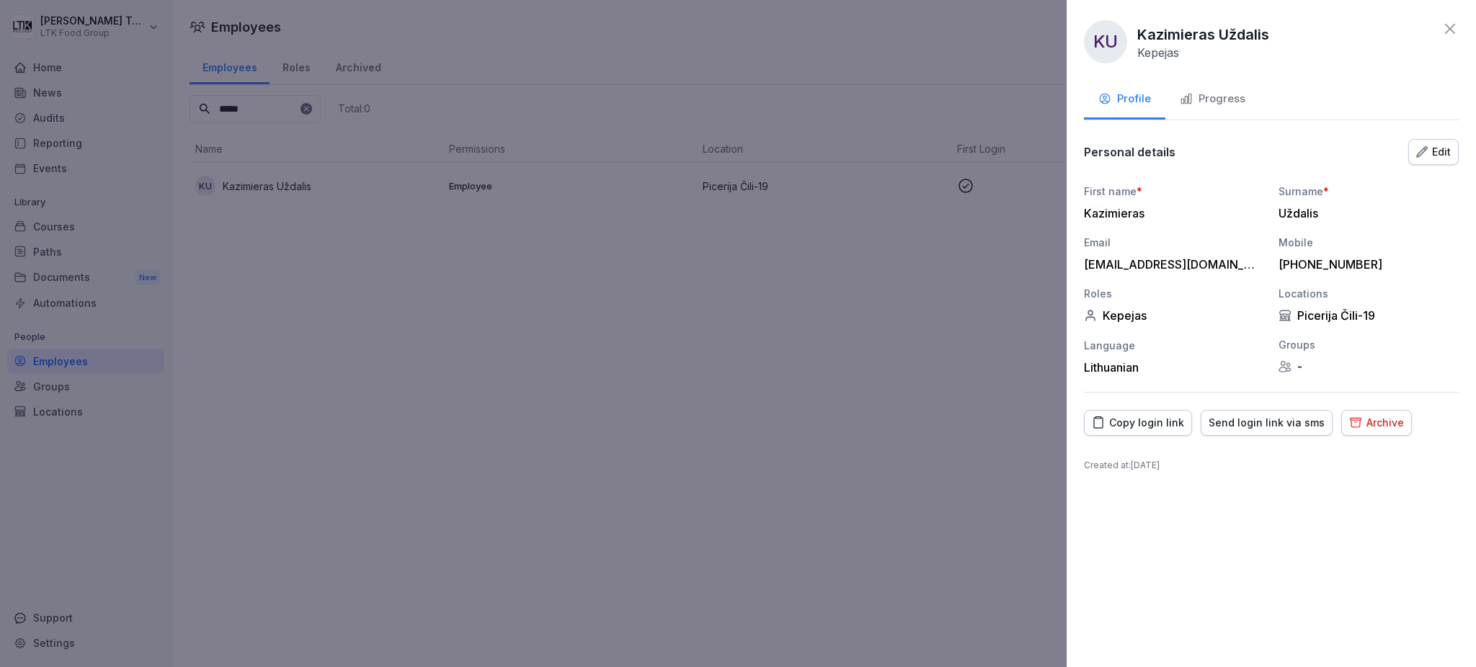
click at [1423, 142] on button "Edit" at bounding box center [1433, 152] width 50 height 26
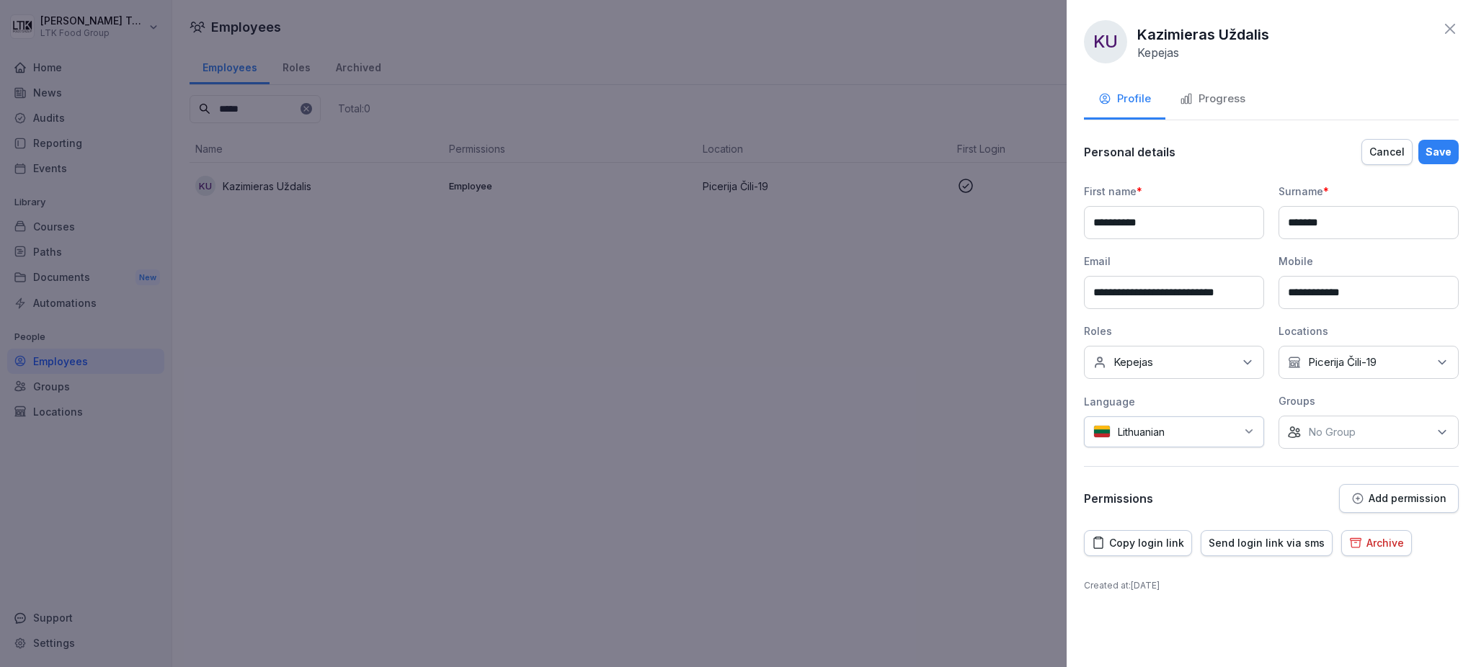
click at [1433, 355] on div "No Location Picerija Čili-19" at bounding box center [1369, 362] width 180 height 33
click at [1295, 428] on button "Picerija Čili-19" at bounding box center [1295, 428] width 13 height 13
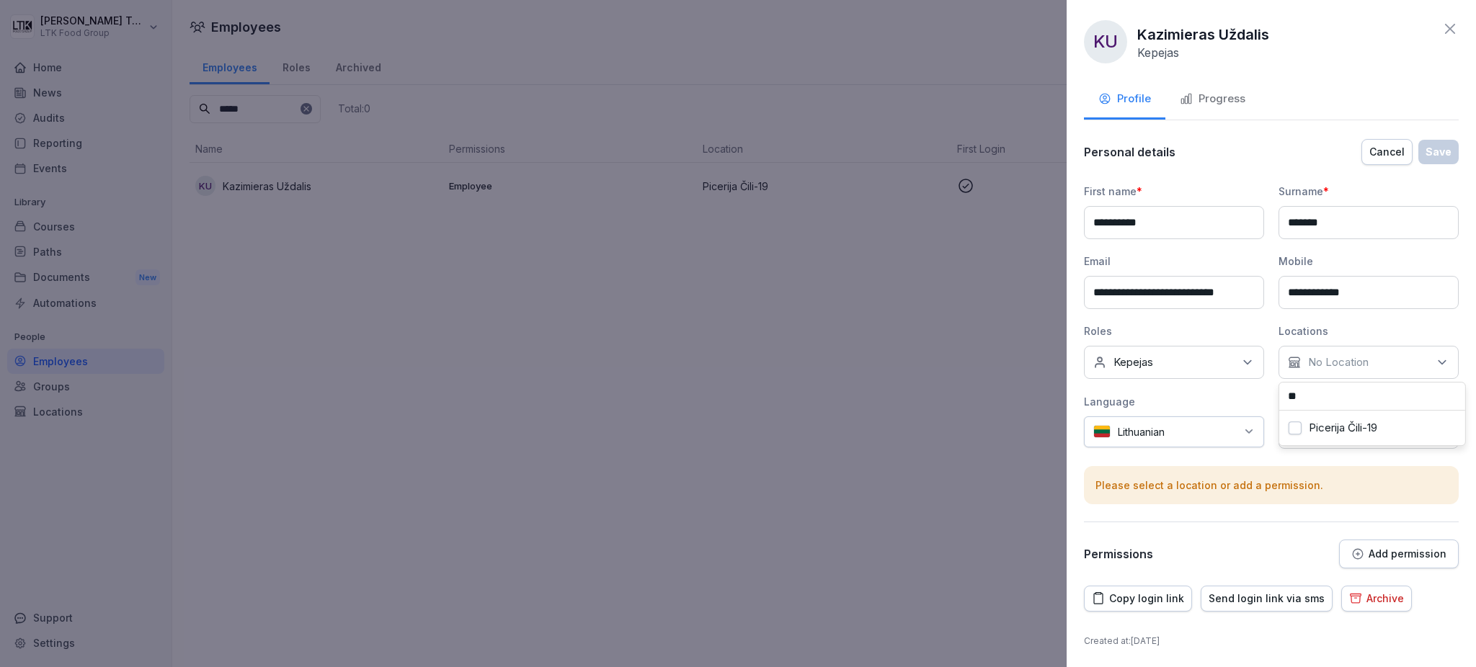
click at [1345, 398] on input "**" at bounding box center [1372, 396] width 186 height 27
type input "*"
type input "***"
click at [1292, 426] on button "Picerija Čili - 108" at bounding box center [1295, 428] width 13 height 13
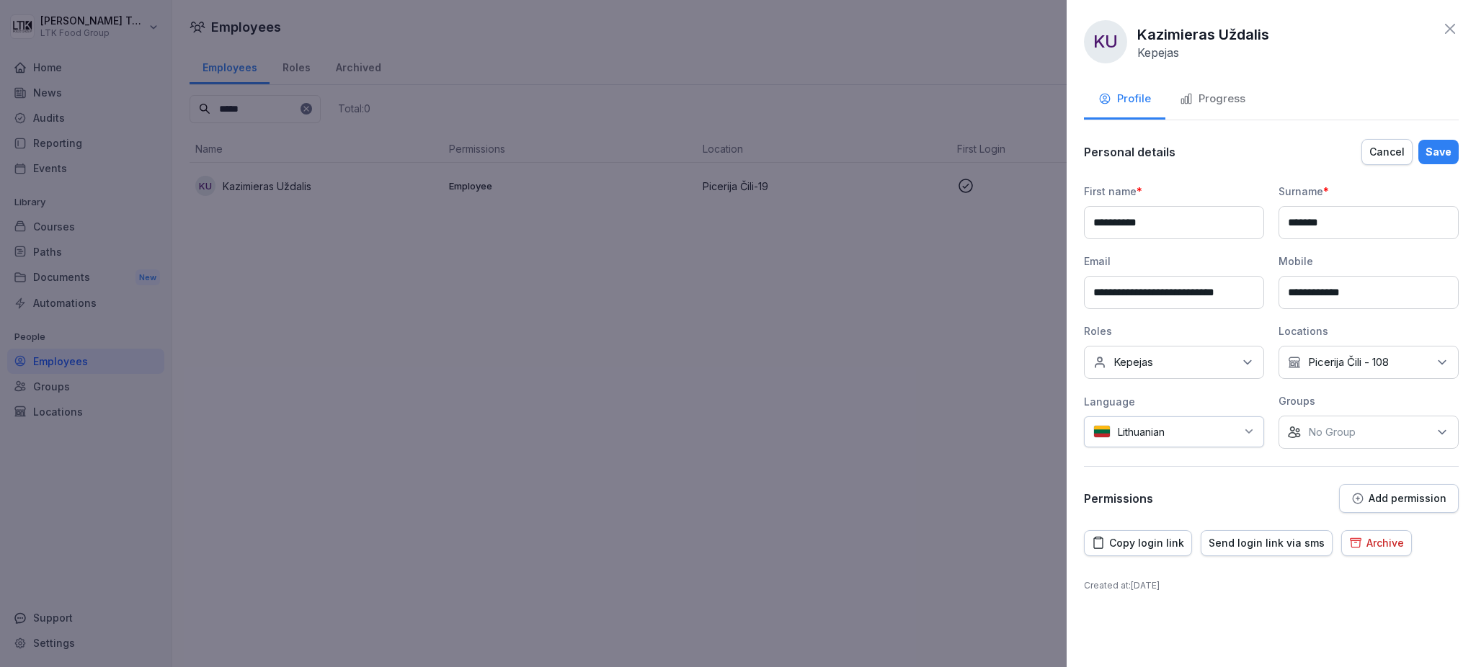
click at [1437, 151] on div "Save" at bounding box center [1439, 152] width 26 height 16
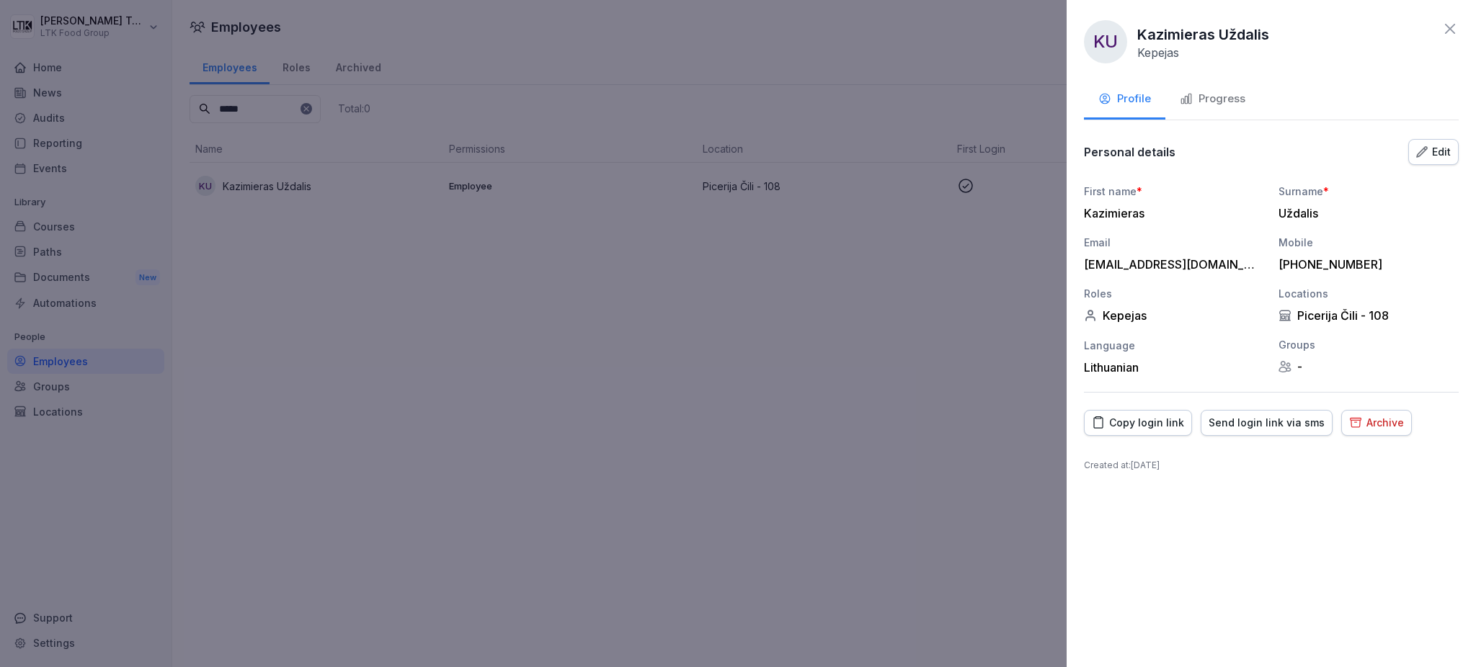
click at [1240, 98] on div "Progress" at bounding box center [1213, 99] width 66 height 17
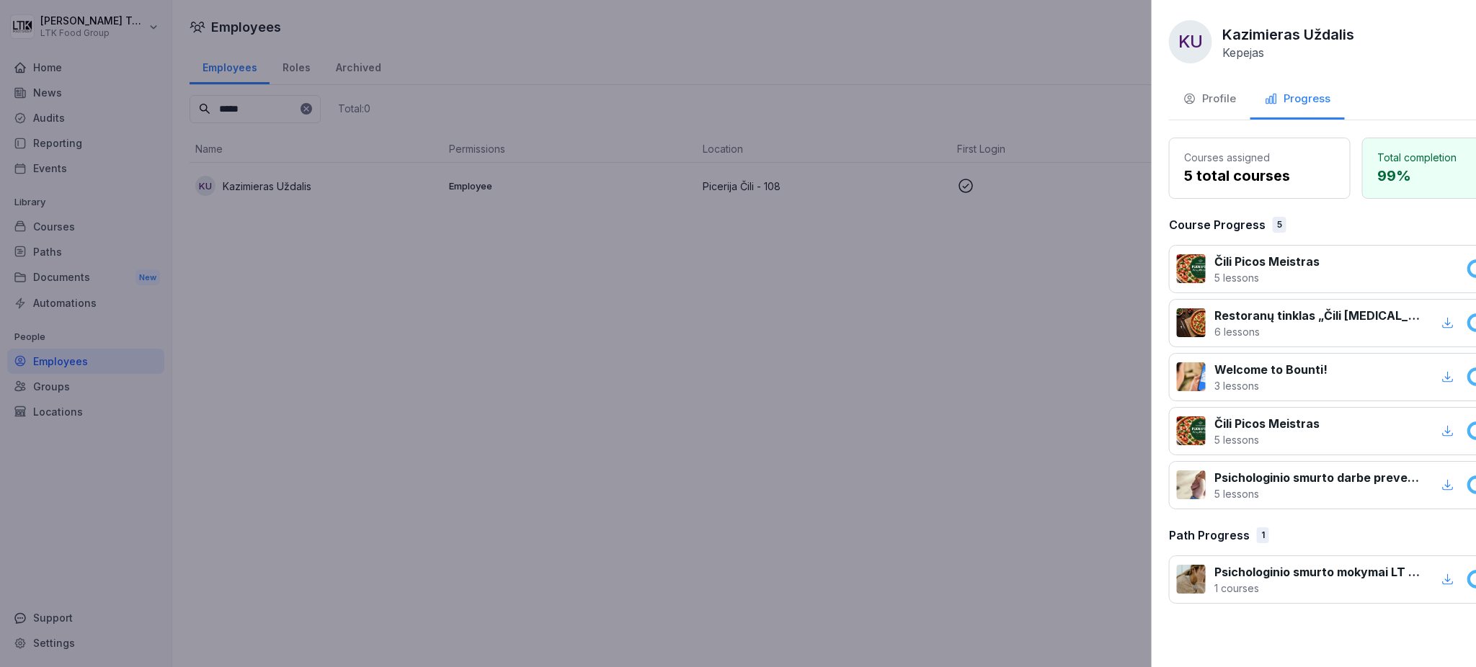
click at [324, 337] on div at bounding box center [738, 333] width 1476 height 667
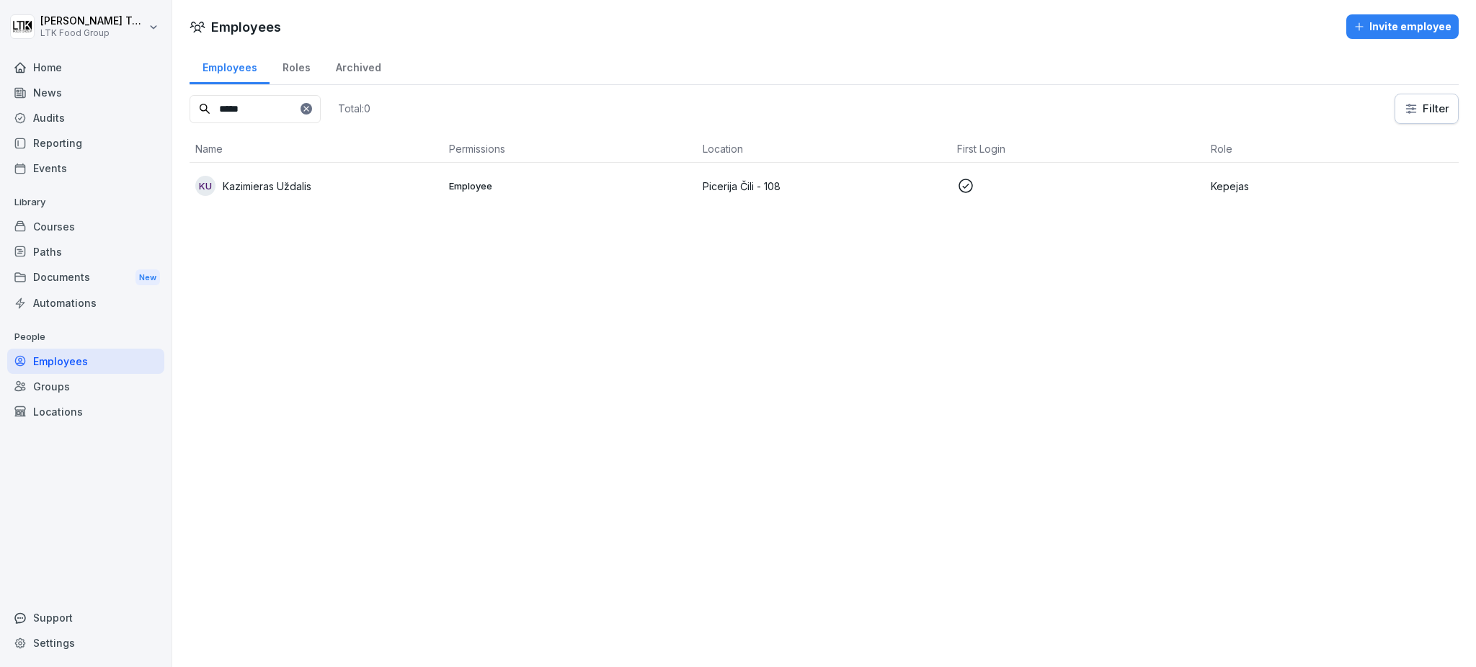
click at [60, 404] on div "Locations" at bounding box center [85, 411] width 157 height 25
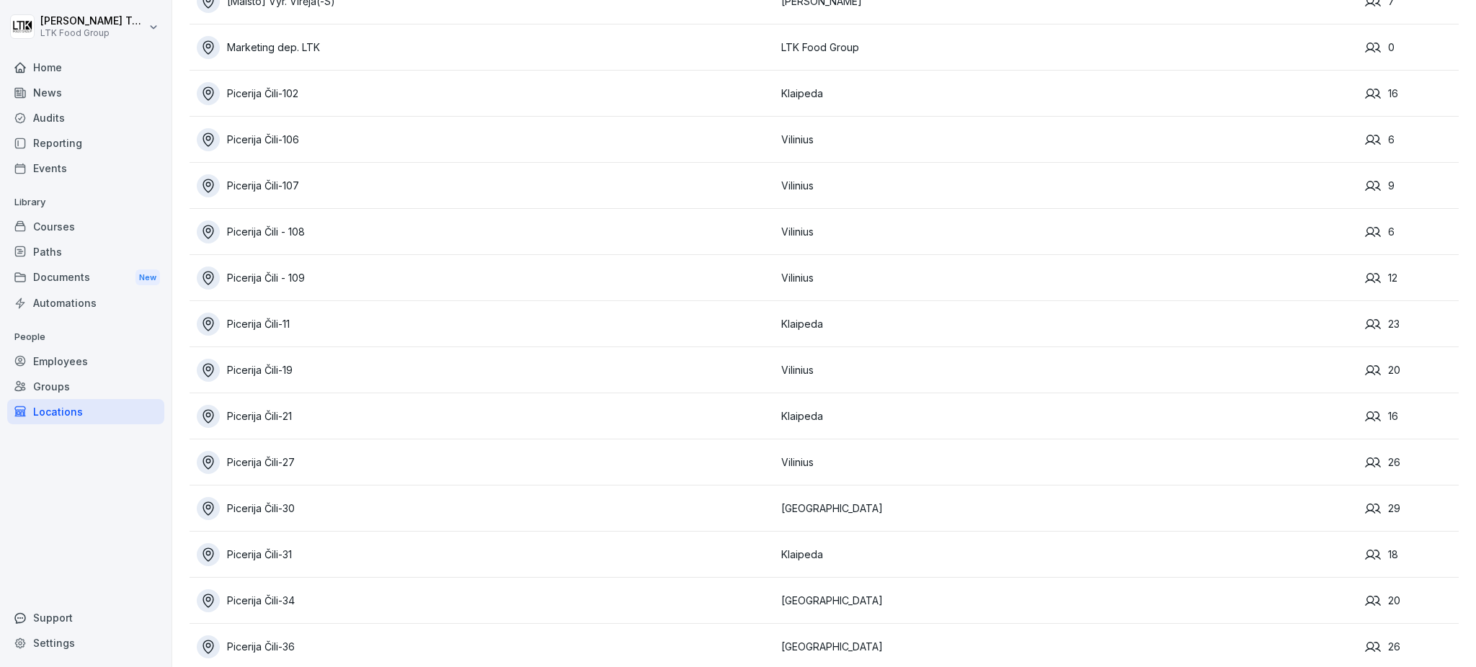
scroll to position [1761, 0]
click at [314, 225] on div "Picerija Čili - 108" at bounding box center [485, 228] width 577 height 23
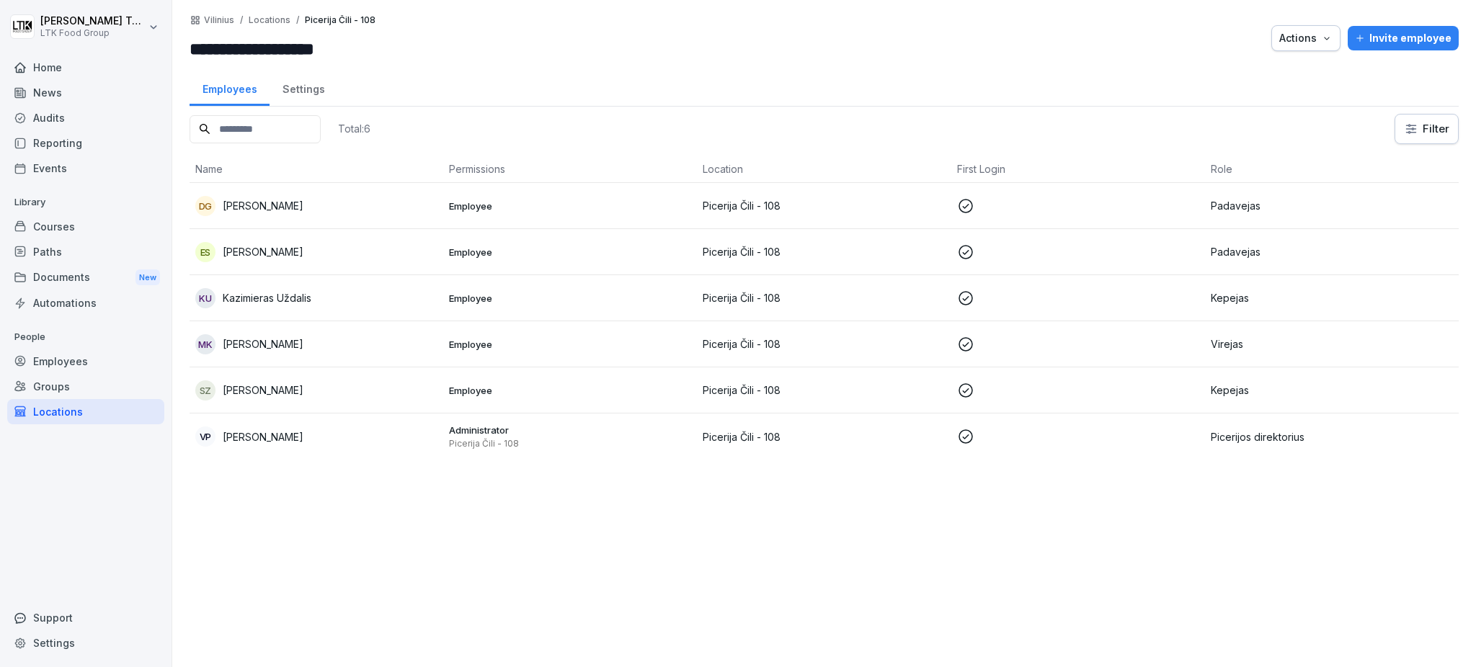
click at [270, 191] on td "DG Dominika Gigojan" at bounding box center [317, 206] width 254 height 46
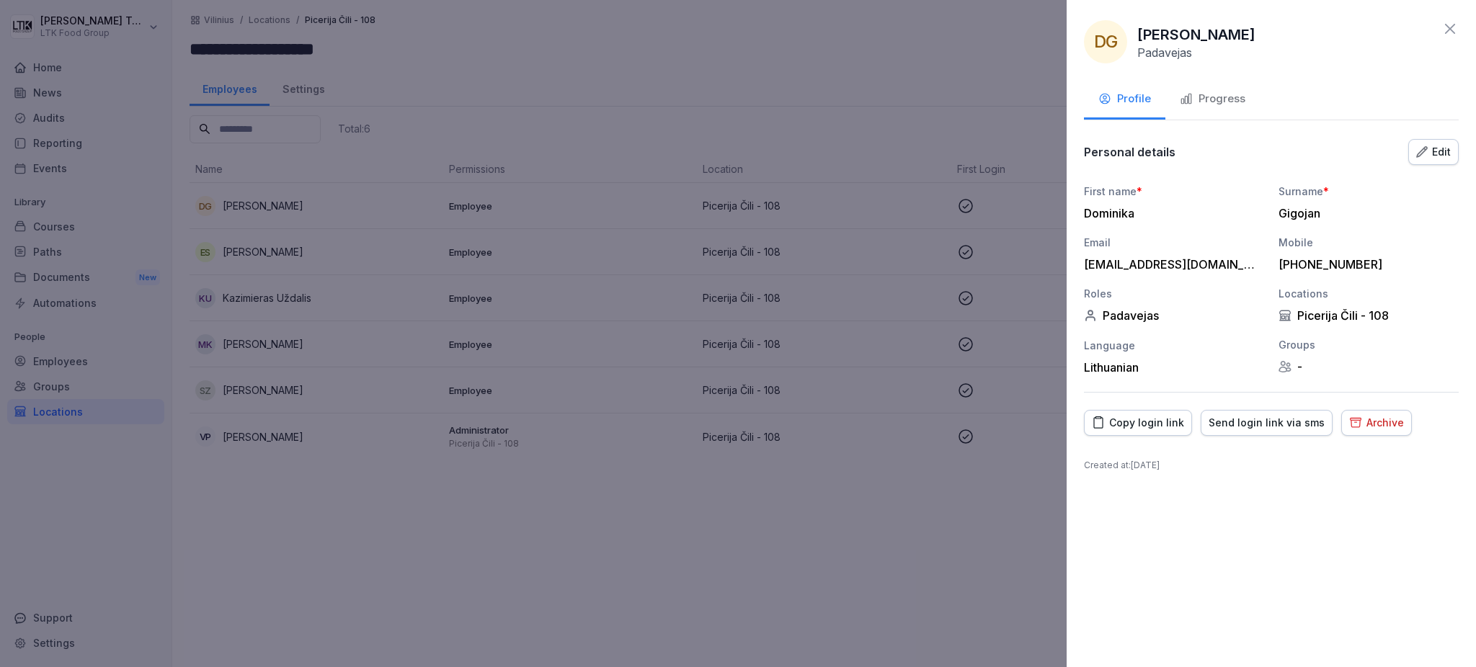
click at [1214, 99] on div "Progress" at bounding box center [1213, 99] width 66 height 17
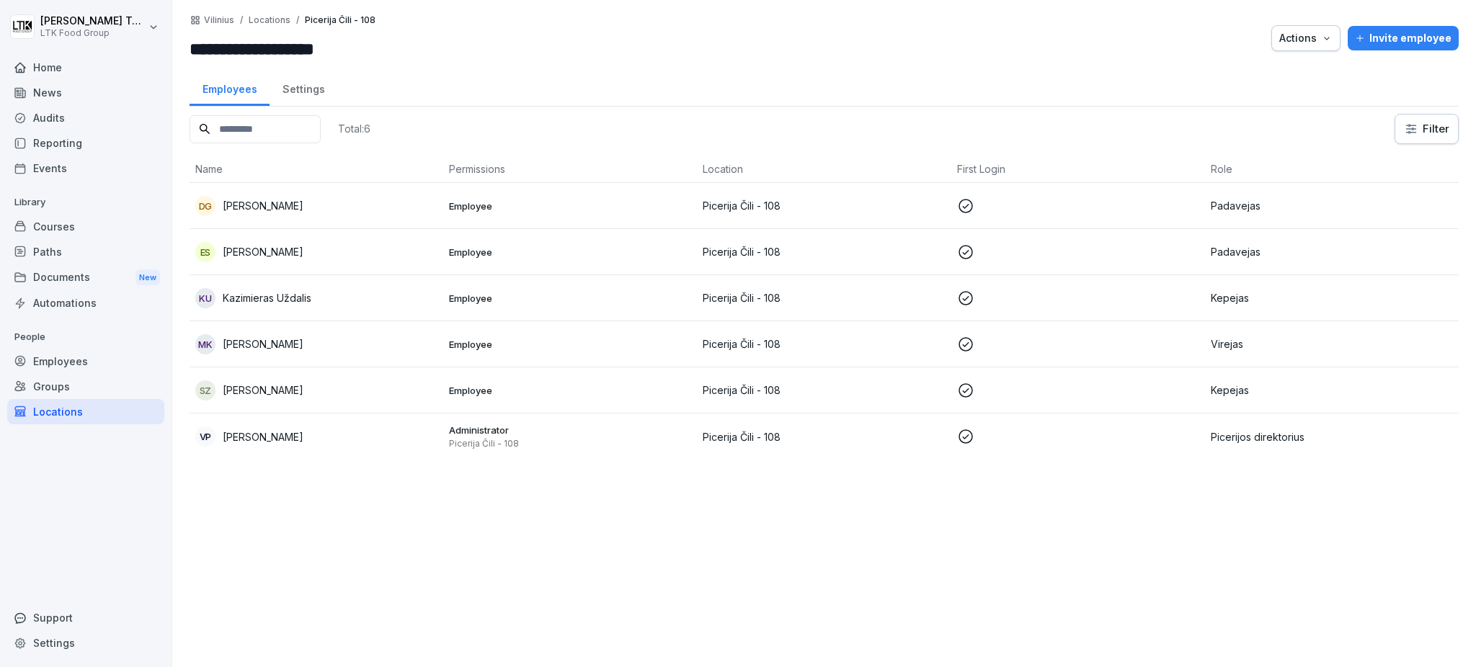
click at [301, 245] on p "[PERSON_NAME]" at bounding box center [263, 251] width 81 height 15
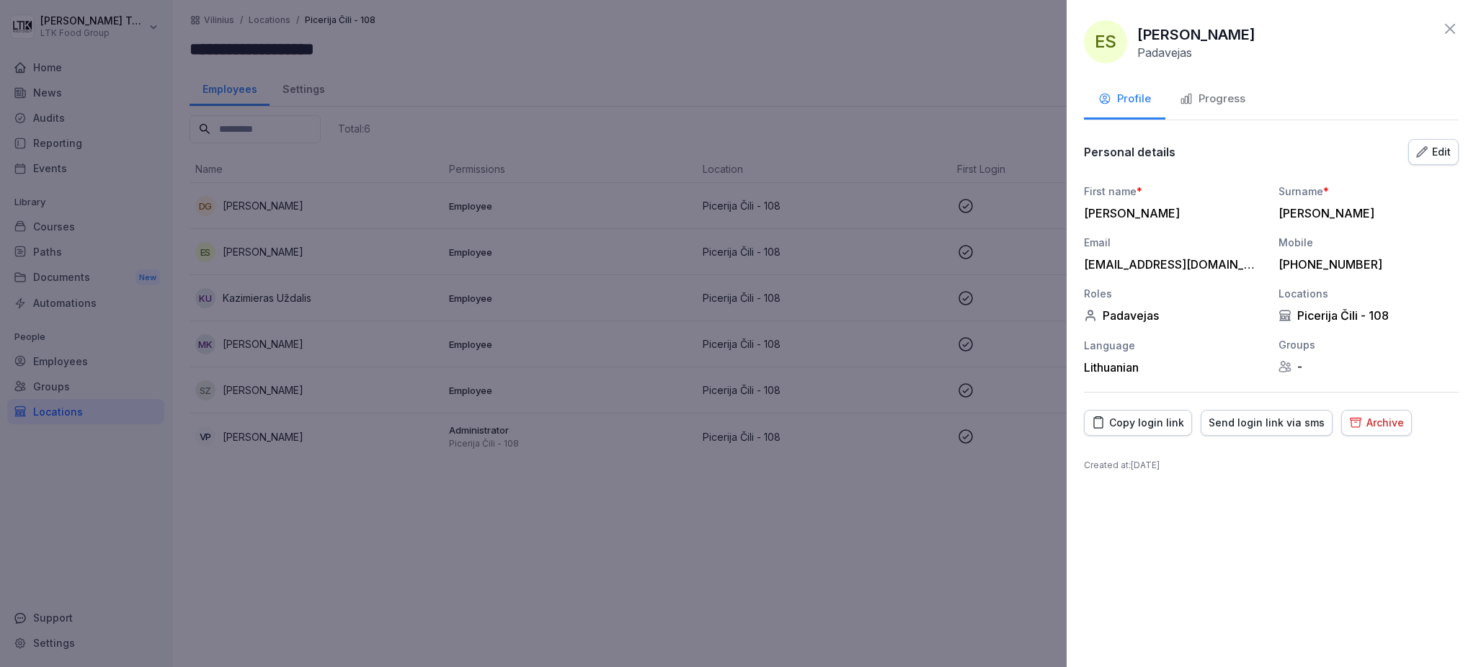
click at [1231, 96] on div "Progress" at bounding box center [1213, 99] width 66 height 17
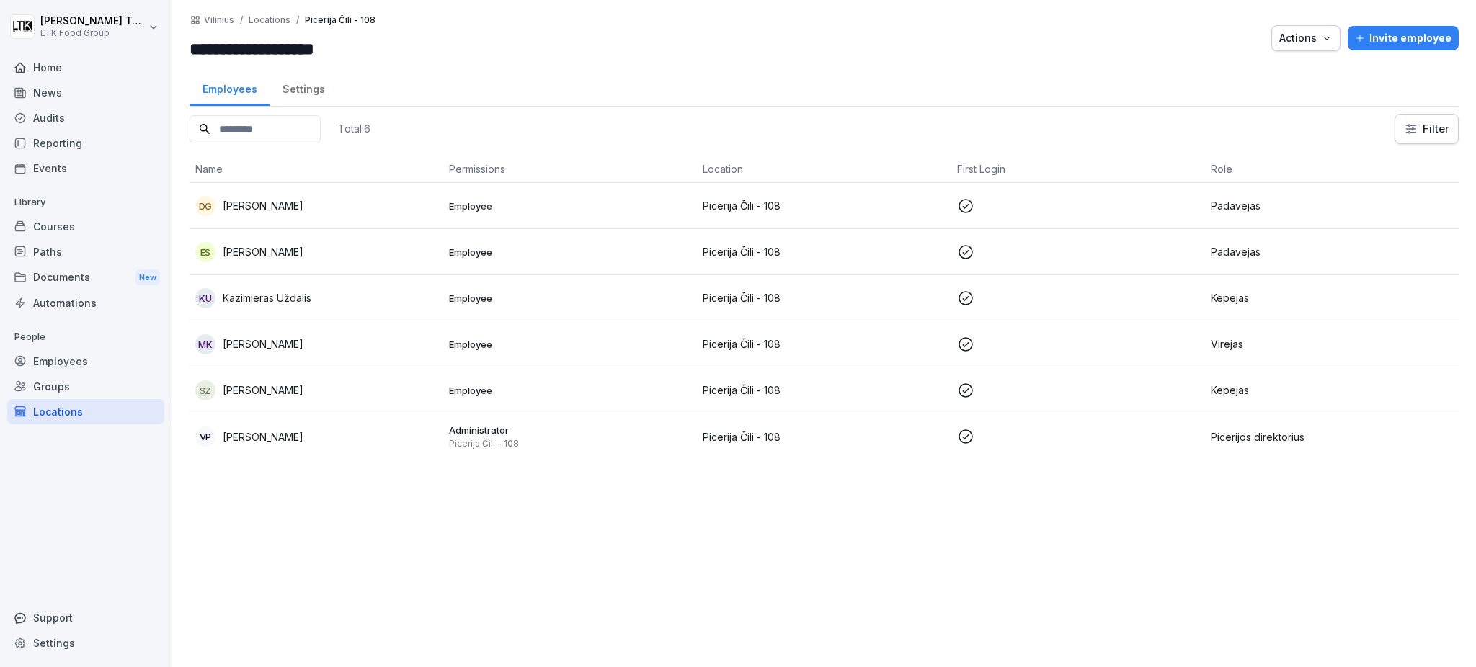
click at [294, 354] on td "MK Maryna Kikalova" at bounding box center [317, 344] width 254 height 46
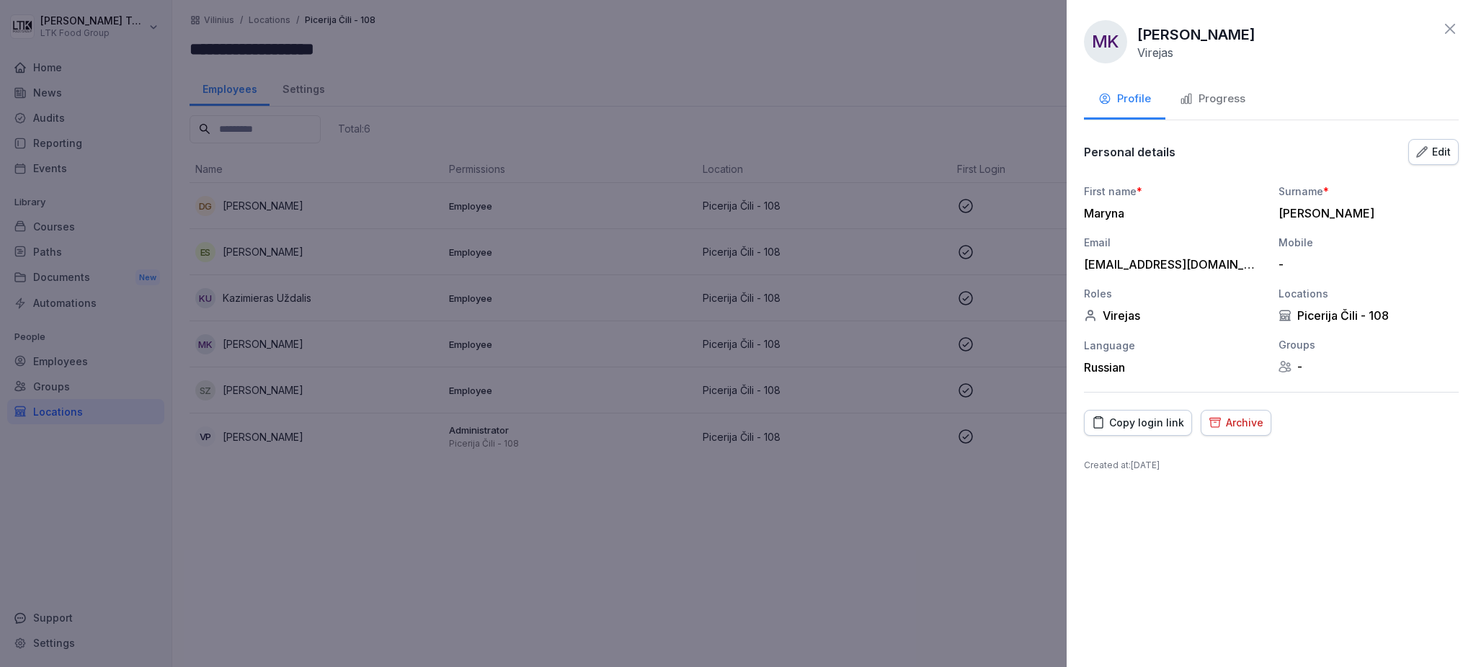
click at [1228, 89] on button "Progress" at bounding box center [1212, 100] width 94 height 39
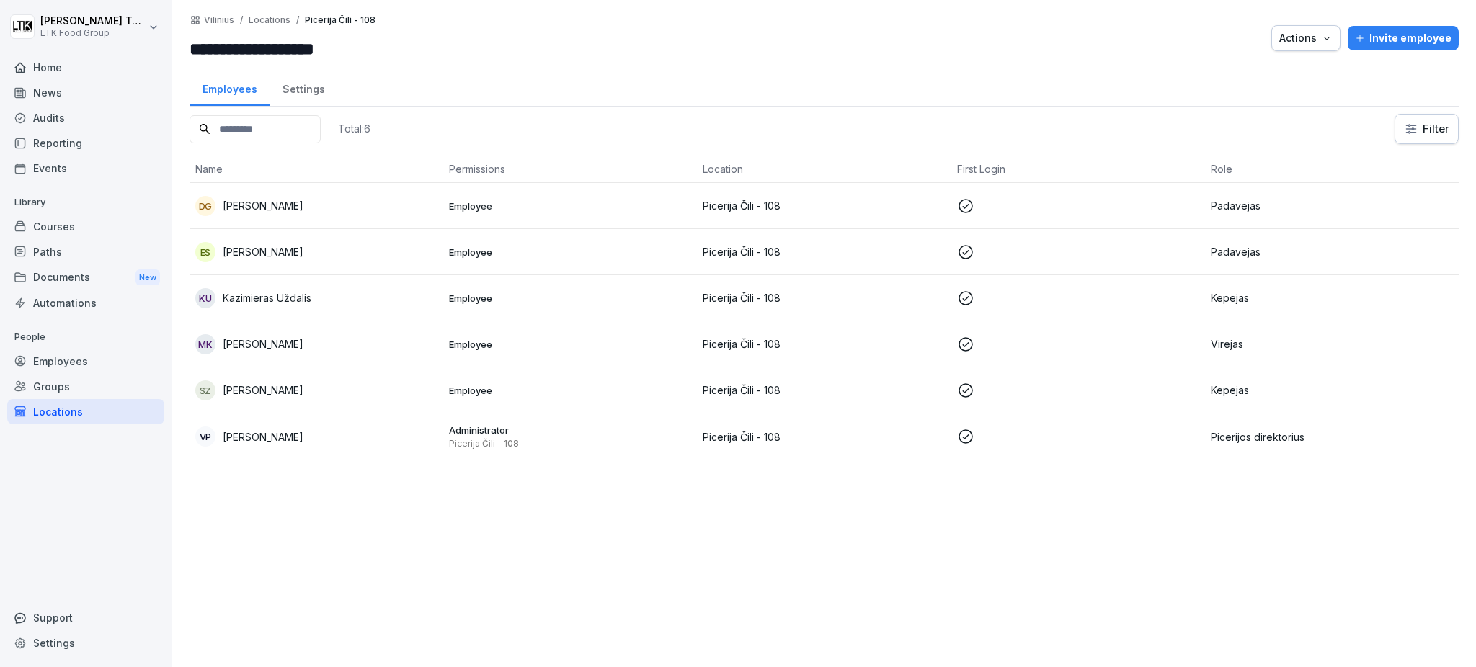
click at [290, 383] on p "[PERSON_NAME]" at bounding box center [263, 390] width 81 height 15
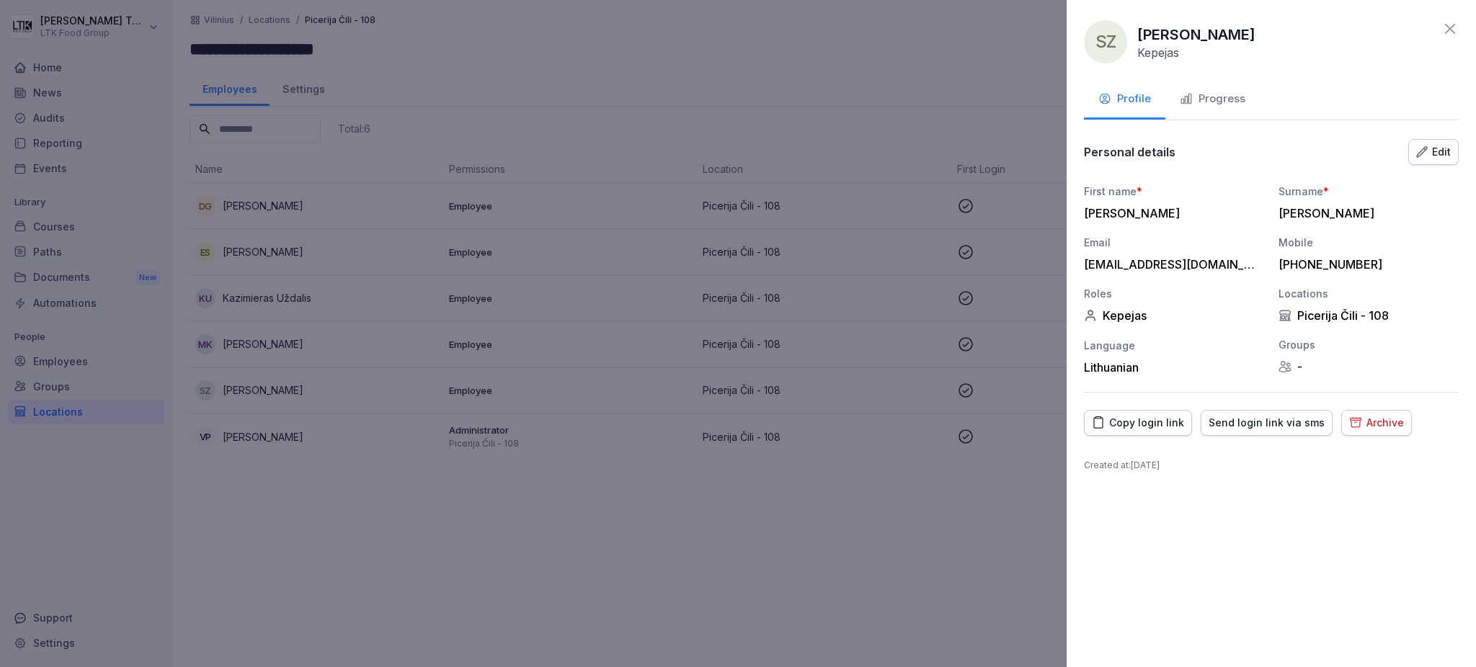
click at [1211, 92] on div "Progress" at bounding box center [1213, 99] width 66 height 17
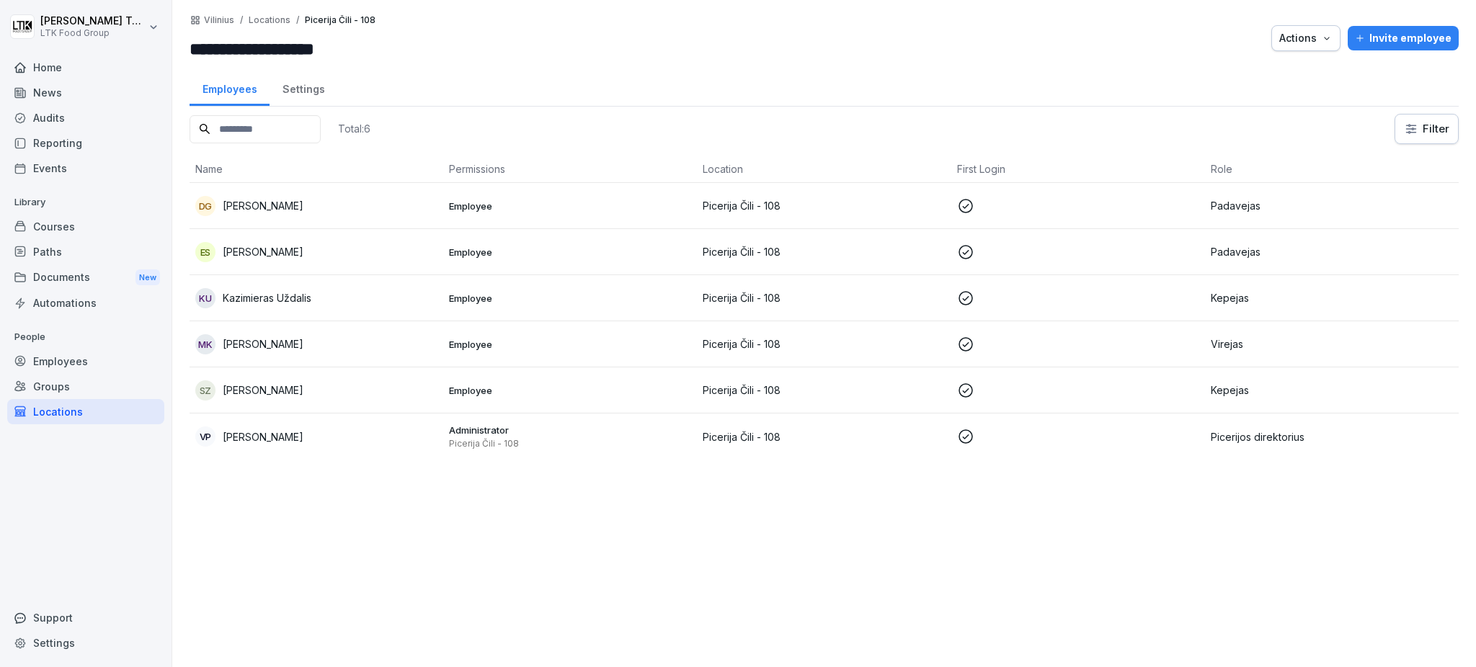
click at [285, 435] on p "[PERSON_NAME]" at bounding box center [263, 437] width 81 height 15
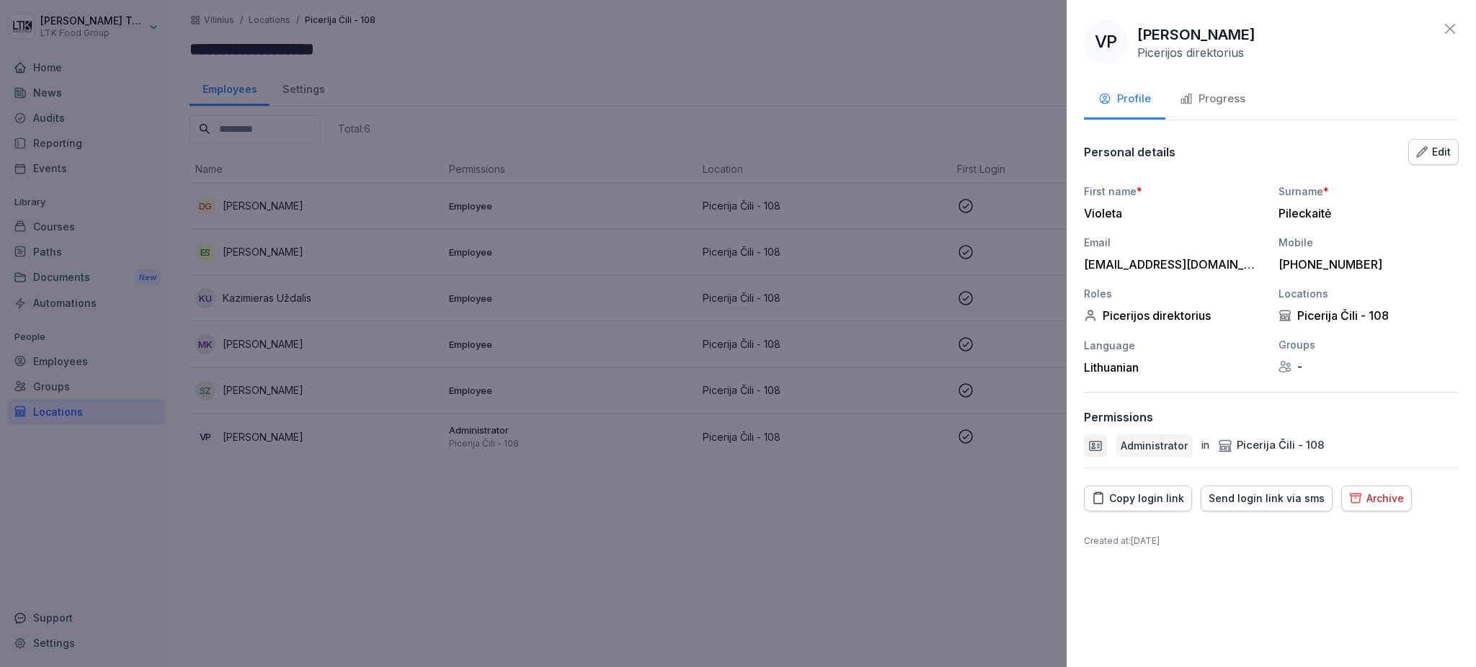
click at [1196, 100] on div "Progress" at bounding box center [1213, 99] width 66 height 17
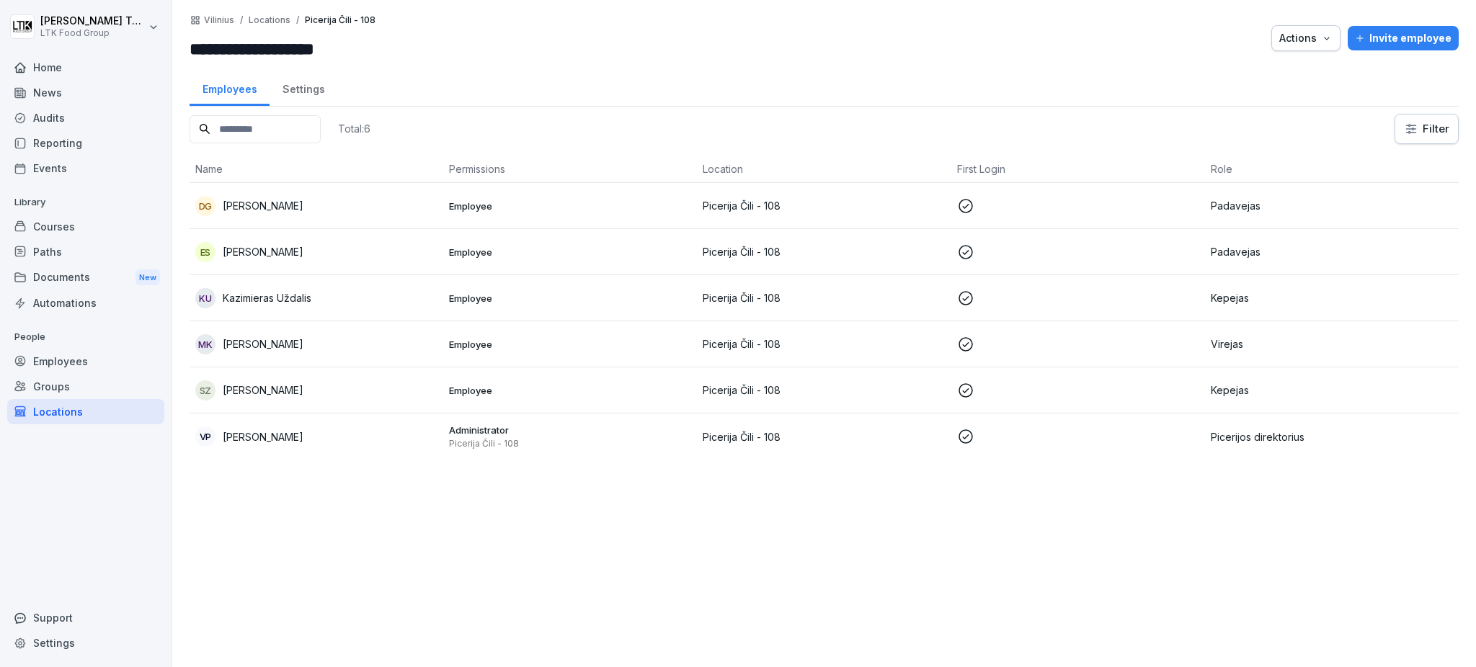
click at [58, 381] on div "Groups" at bounding box center [85, 386] width 157 height 25
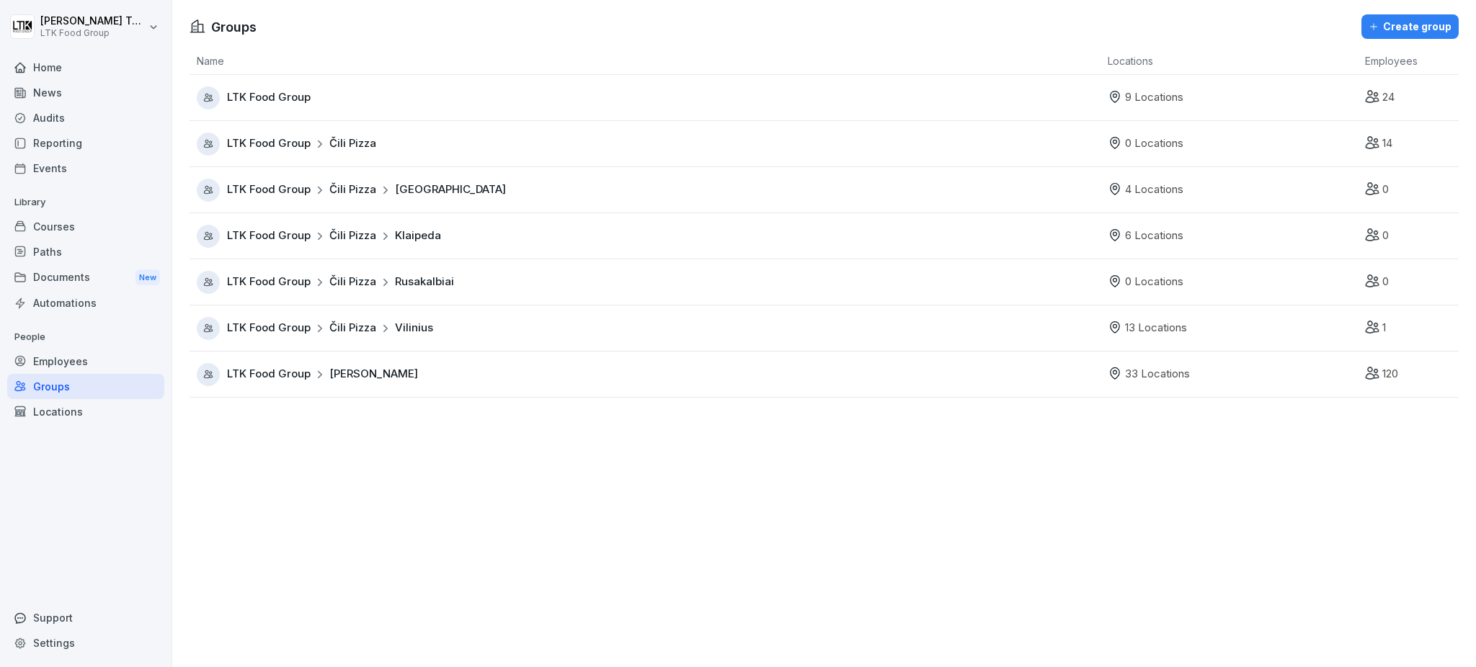
click at [82, 355] on div "Employees" at bounding box center [85, 361] width 157 height 25
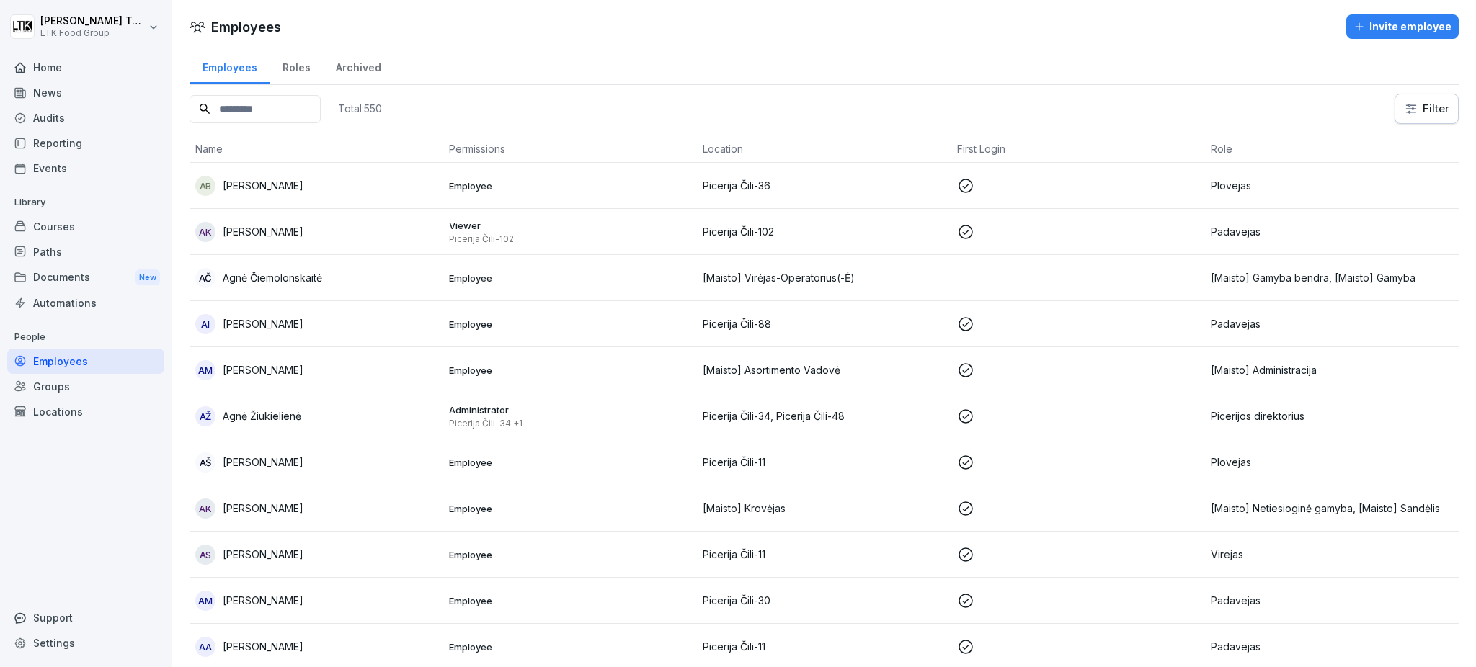
click at [275, 316] on p "[PERSON_NAME]" at bounding box center [263, 323] width 81 height 15
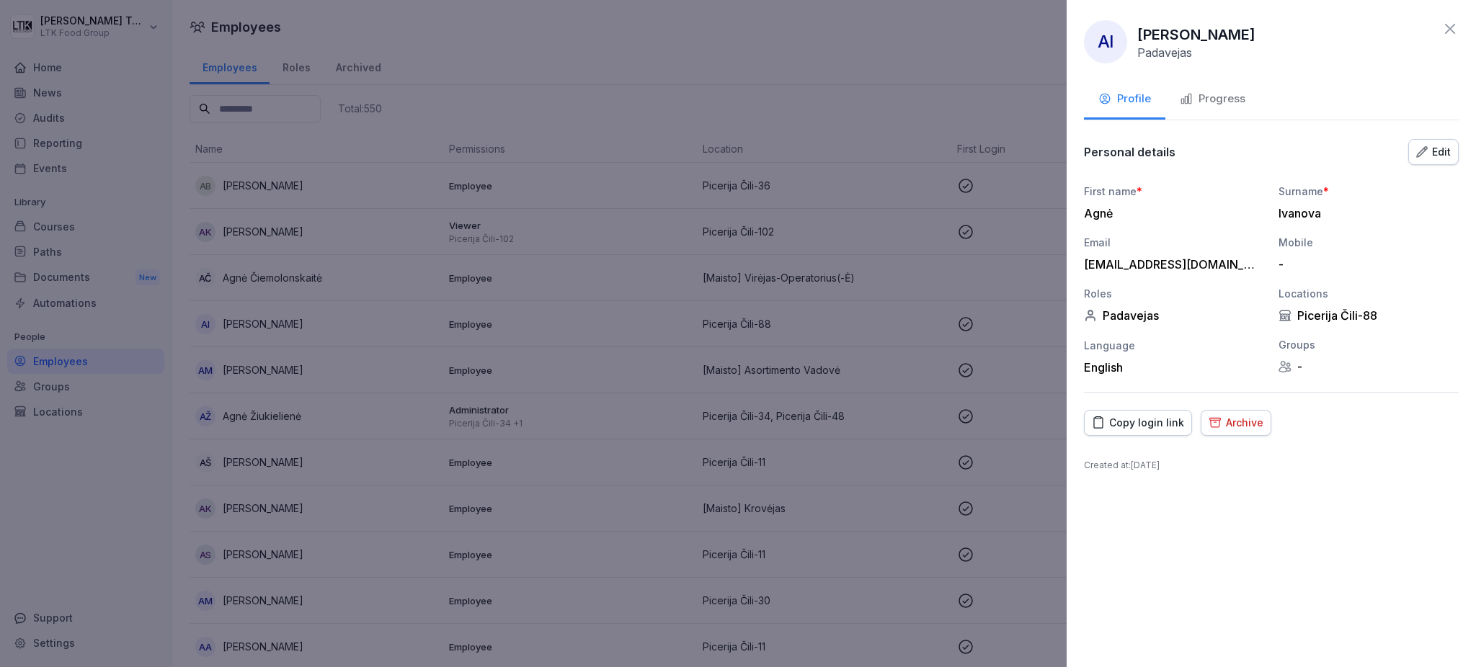
click at [1439, 151] on div "Edit" at bounding box center [1433, 152] width 35 height 16
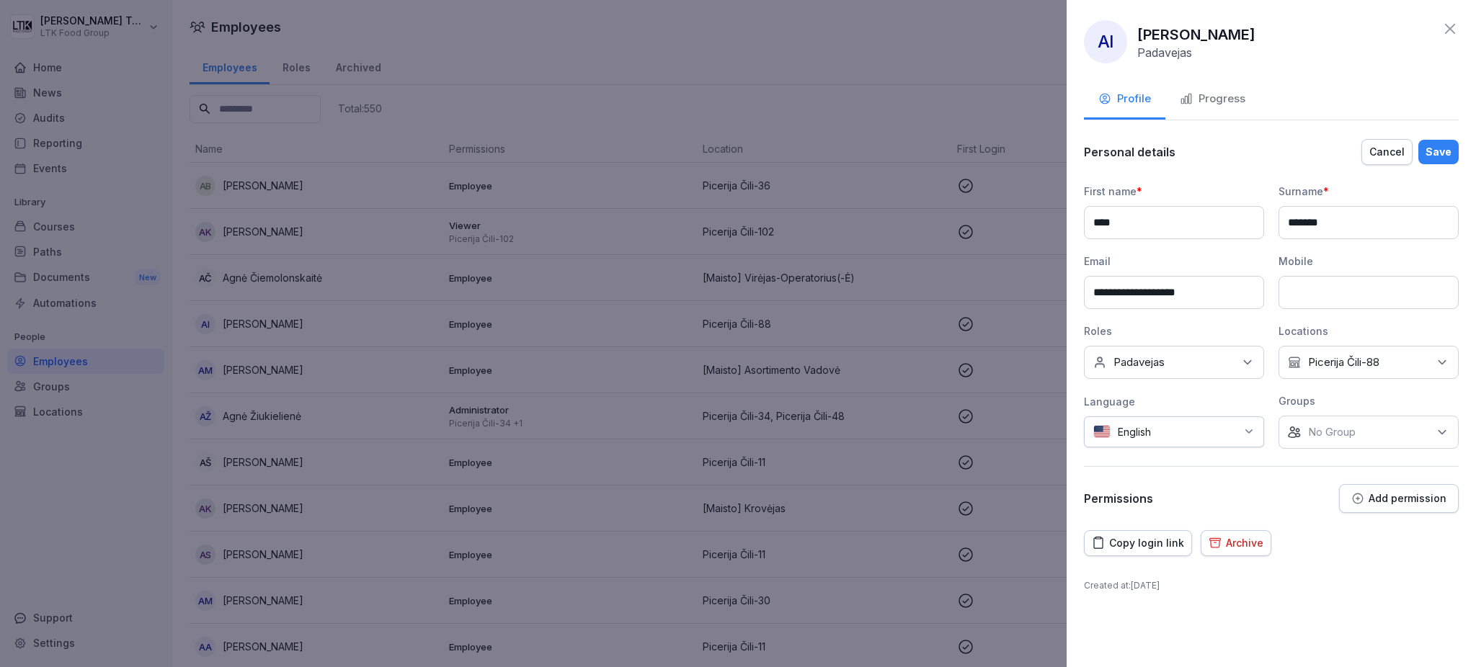
click at [1196, 358] on div "No roles Padavejas" at bounding box center [1174, 362] width 180 height 33
click at [1104, 430] on button "Barmenas" at bounding box center [1100, 428] width 13 height 13
click at [1098, 424] on button "Barmenas" at bounding box center [1100, 428] width 13 height 13
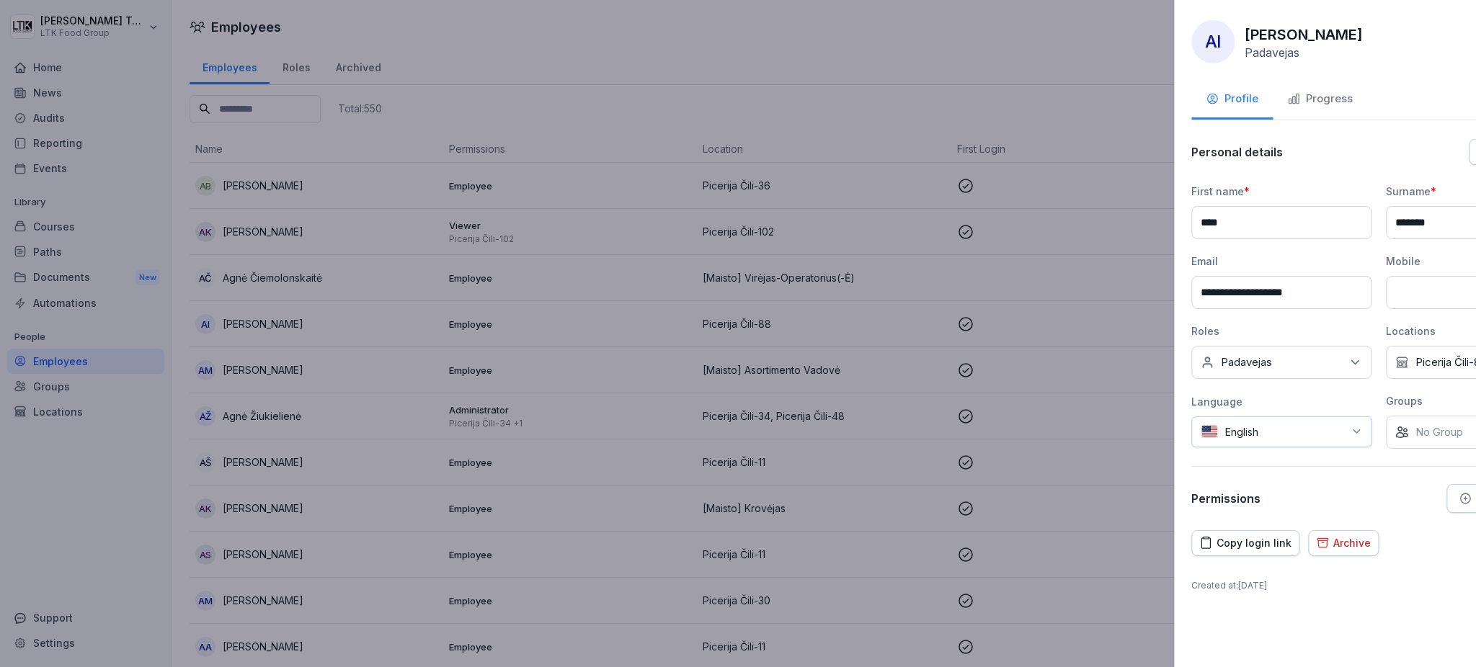
click at [972, 290] on div at bounding box center [738, 333] width 1476 height 667
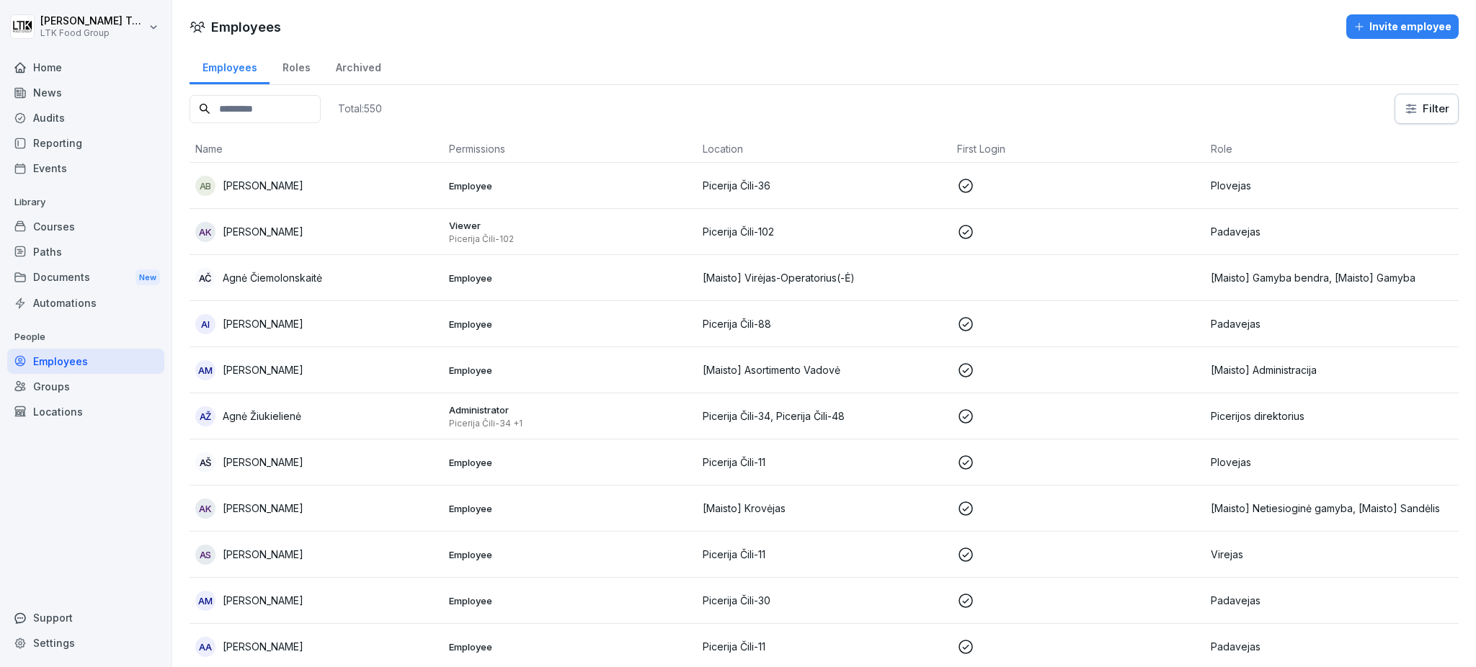
click at [46, 222] on div "Courses" at bounding box center [85, 226] width 157 height 25
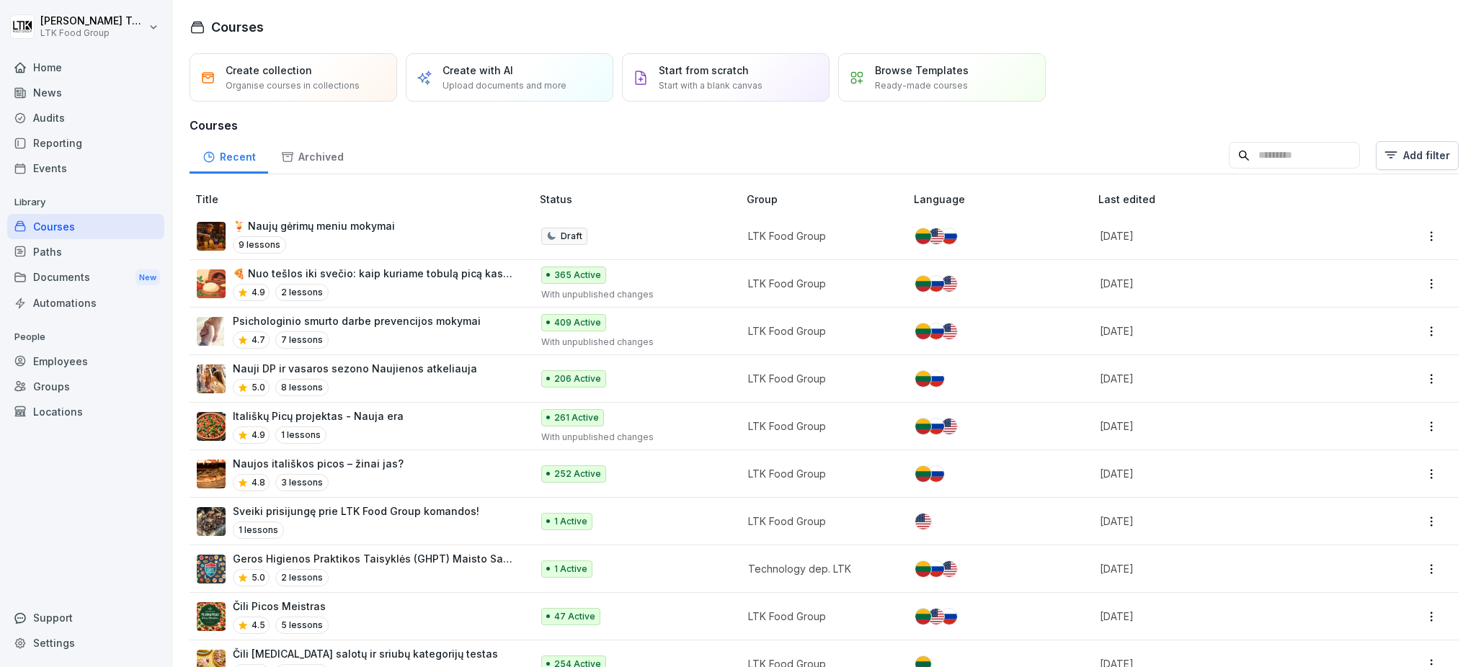
click at [441, 276] on p "🍕 Nuo tešlos iki svečio: kaip kuriame tobulą picą kasdien" at bounding box center [375, 273] width 284 height 15
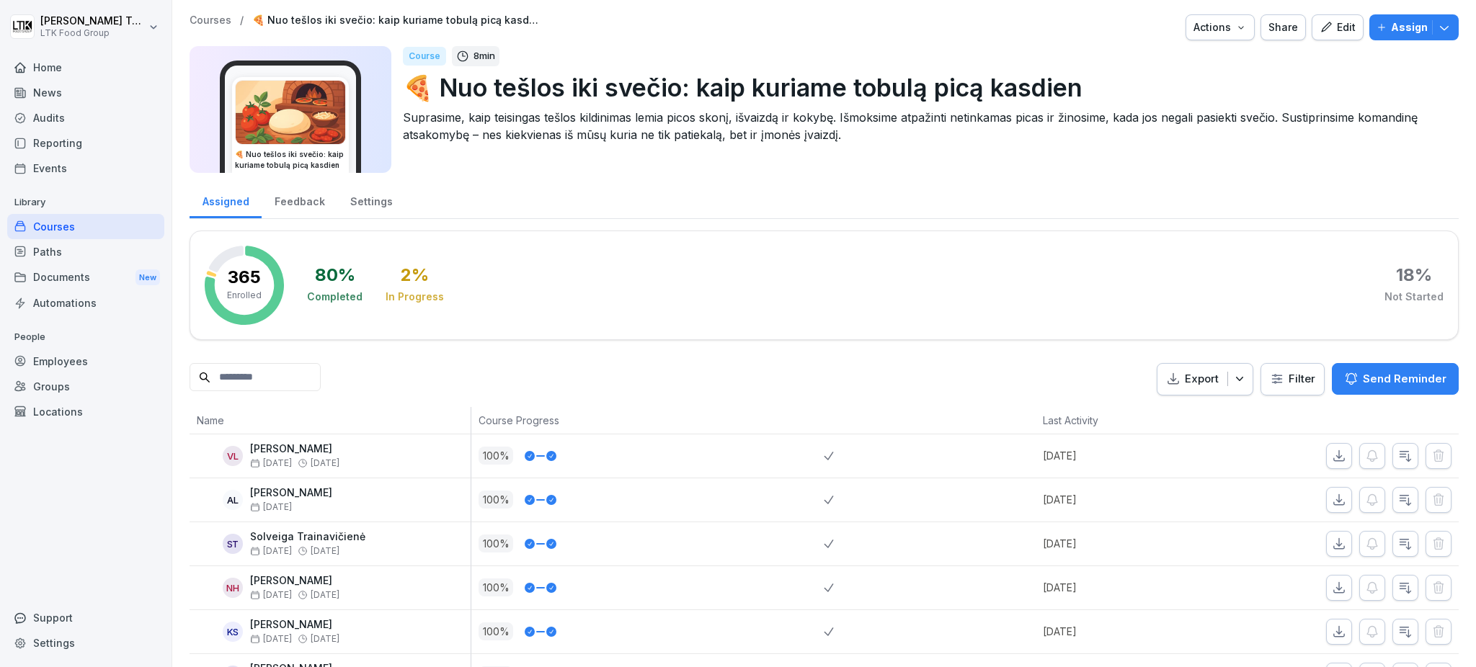
click at [1324, 27] on div "Edit" at bounding box center [1338, 27] width 36 height 16
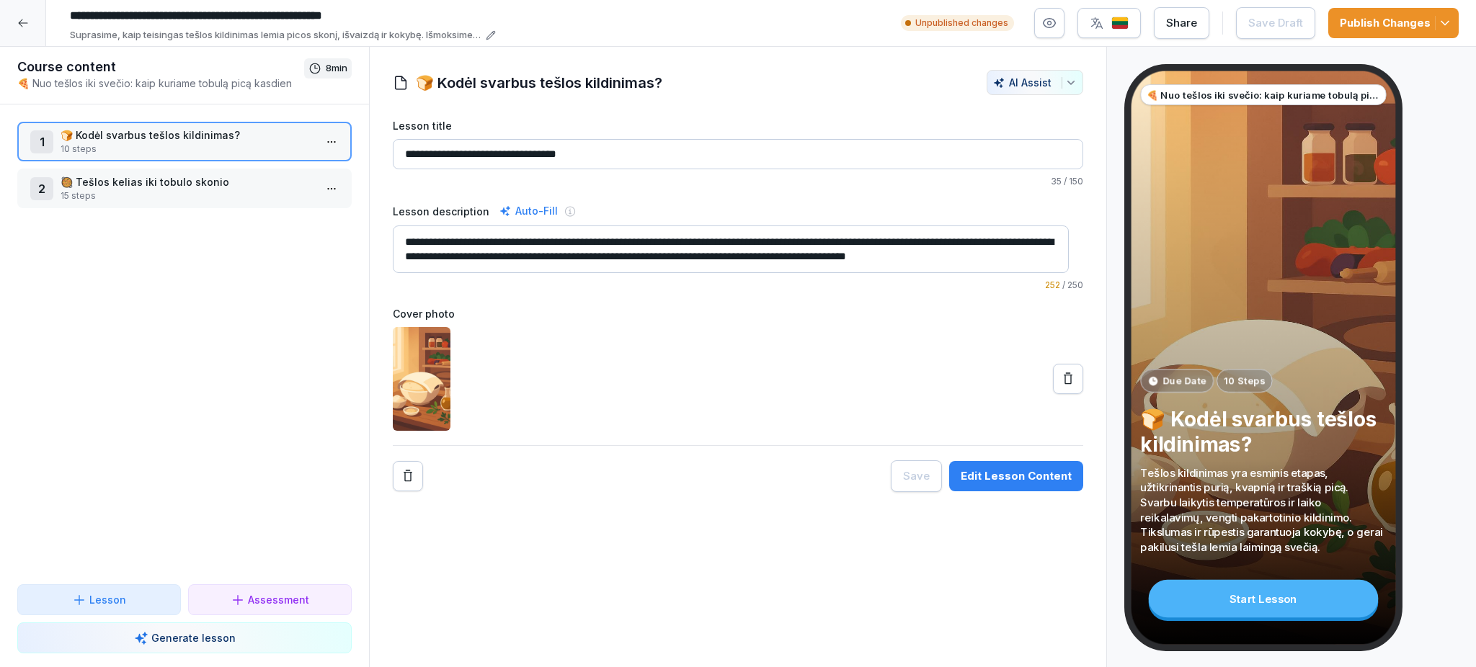
click at [1055, 22] on icon "button" at bounding box center [1049, 23] width 14 height 14
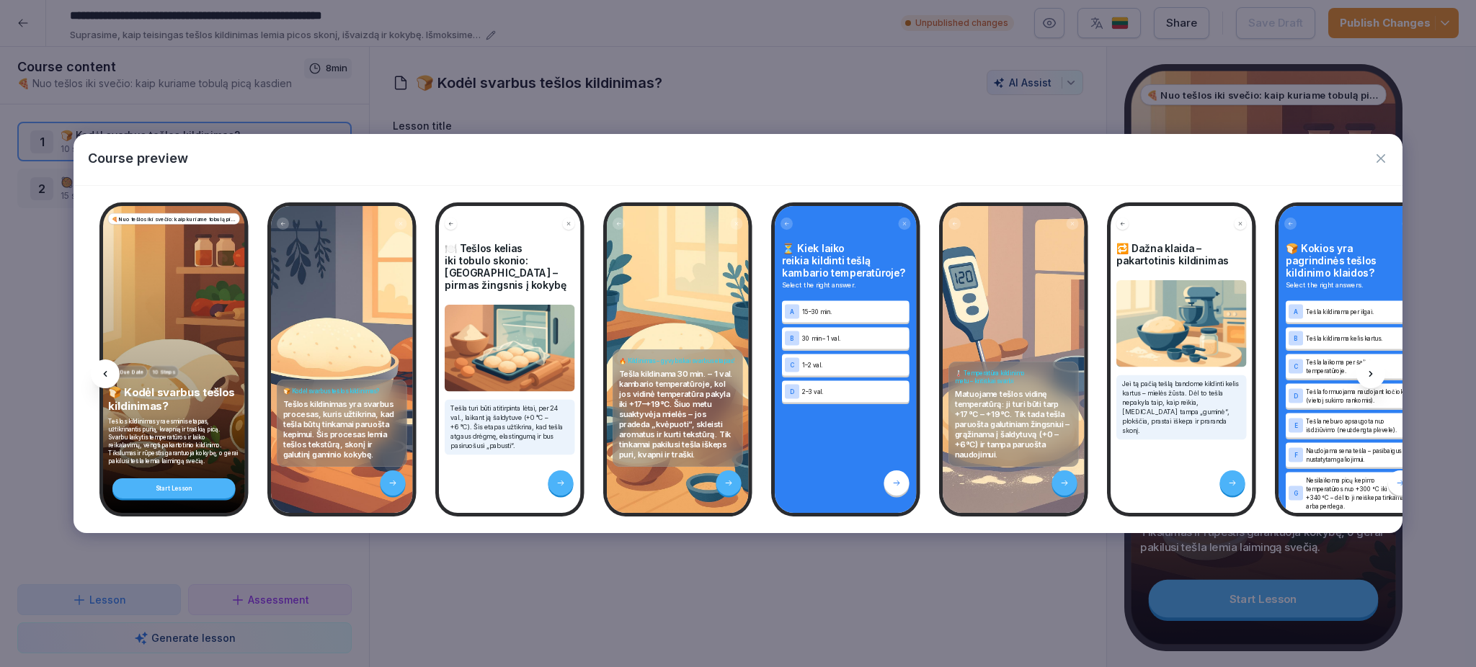
click at [1369, 375] on icon at bounding box center [1371, 374] width 4 height 6
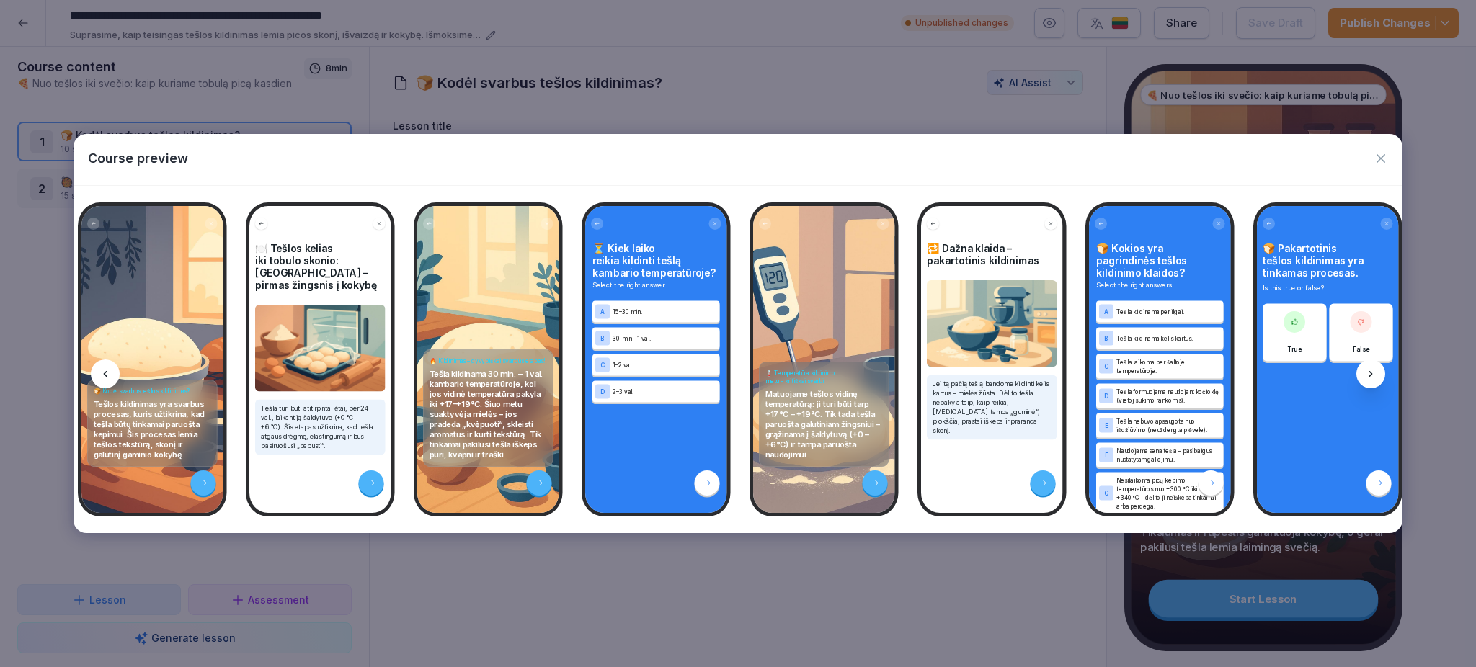
scroll to position [0, 192]
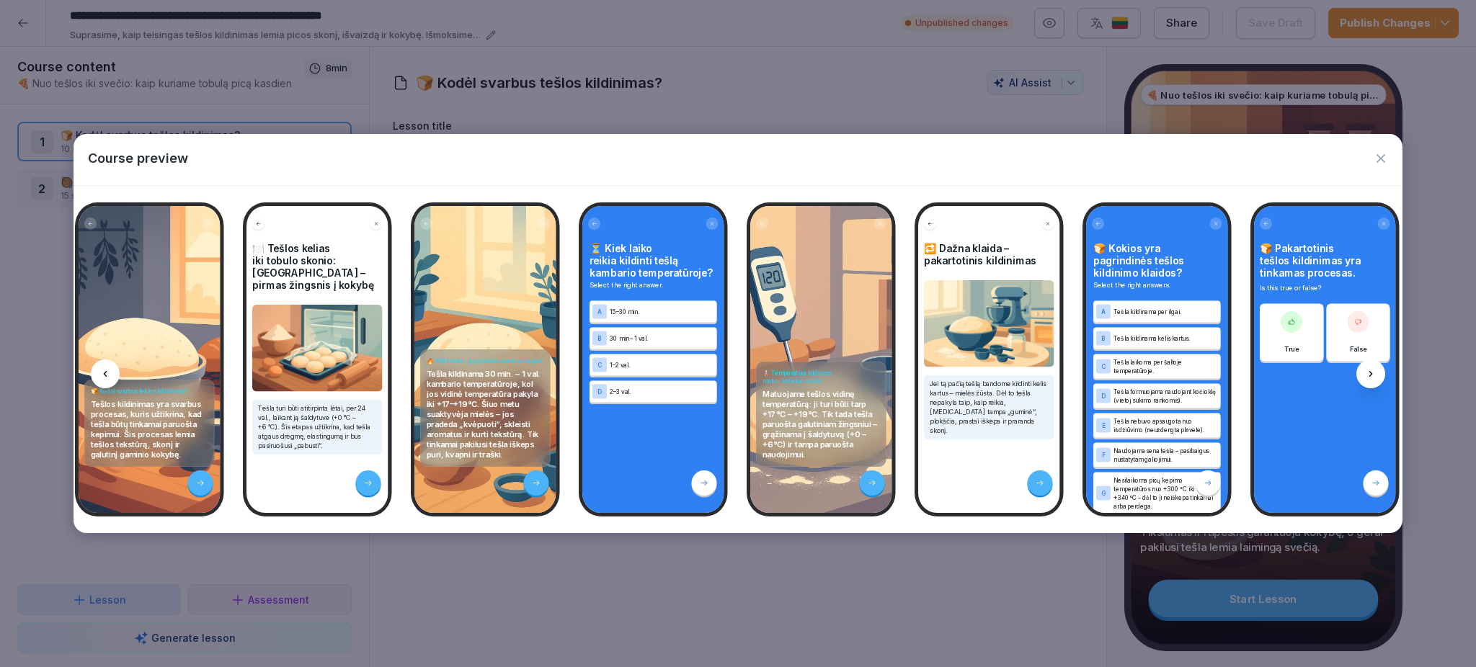
click at [1369, 375] on icon at bounding box center [1371, 374] width 4 height 6
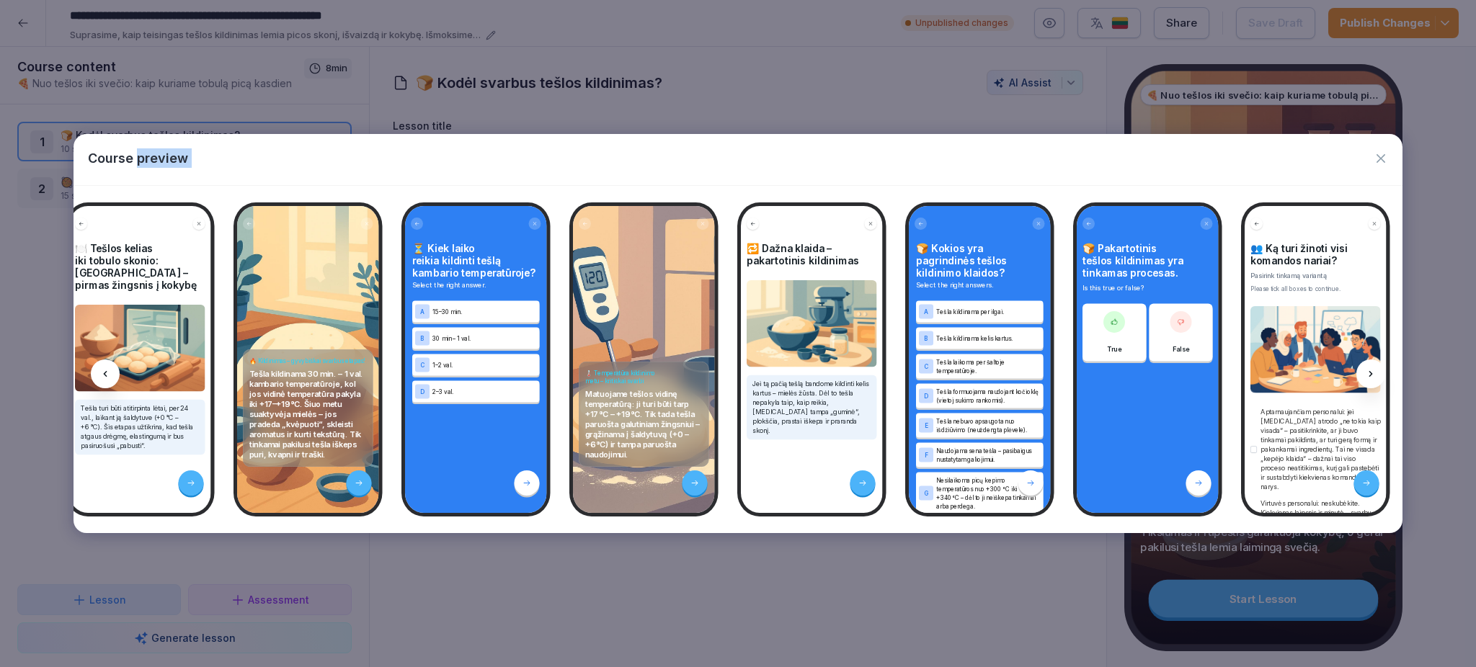
click at [1369, 375] on icon at bounding box center [1371, 374] width 4 height 6
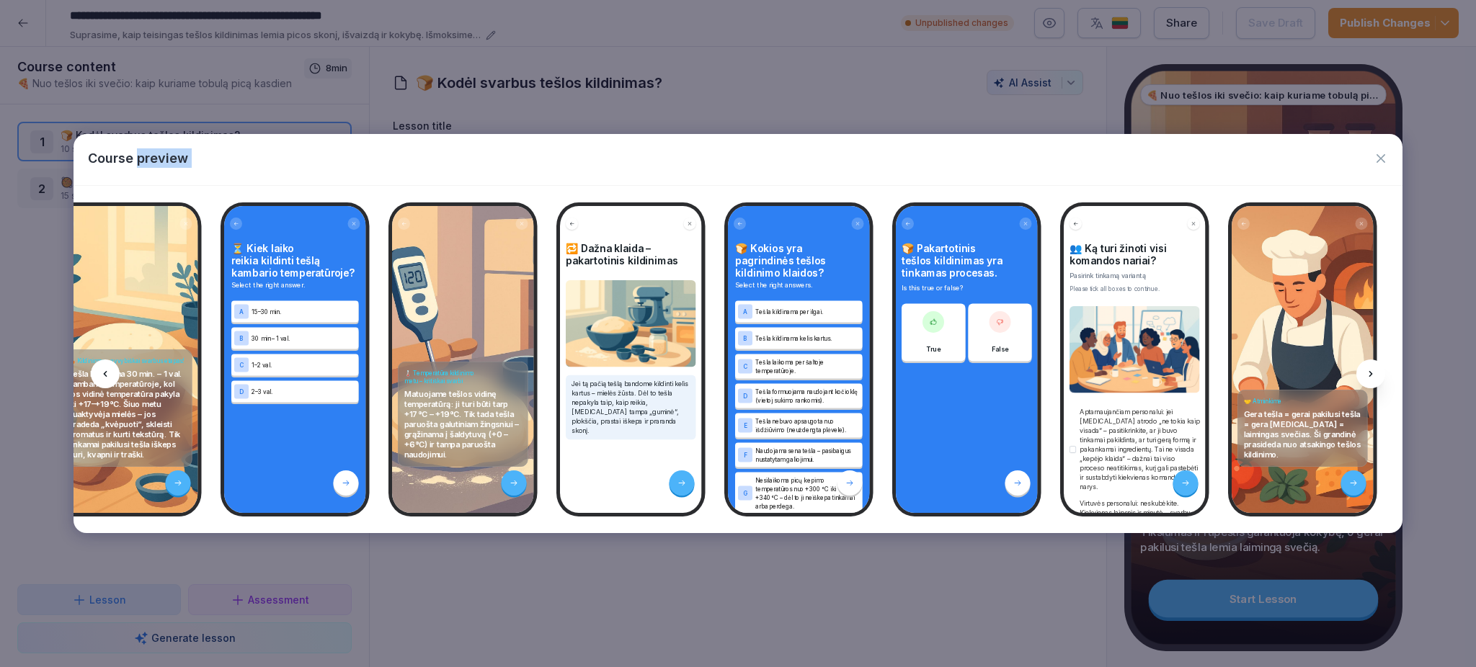
scroll to position [0, 562]
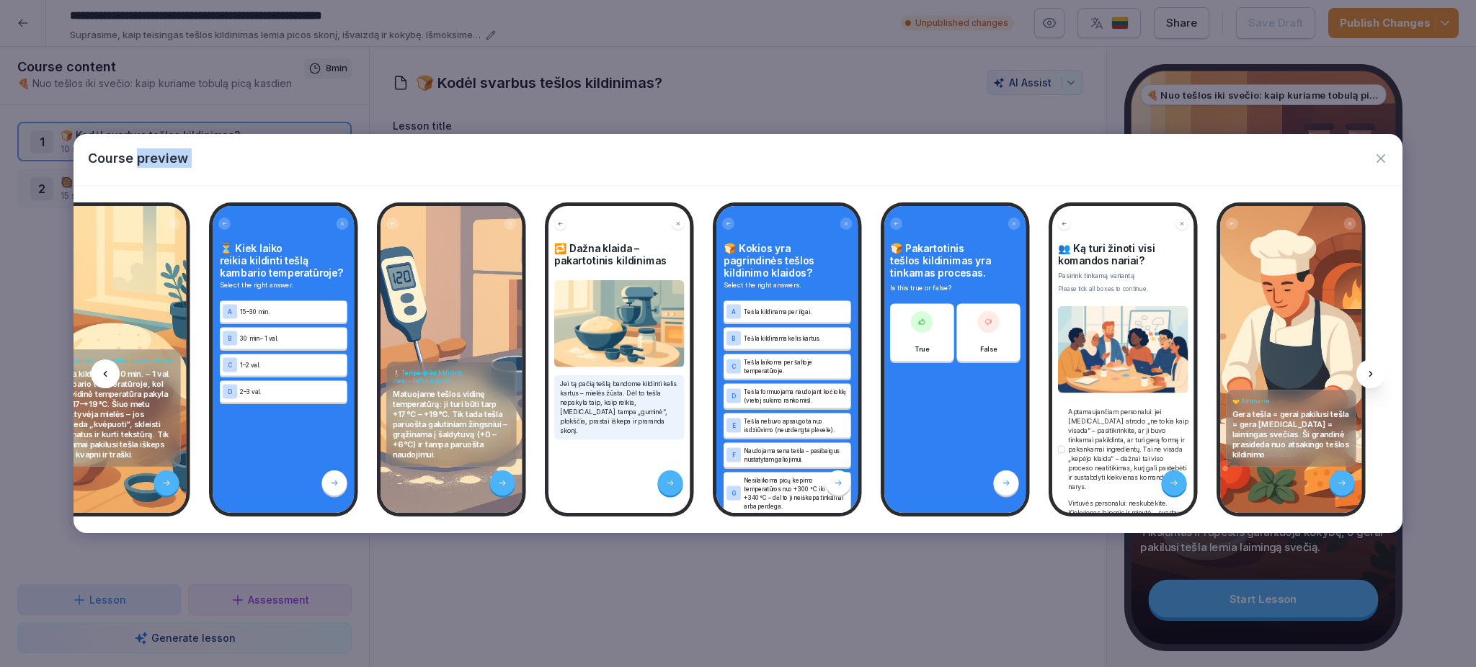
click at [1369, 375] on icon at bounding box center [1371, 374] width 4 height 6
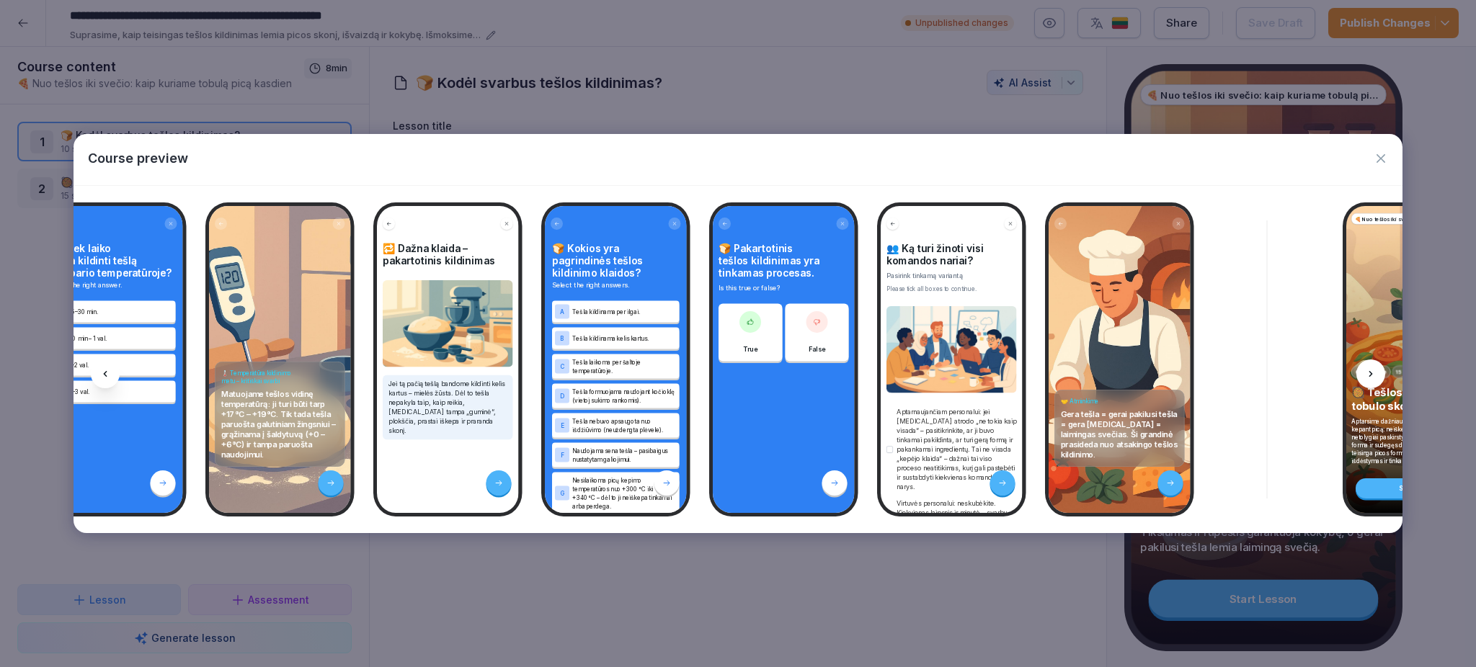
scroll to position [0, 755]
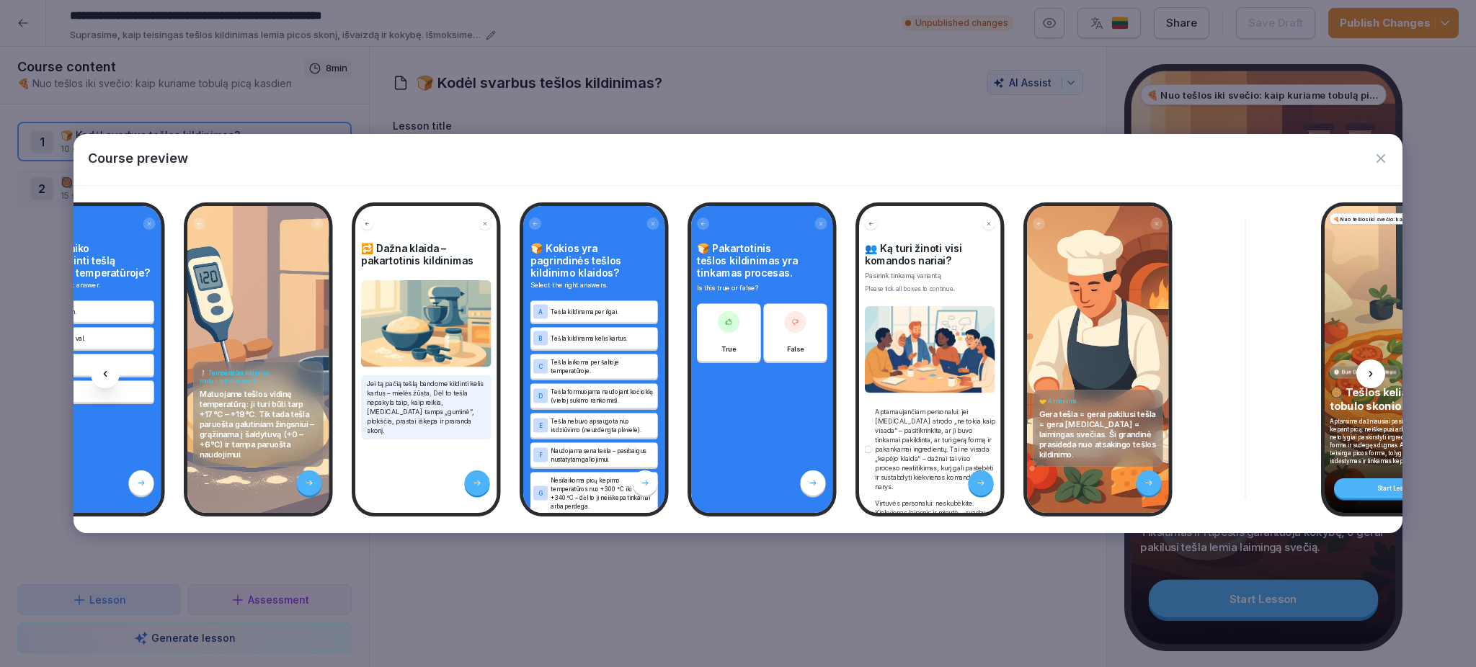
click at [1369, 375] on icon at bounding box center [1371, 374] width 4 height 6
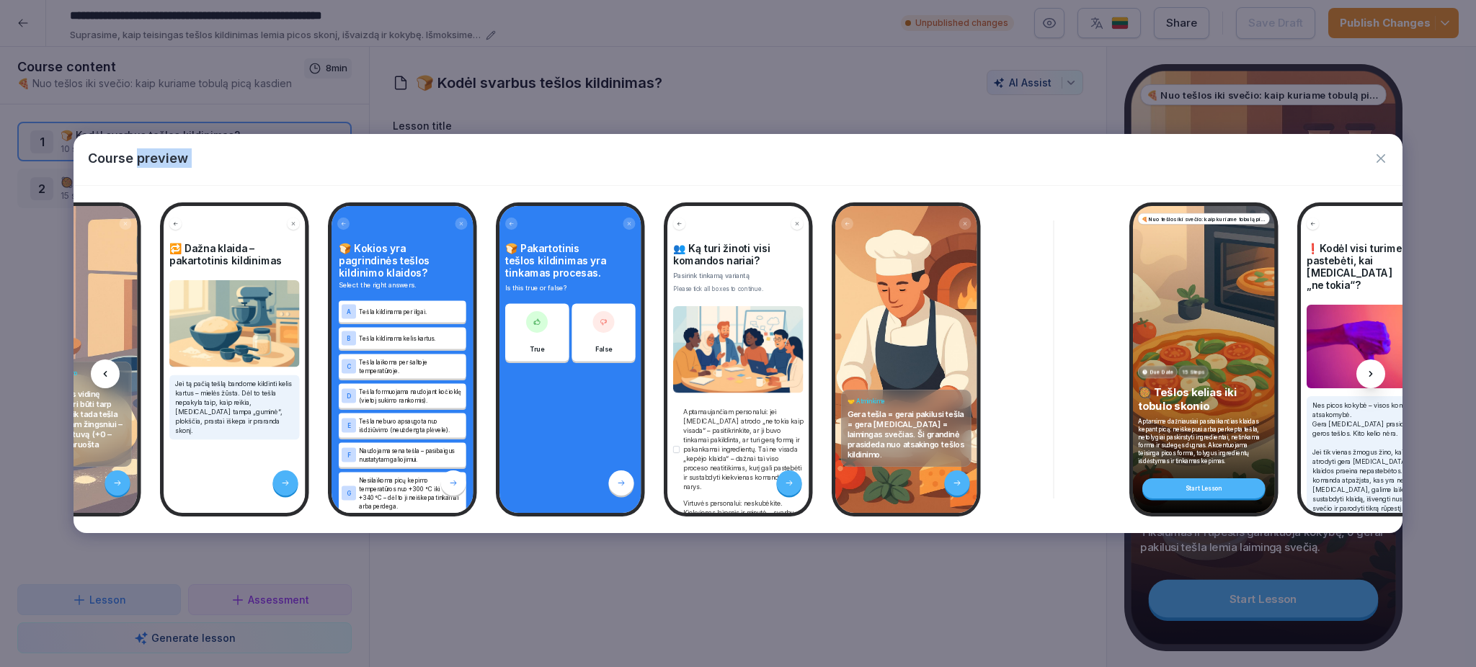
click at [1369, 375] on icon at bounding box center [1371, 374] width 4 height 6
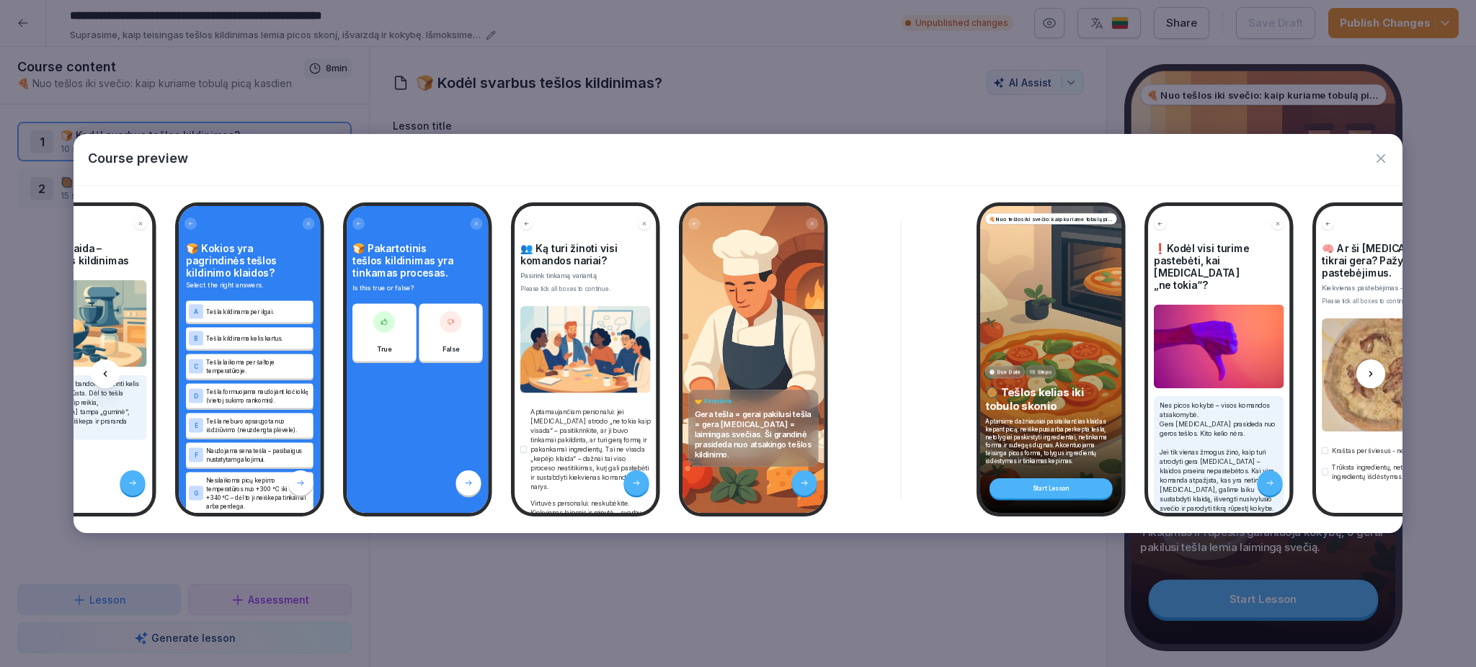
click at [1369, 375] on icon at bounding box center [1371, 374] width 4 height 6
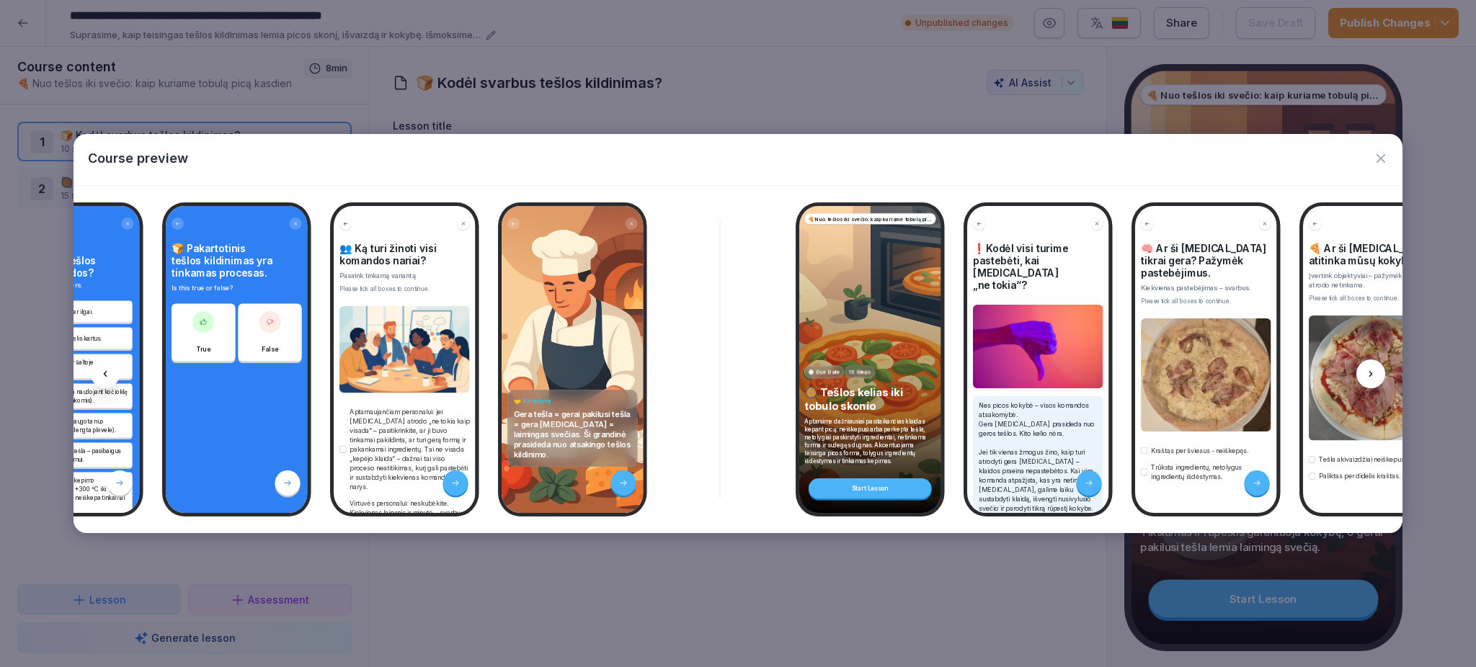
click at [1369, 375] on icon at bounding box center [1371, 374] width 4 height 6
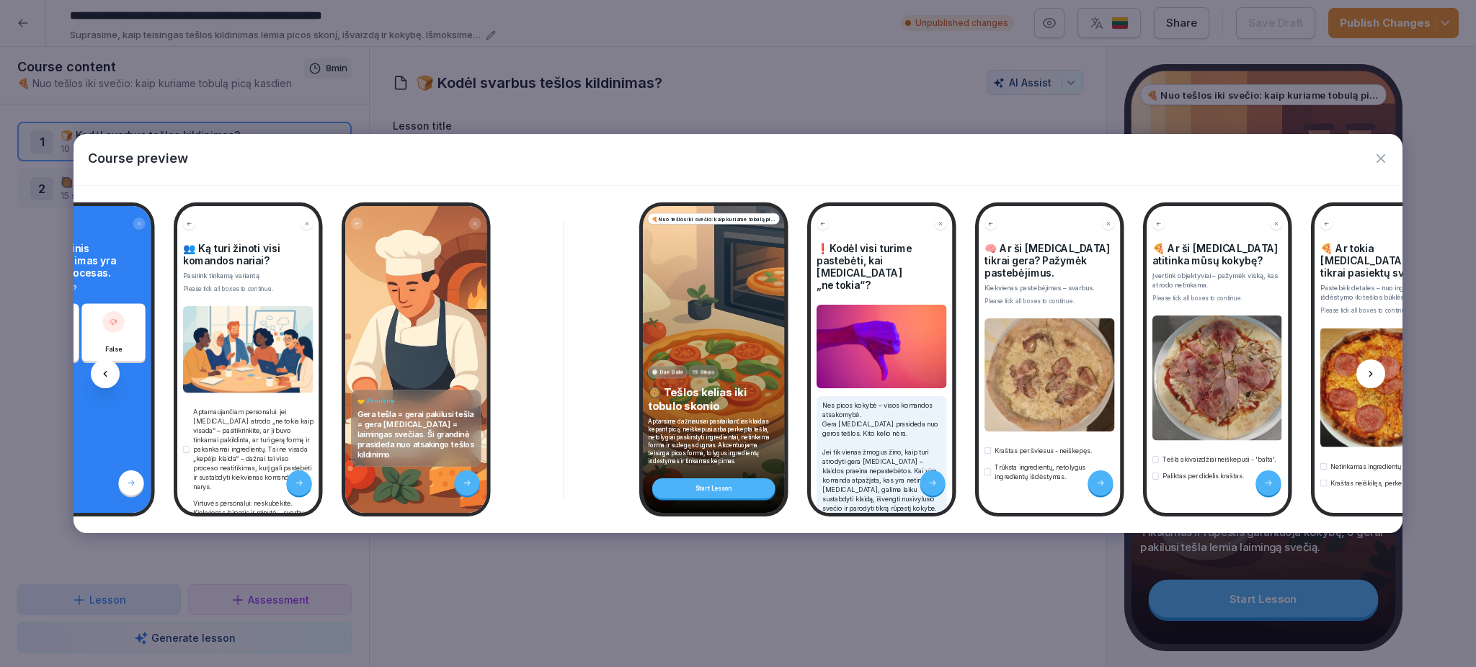
click at [1369, 375] on icon at bounding box center [1371, 374] width 4 height 6
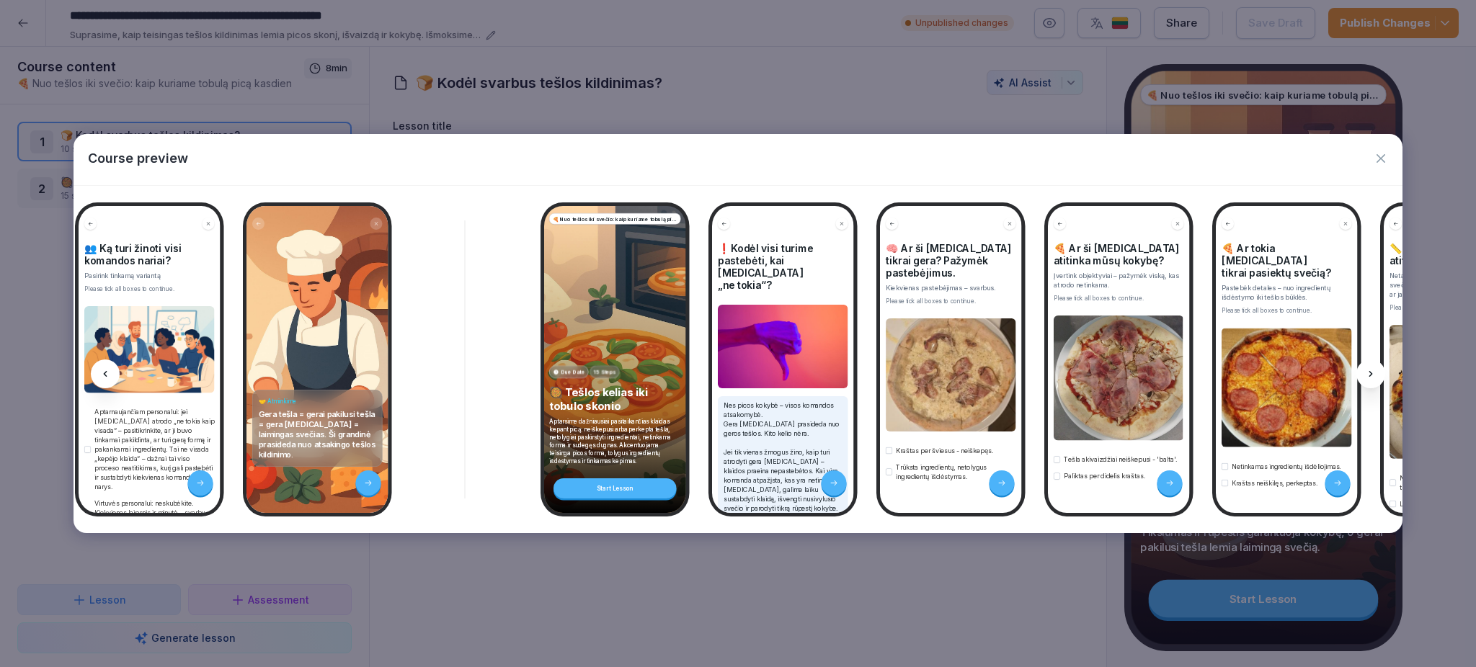
click at [1369, 375] on icon at bounding box center [1371, 374] width 4 height 6
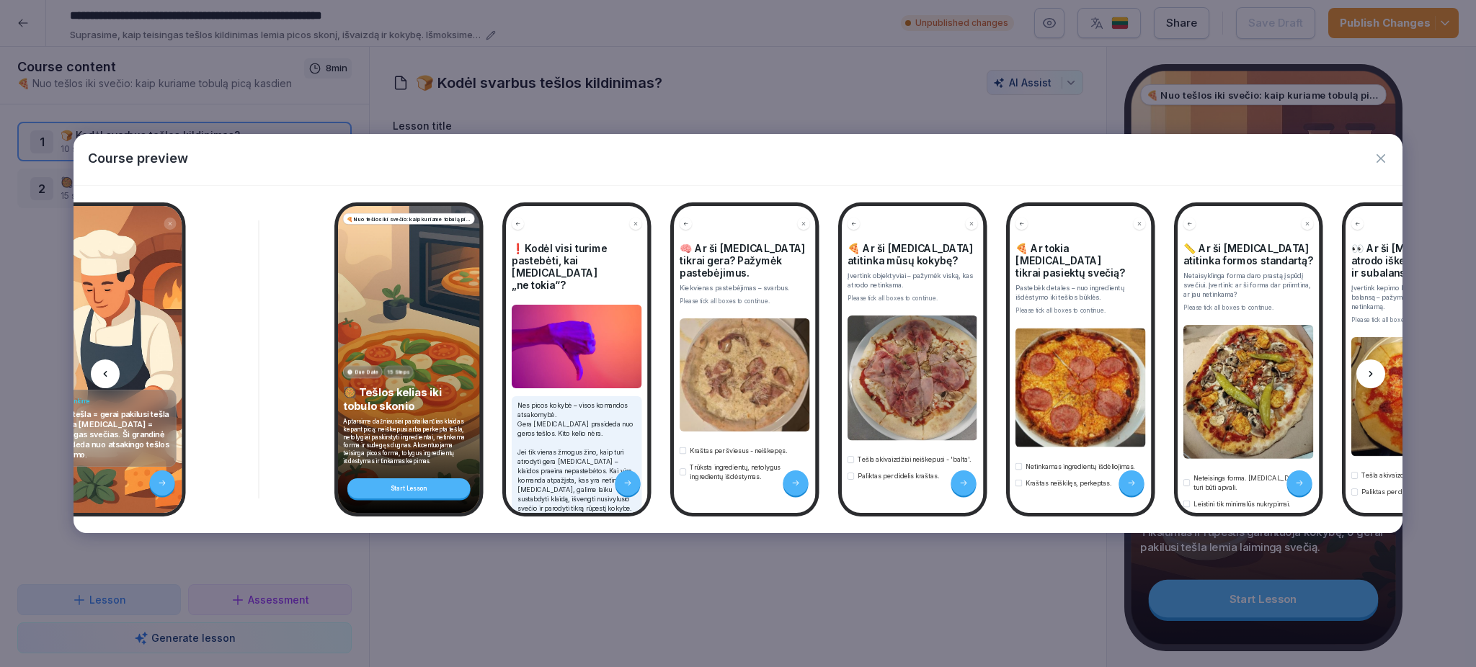
click at [1369, 375] on icon at bounding box center [1371, 374] width 4 height 6
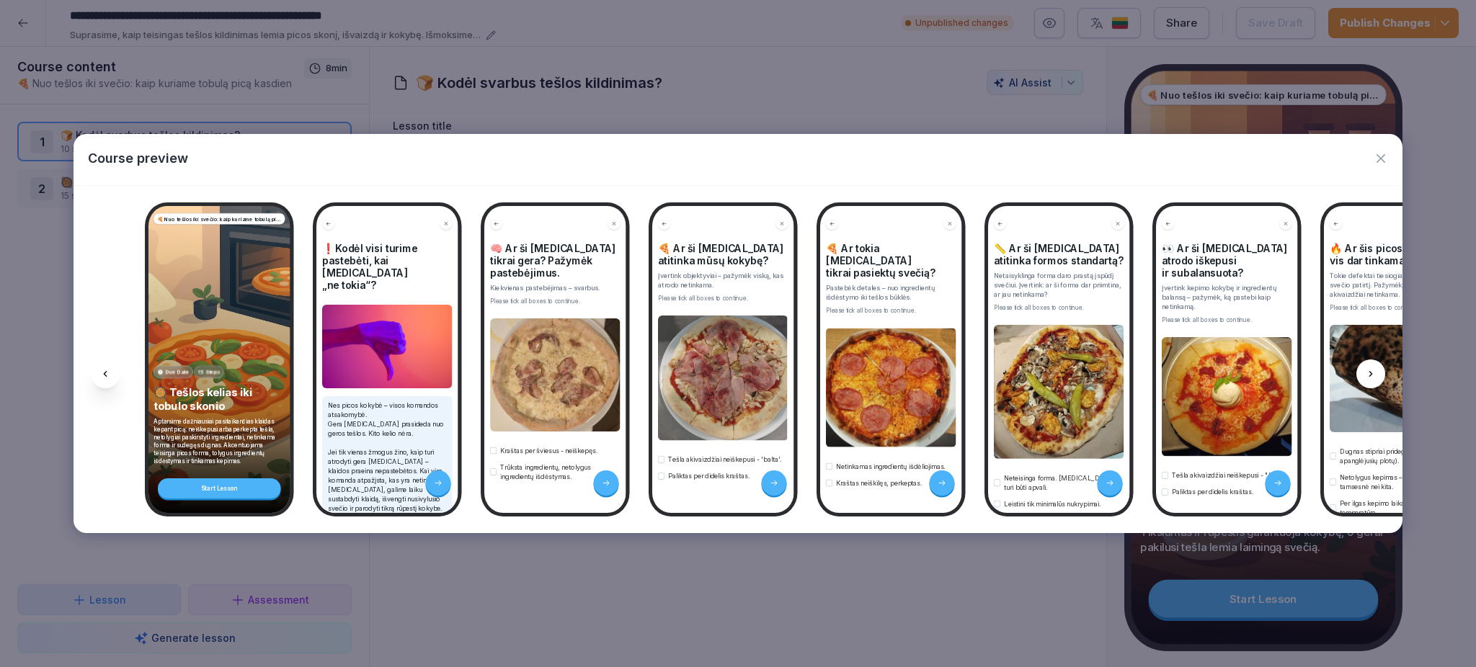
click at [1369, 375] on icon at bounding box center [1371, 374] width 4 height 6
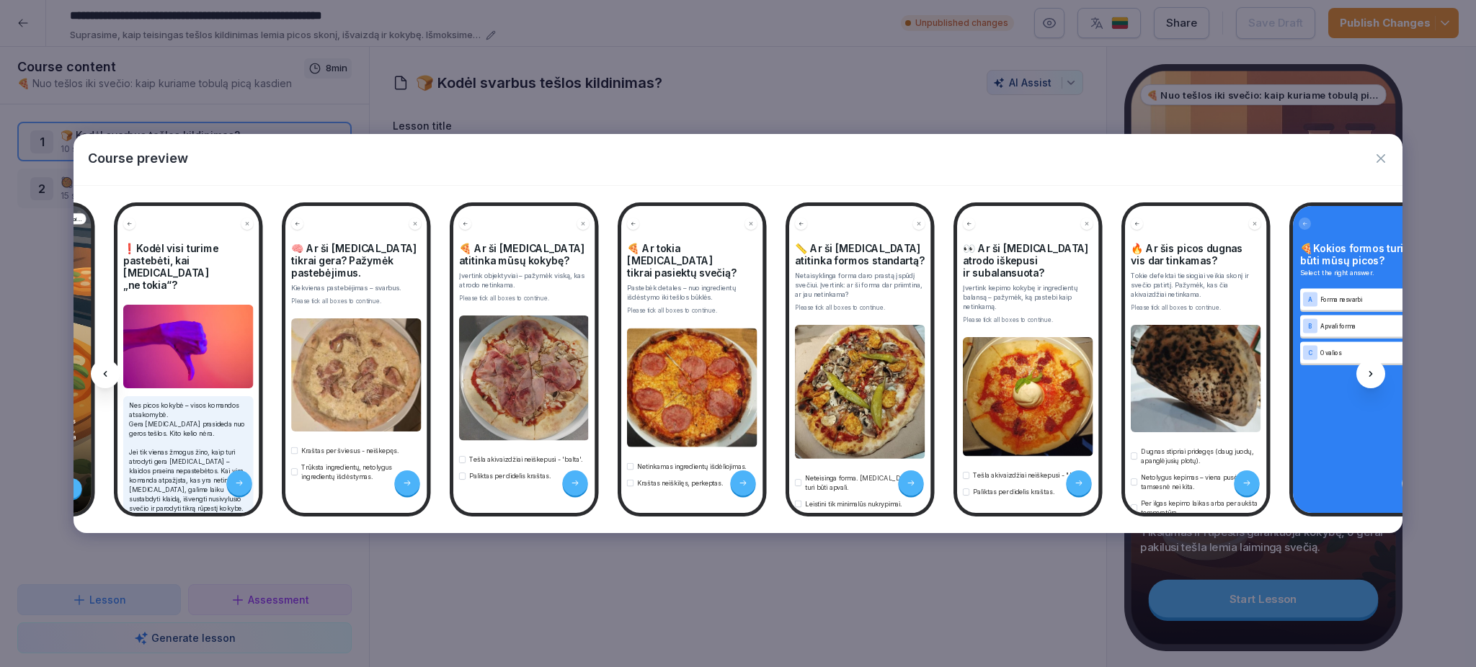
scroll to position [0, 2133]
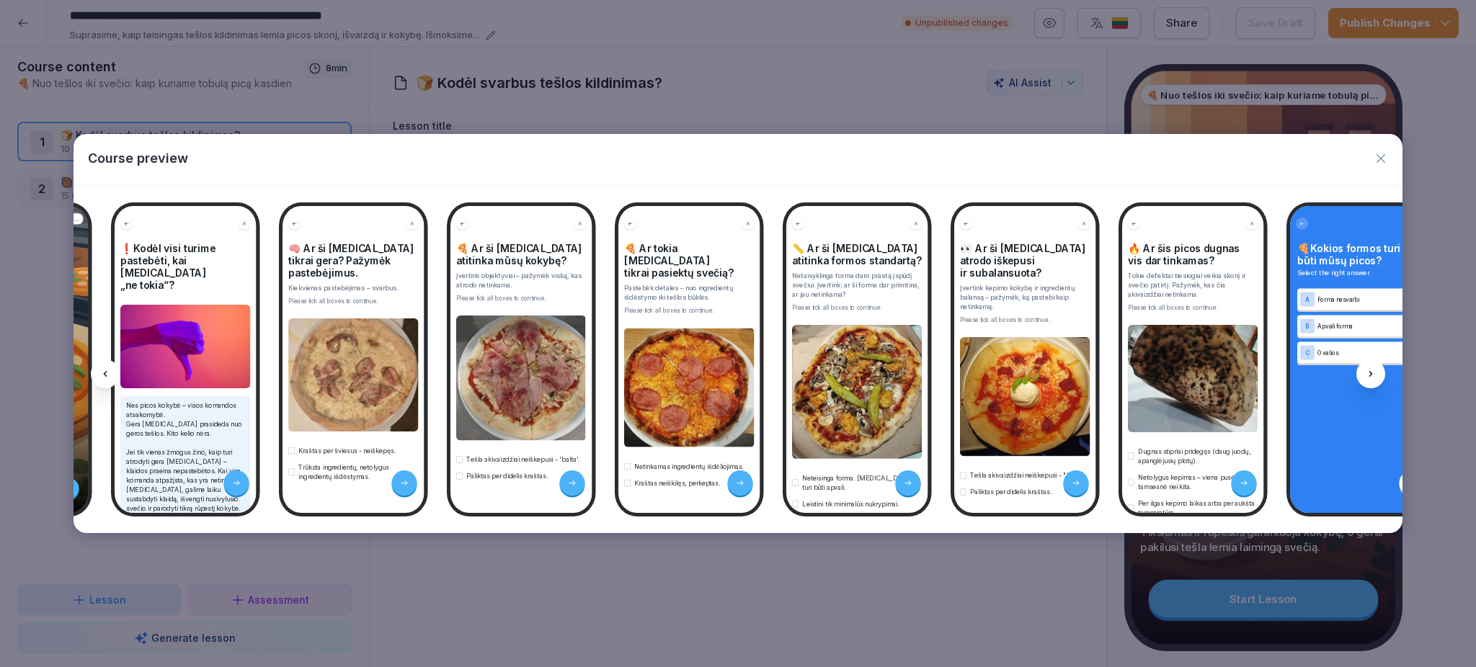
click at [1369, 375] on icon at bounding box center [1371, 374] width 4 height 6
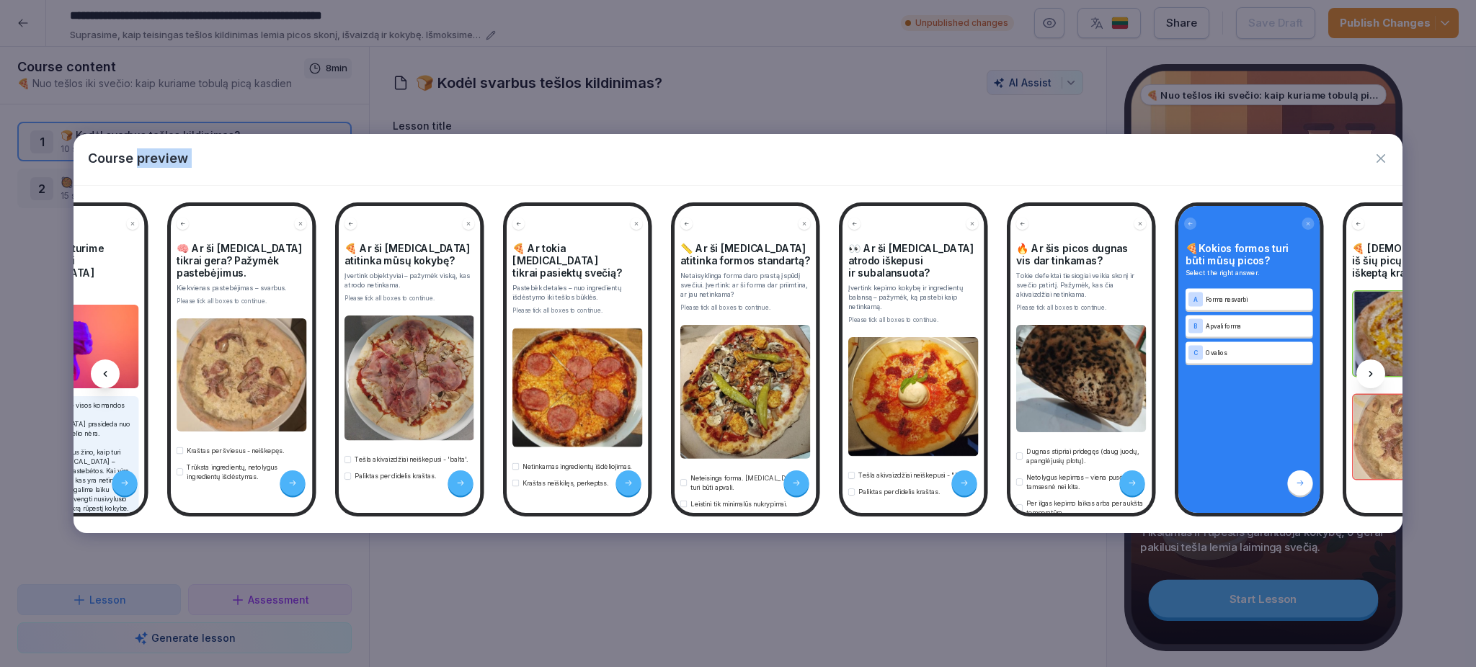
click at [1369, 375] on icon at bounding box center [1371, 374] width 4 height 6
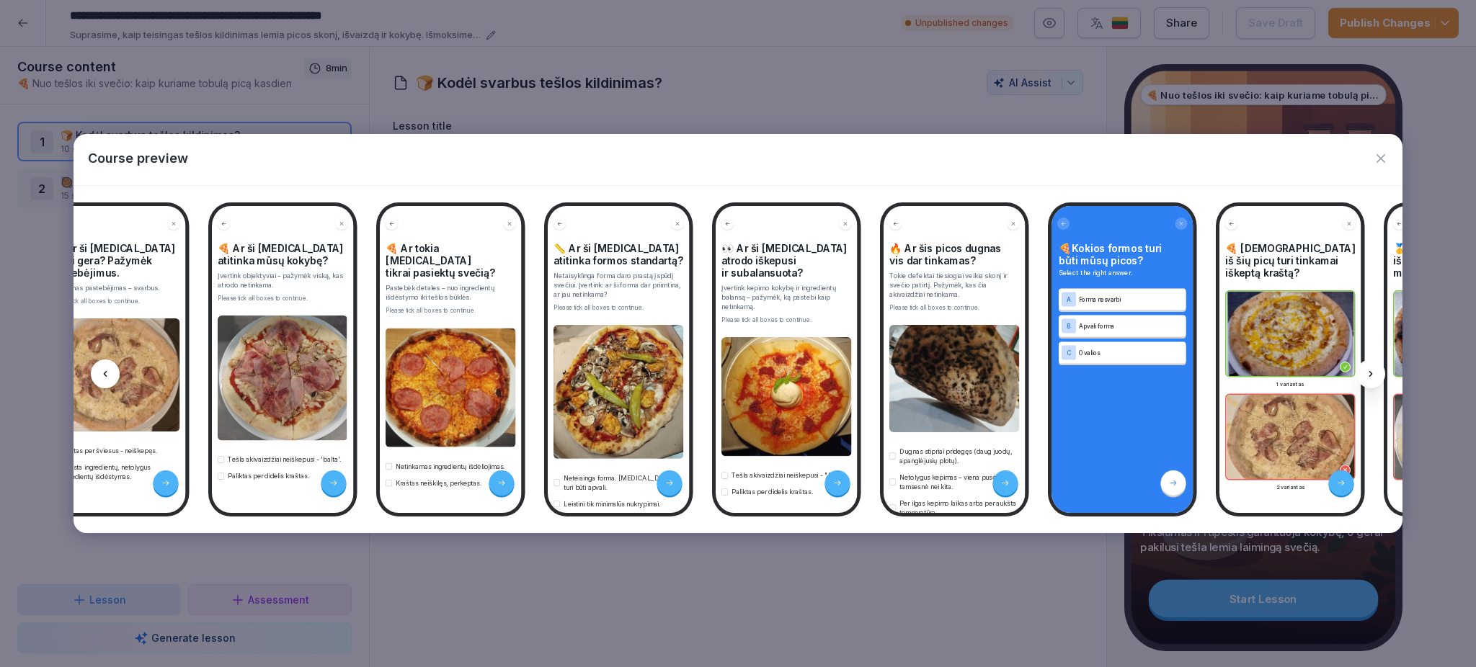
click at [1369, 375] on icon at bounding box center [1371, 374] width 4 height 6
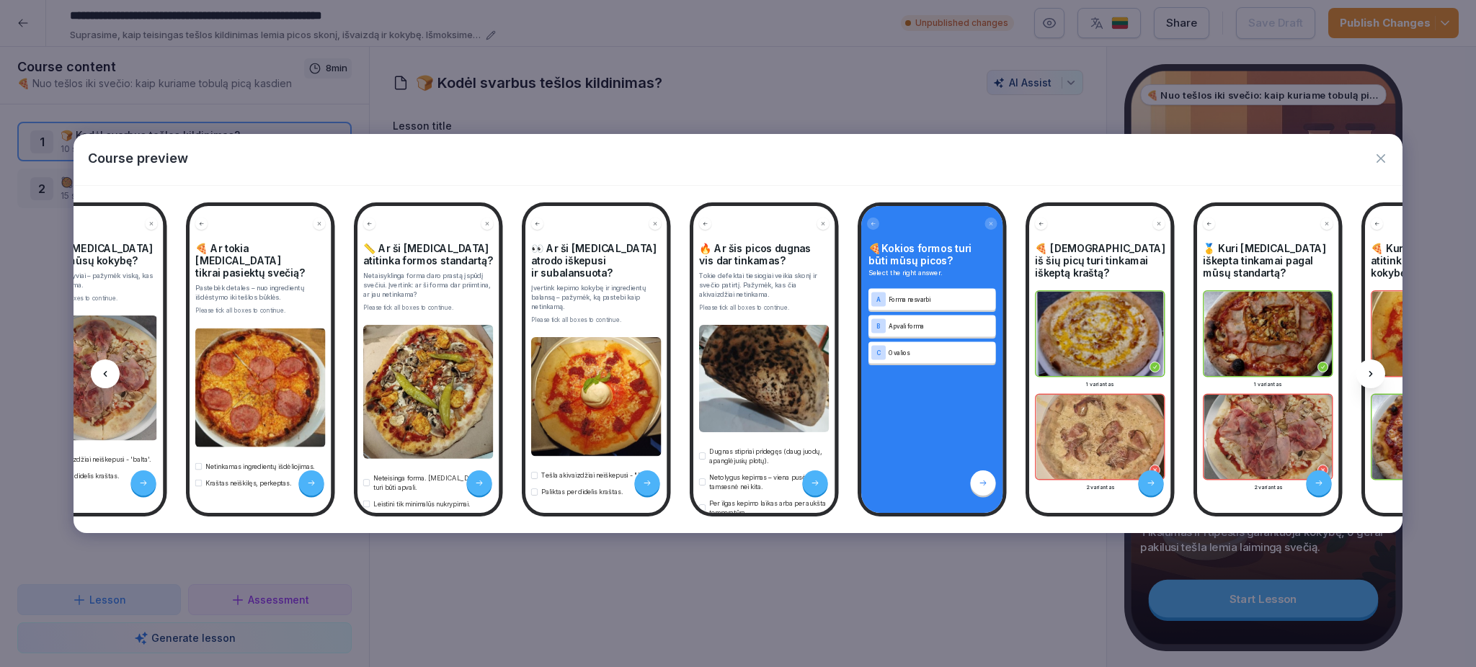
click at [1369, 375] on icon at bounding box center [1371, 374] width 4 height 6
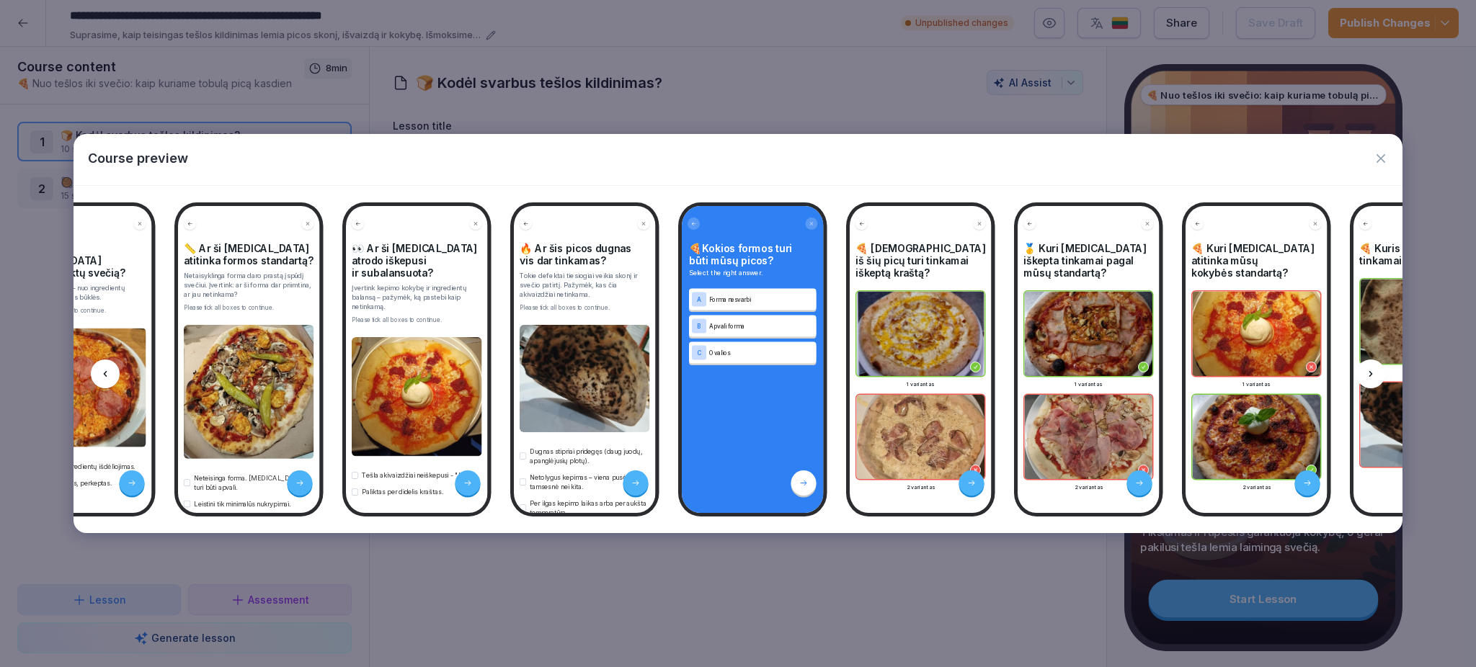
click at [1369, 375] on icon at bounding box center [1371, 374] width 4 height 6
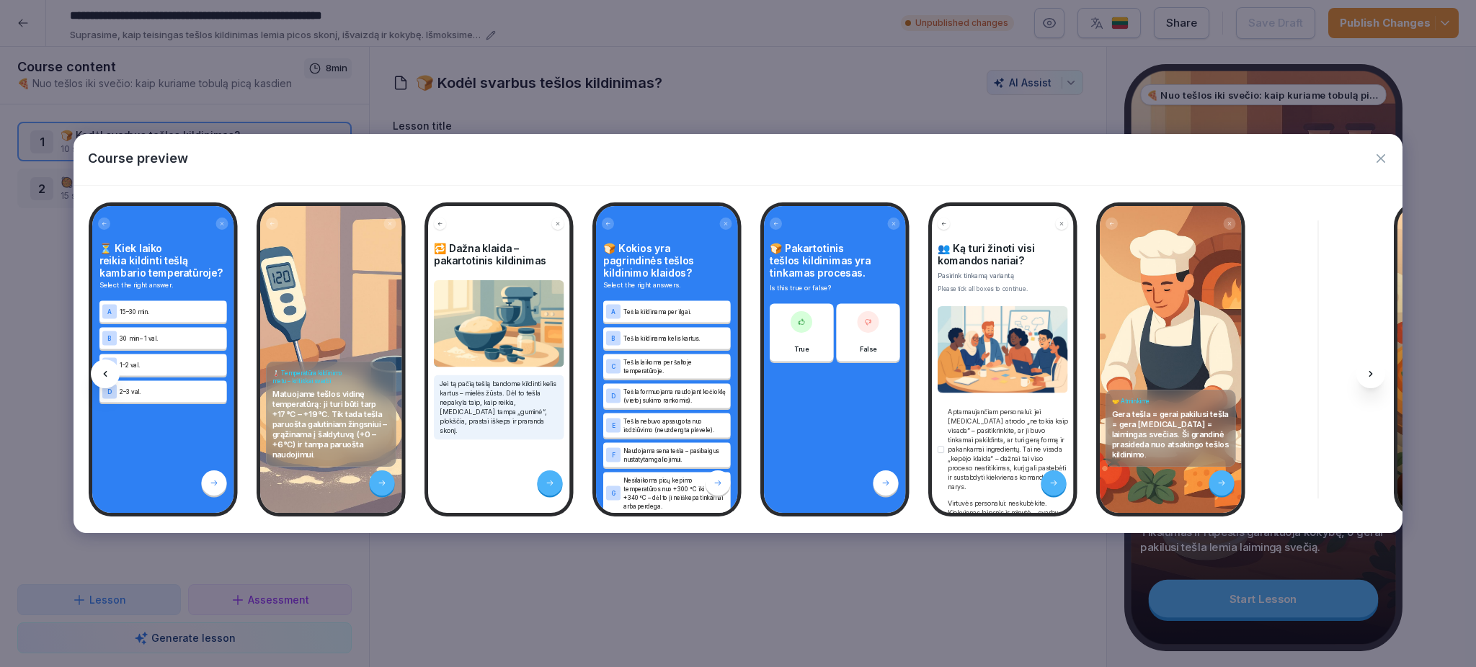
scroll to position [0, 0]
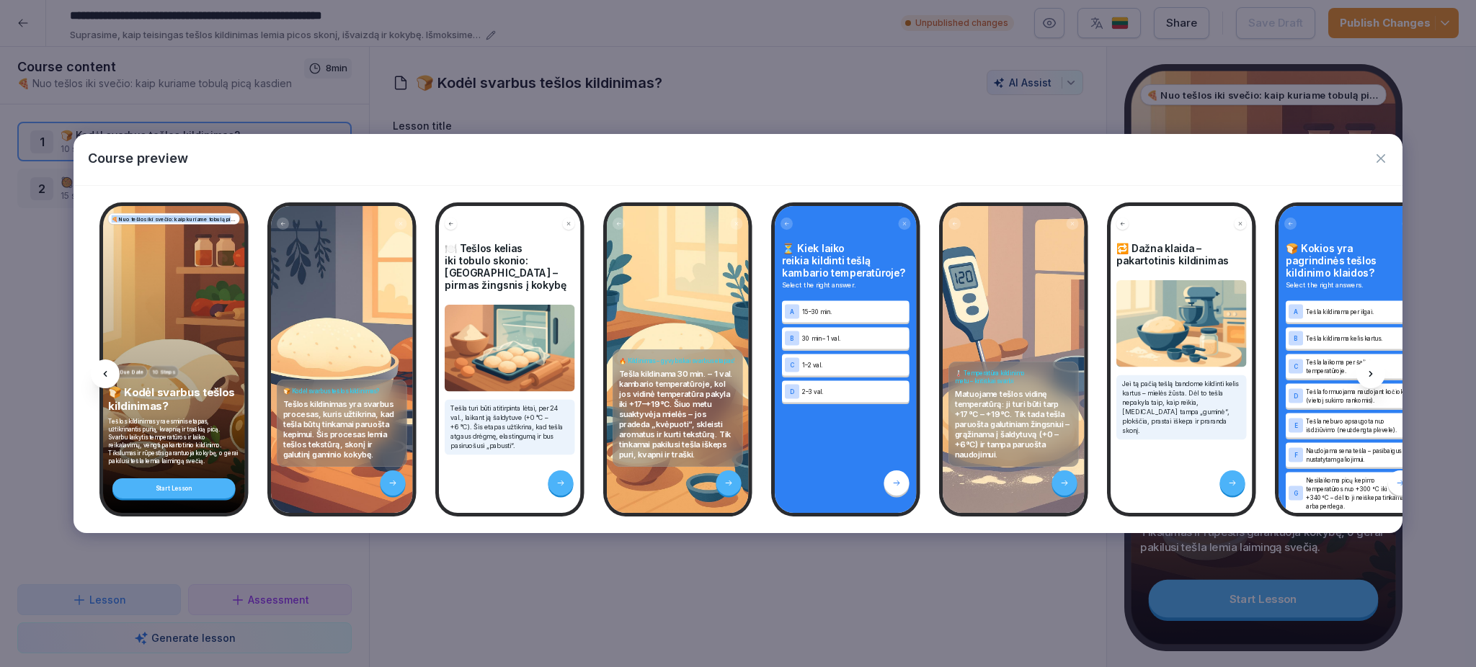
click at [1386, 154] on icon "button" at bounding box center [1381, 158] width 14 height 14
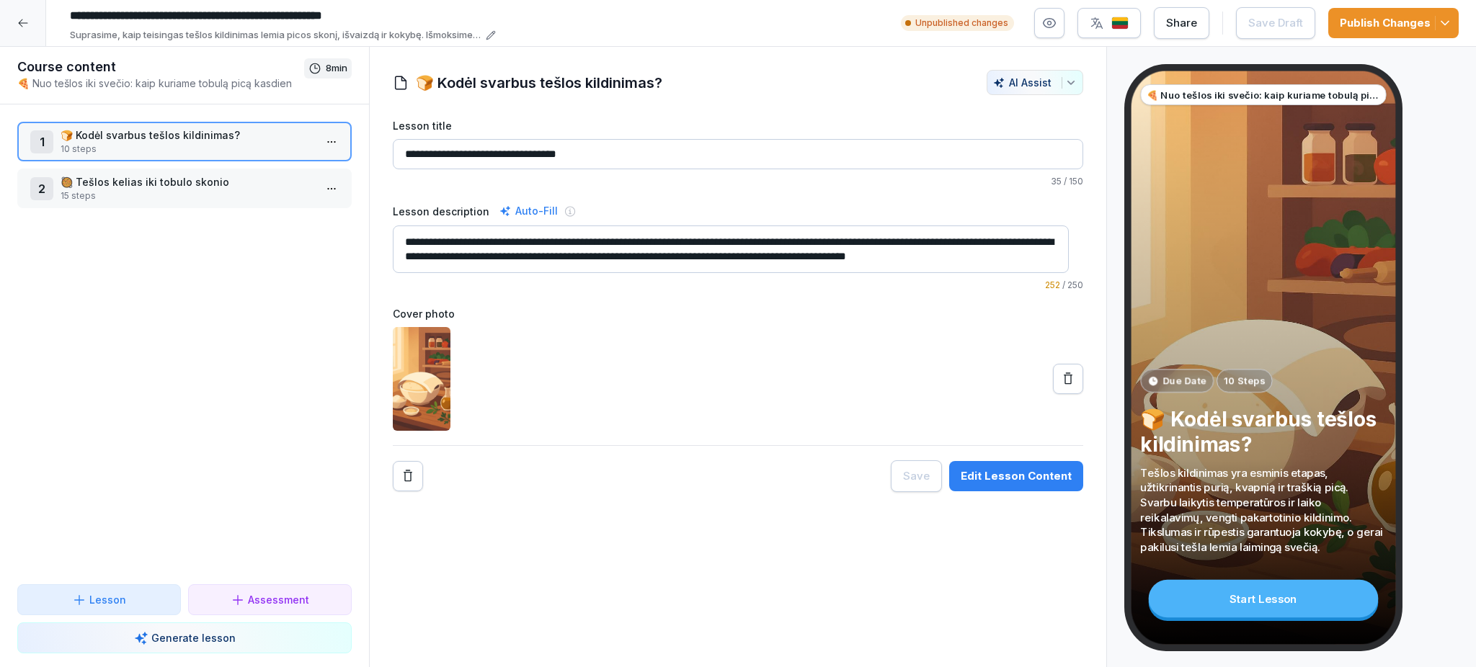
click at [17, 18] on icon at bounding box center [23, 23] width 12 height 12
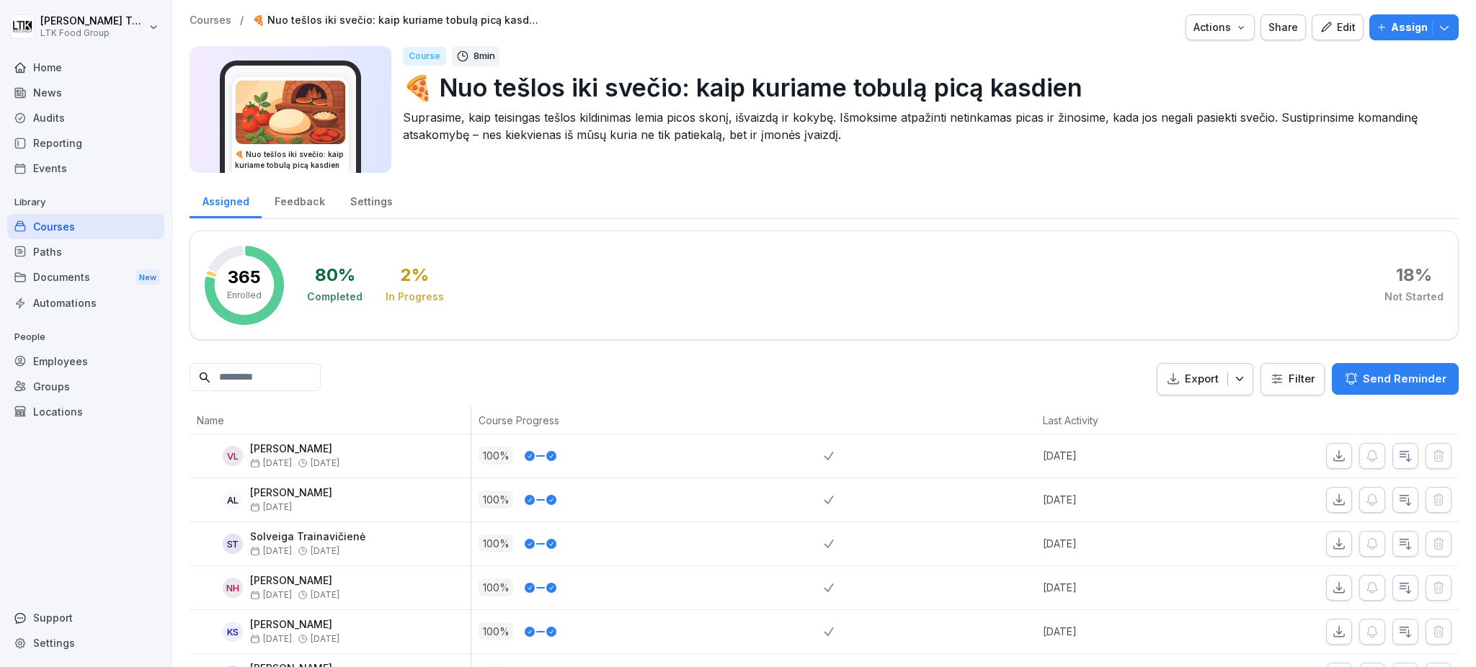
click at [84, 357] on div "Employees" at bounding box center [85, 361] width 157 height 25
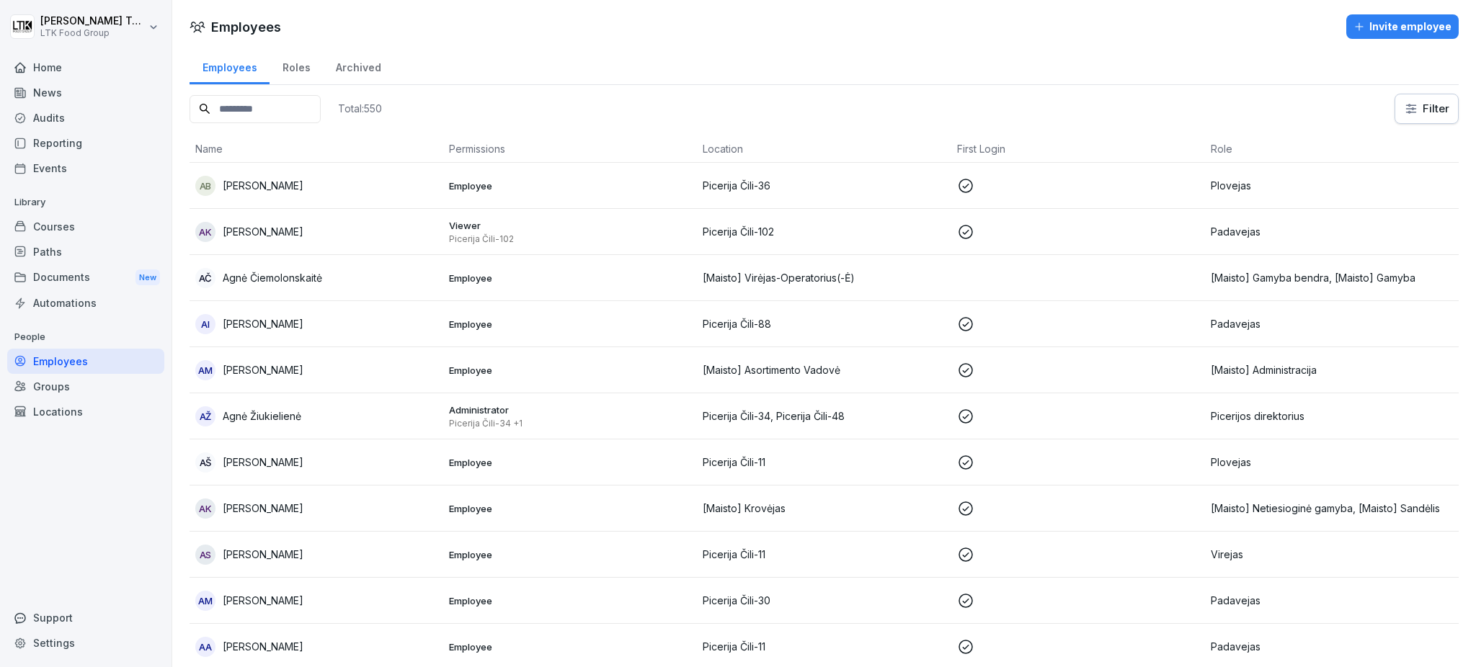
click at [269, 227] on p "[PERSON_NAME]" at bounding box center [263, 231] width 81 height 15
